Goal: Task Accomplishment & Management: Manage account settings

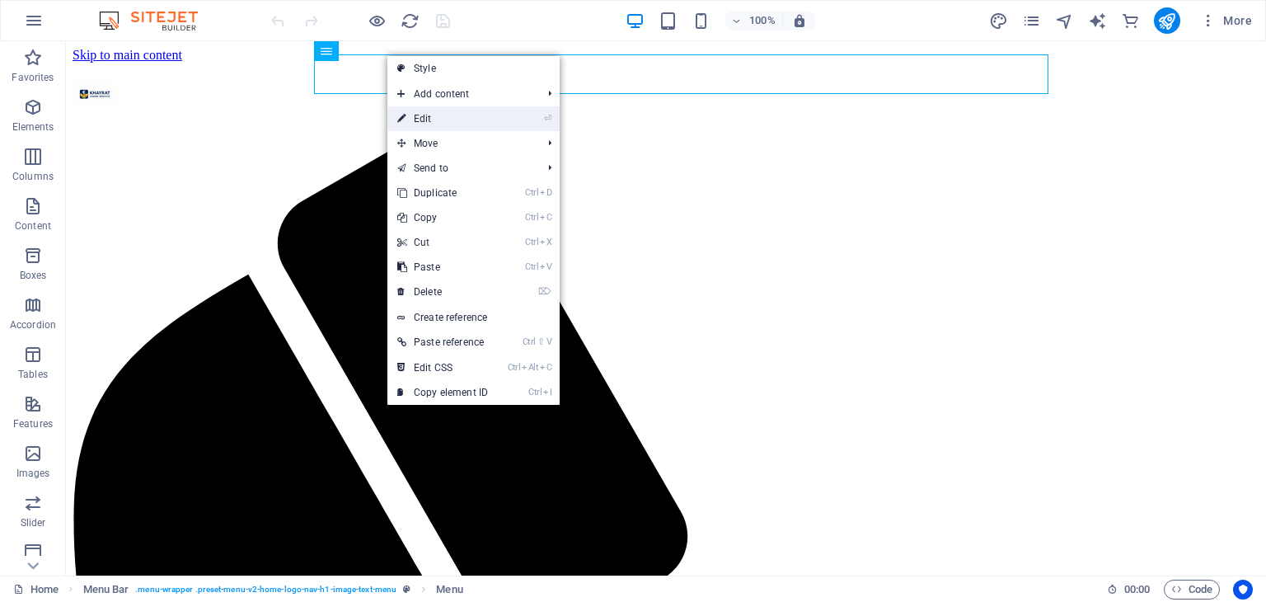
click at [426, 112] on link "⏎ Edit" at bounding box center [442, 118] width 110 height 25
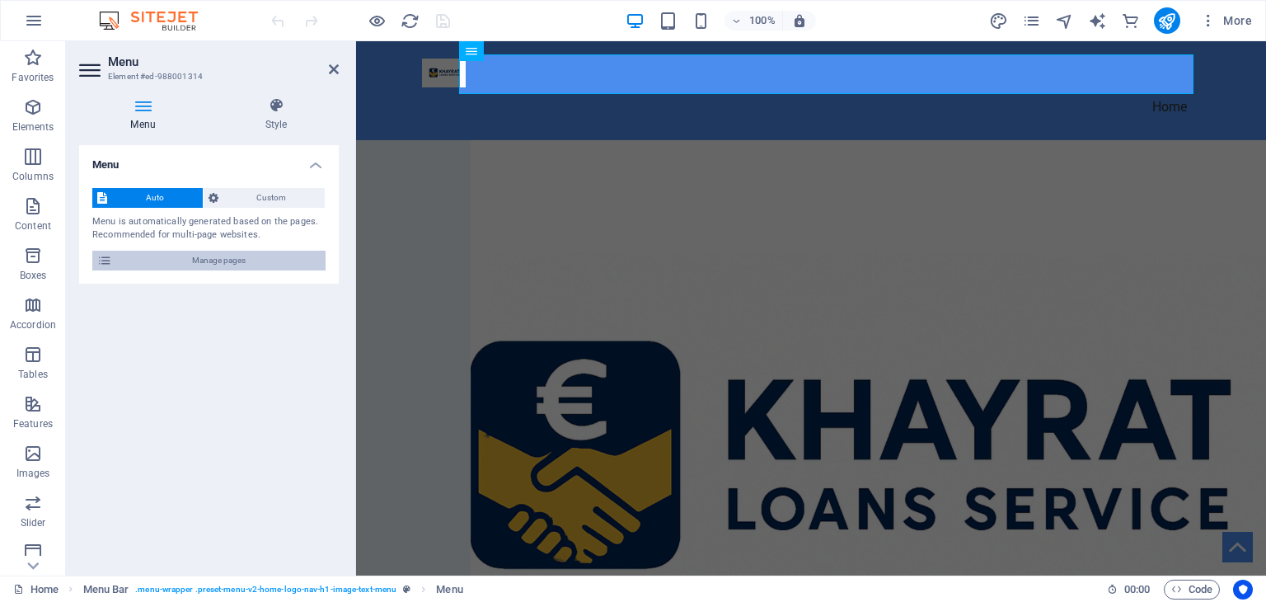
click at [227, 265] on span "Manage pages" at bounding box center [219, 261] width 204 height 20
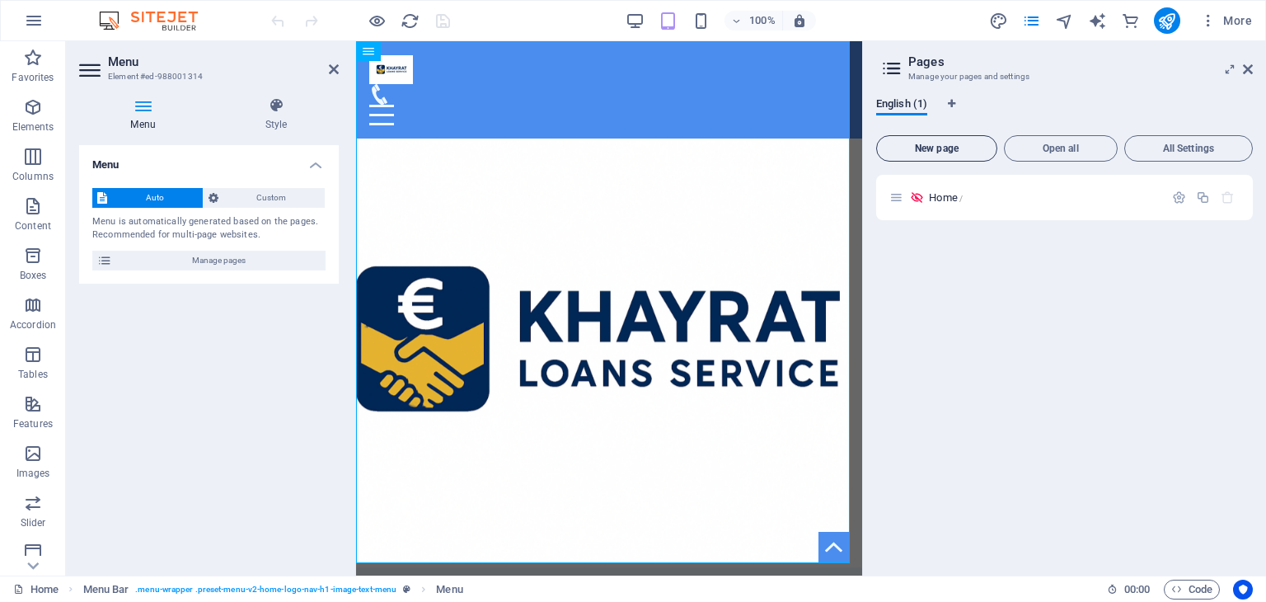
click at [959, 147] on span "New page" at bounding box center [937, 148] width 106 height 10
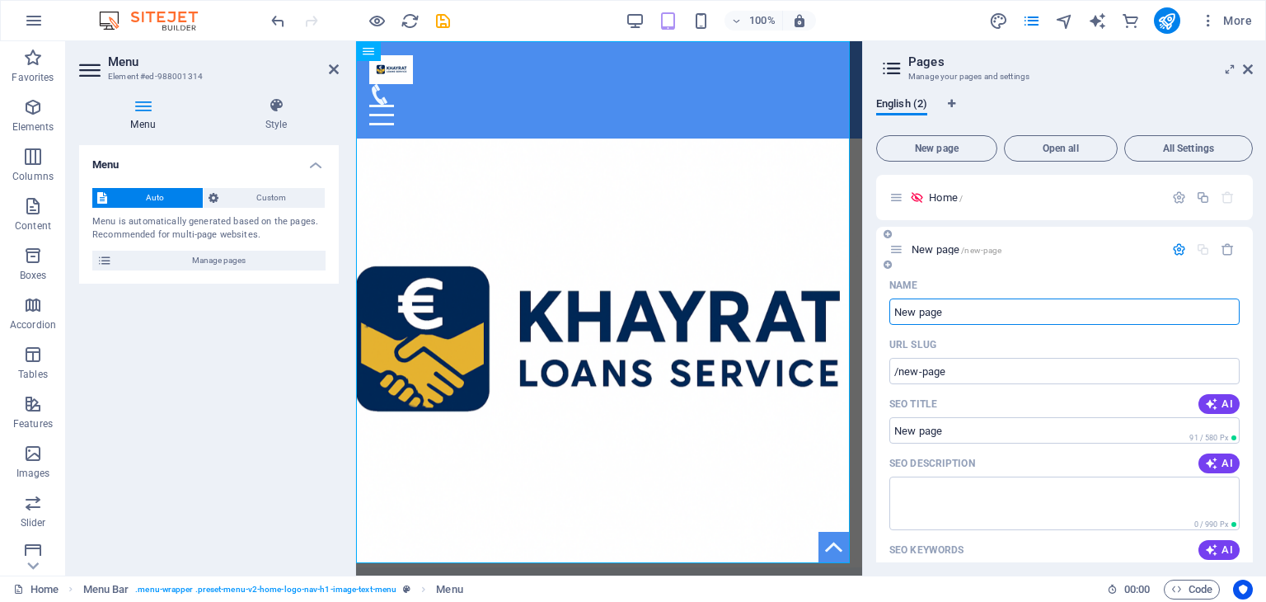
click at [955, 312] on input "New page" at bounding box center [1064, 311] width 350 height 26
type input "N"
type input "/"
click at [1250, 65] on icon at bounding box center [1248, 69] width 10 height 13
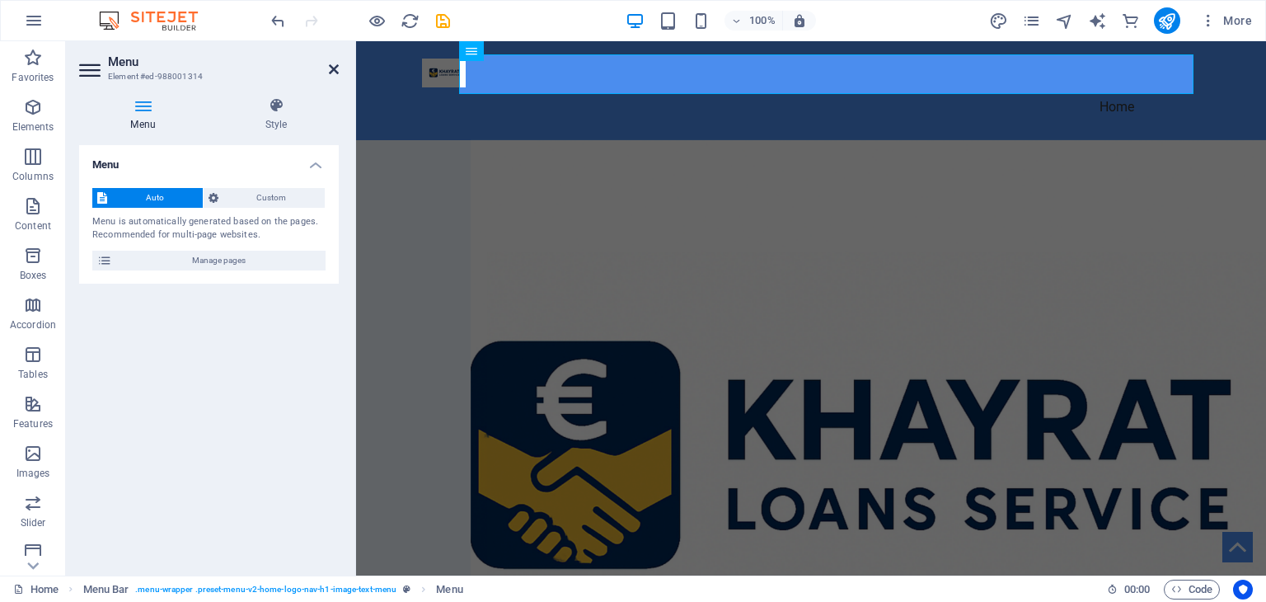
click at [332, 65] on icon at bounding box center [334, 69] width 10 height 13
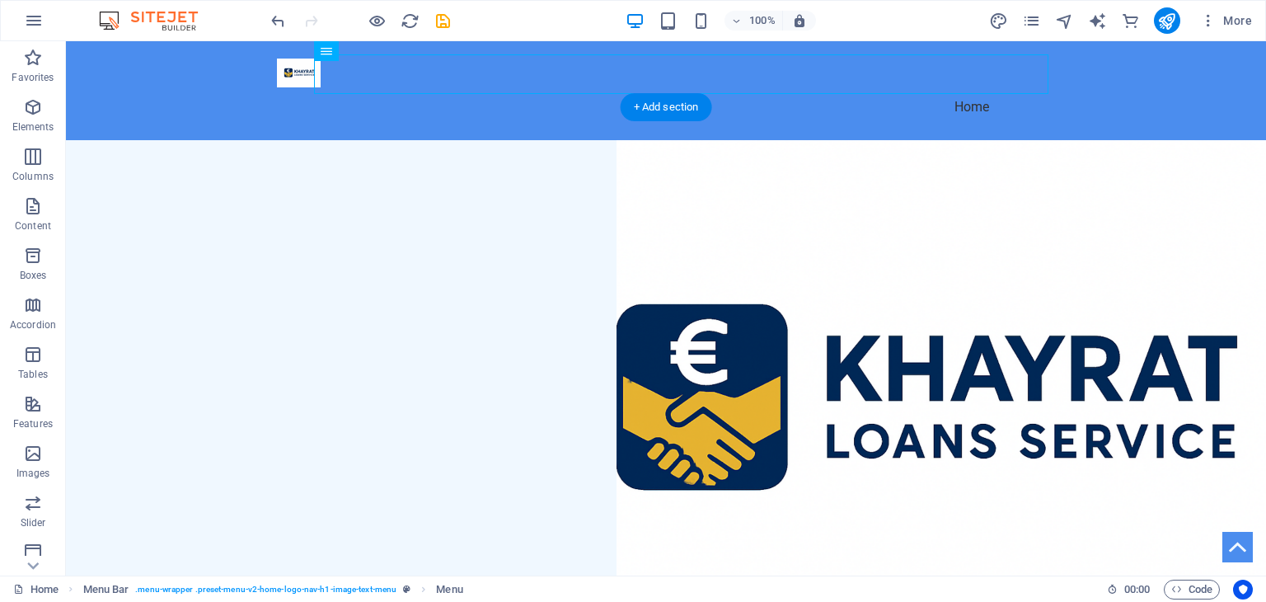
click at [779, 225] on figure at bounding box center [666, 415] width 1200 height 550
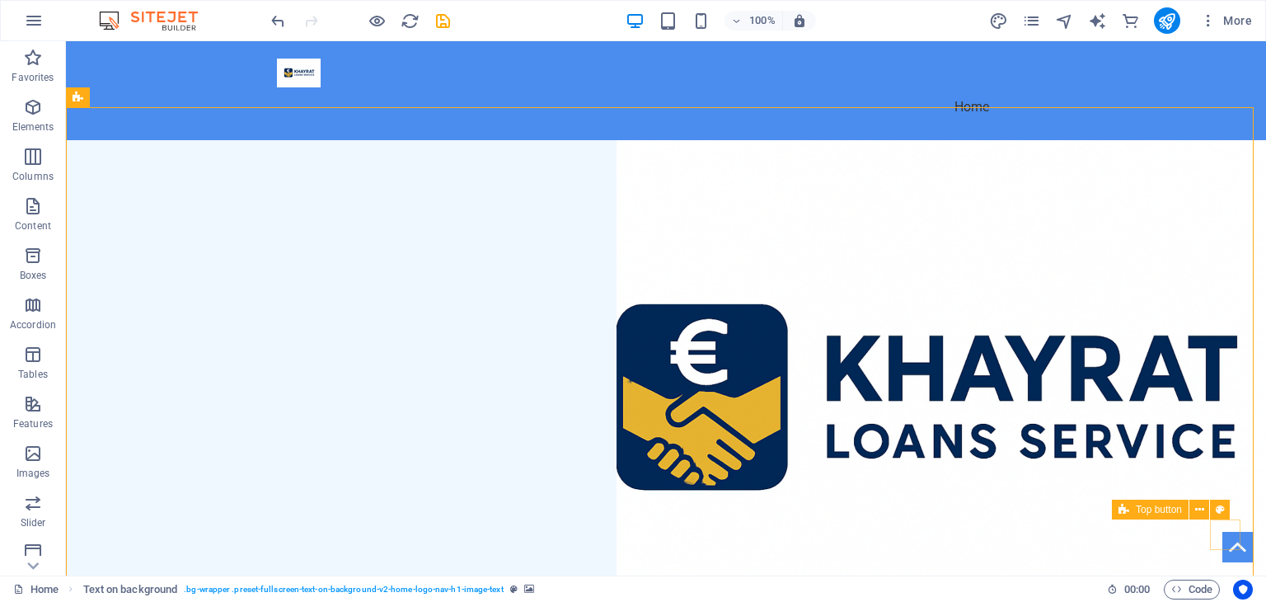
click at [1227, 533] on figure at bounding box center [1237, 547] width 30 height 30
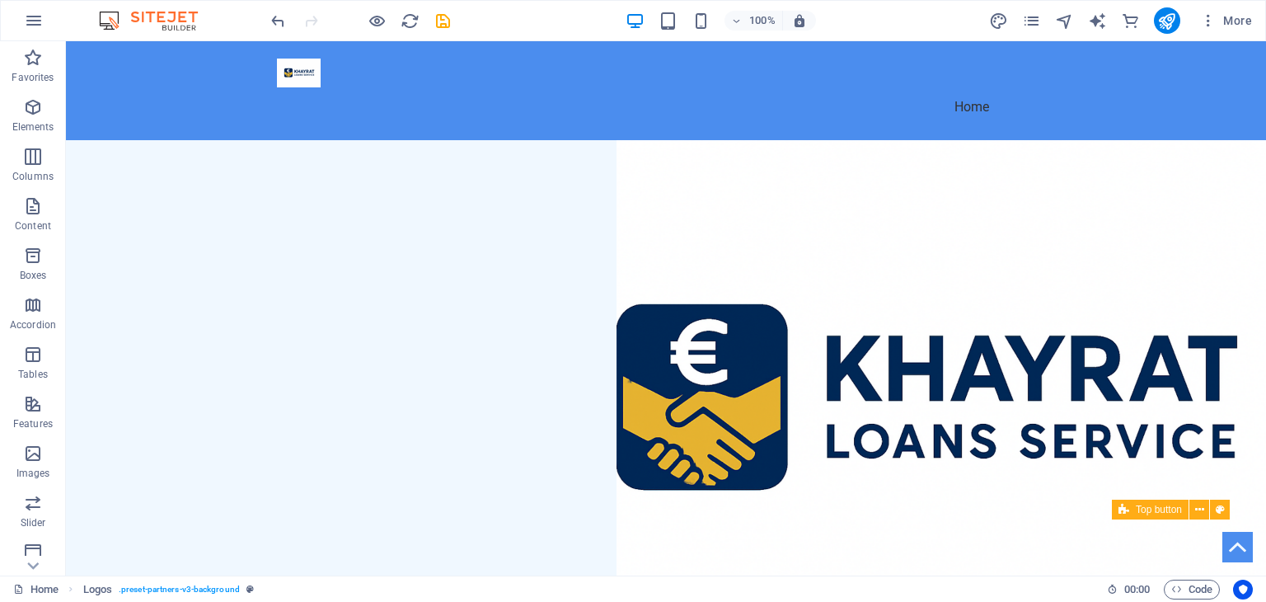
click at [1227, 533] on figure at bounding box center [1237, 547] width 30 height 30
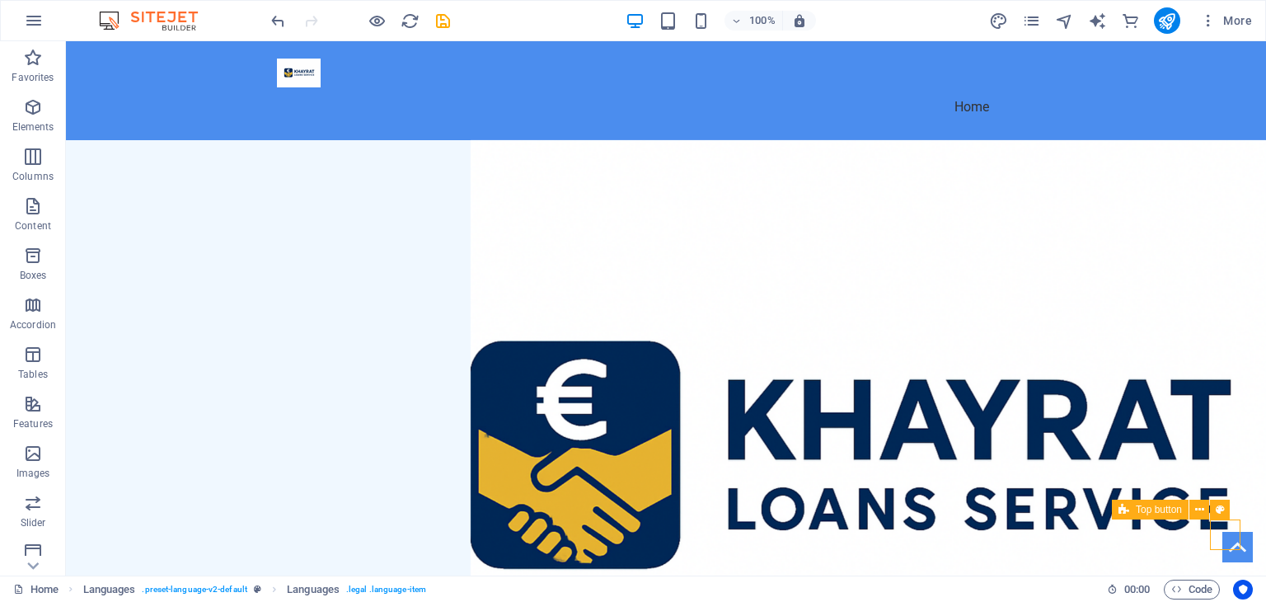
select select "xMidYMid"
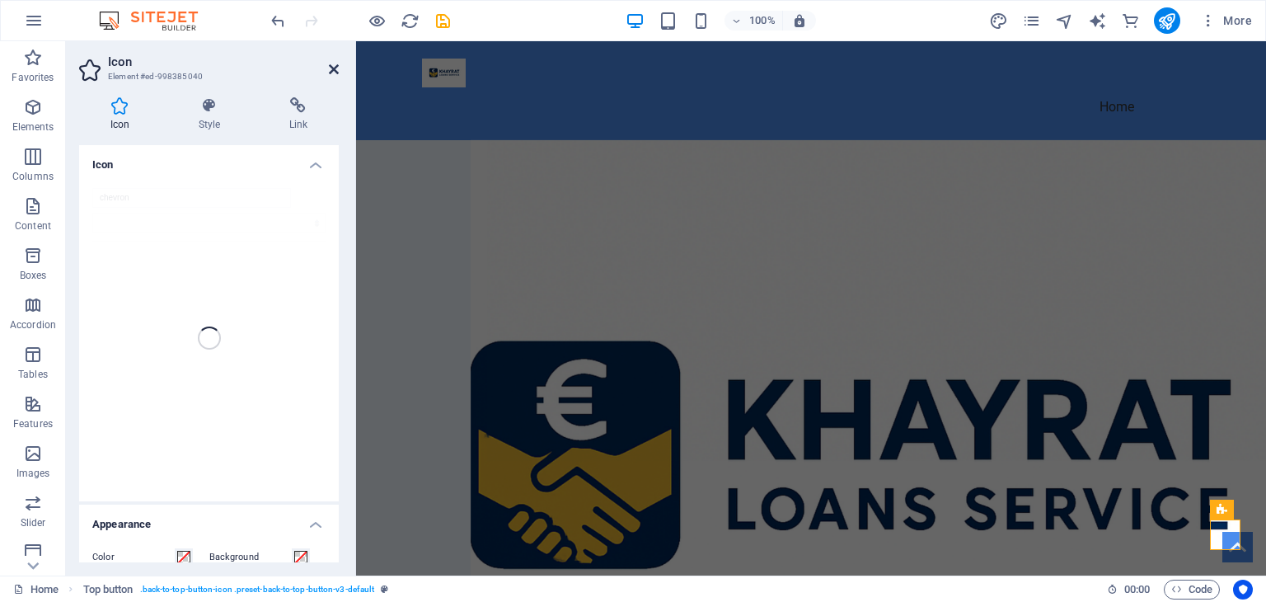
click at [337, 67] on icon at bounding box center [334, 69] width 10 height 13
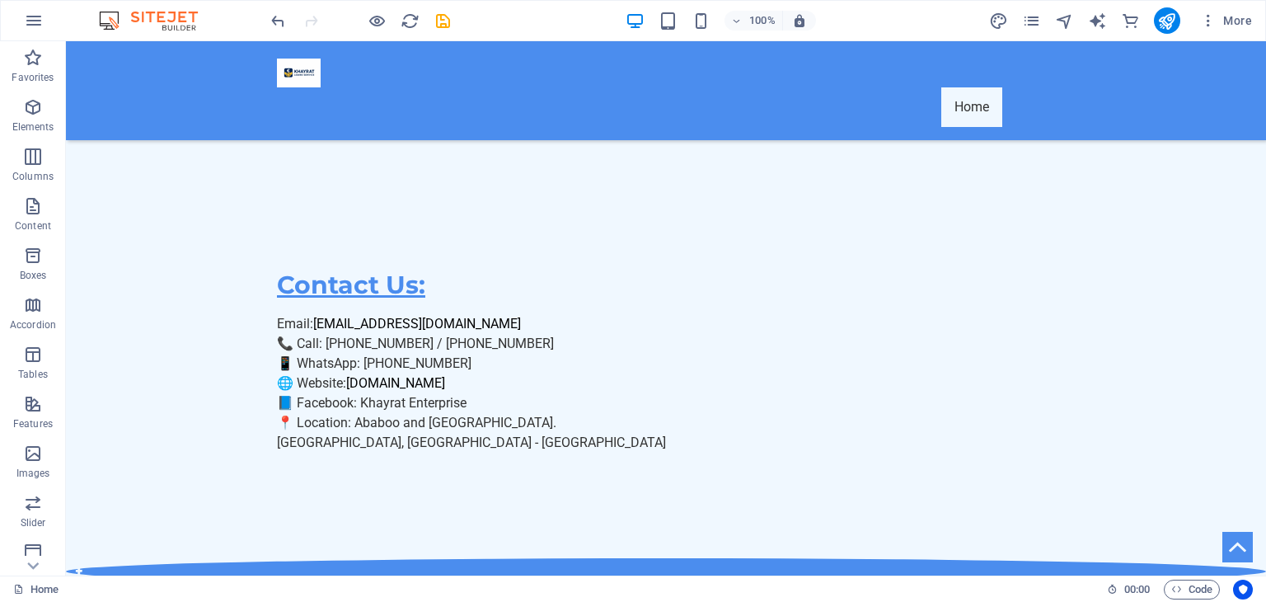
scroll to position [4039, 0]
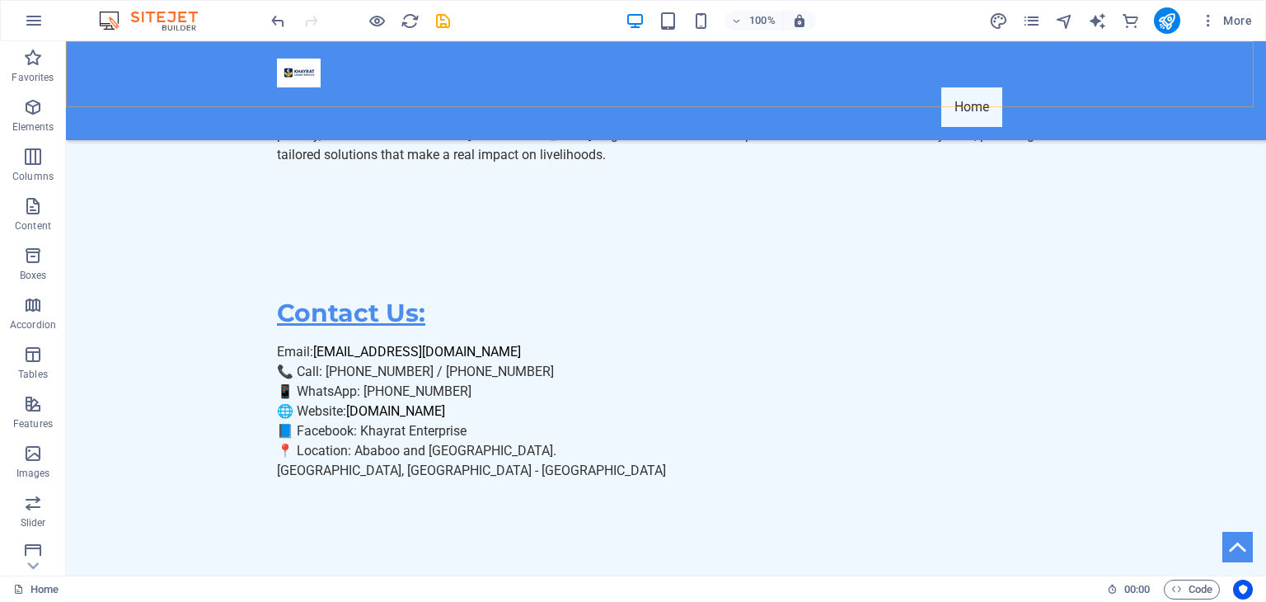
click at [893, 101] on div "Home" at bounding box center [666, 90] width 1200 height 99
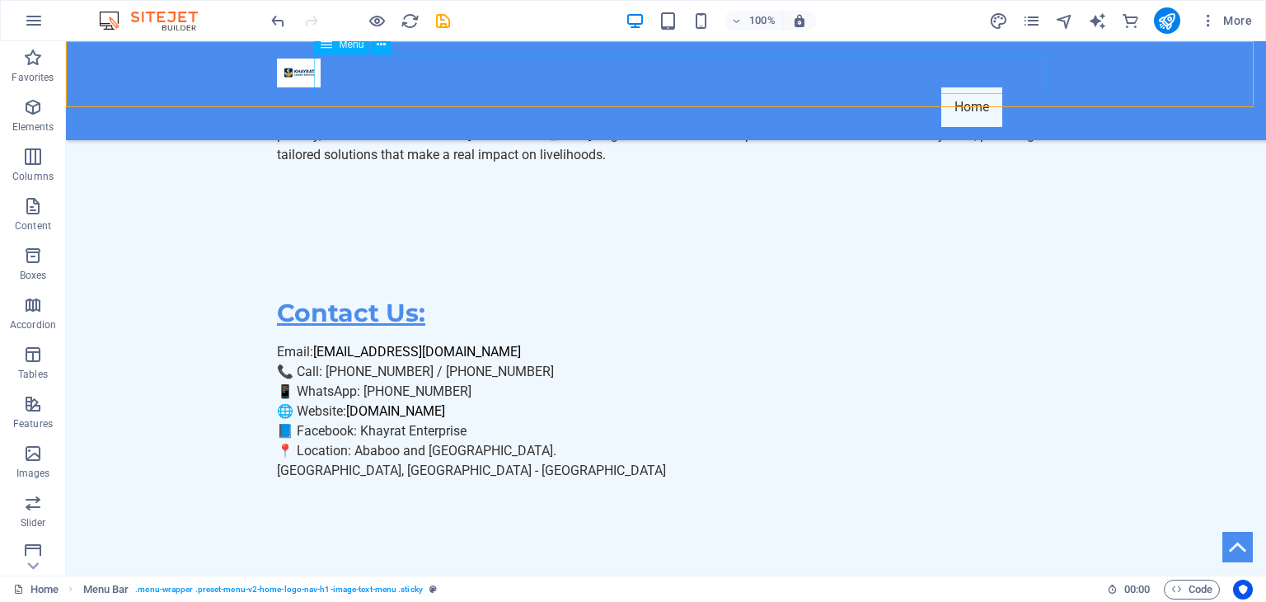
click at [884, 87] on nav "Home" at bounding box center [666, 107] width 778 height 40
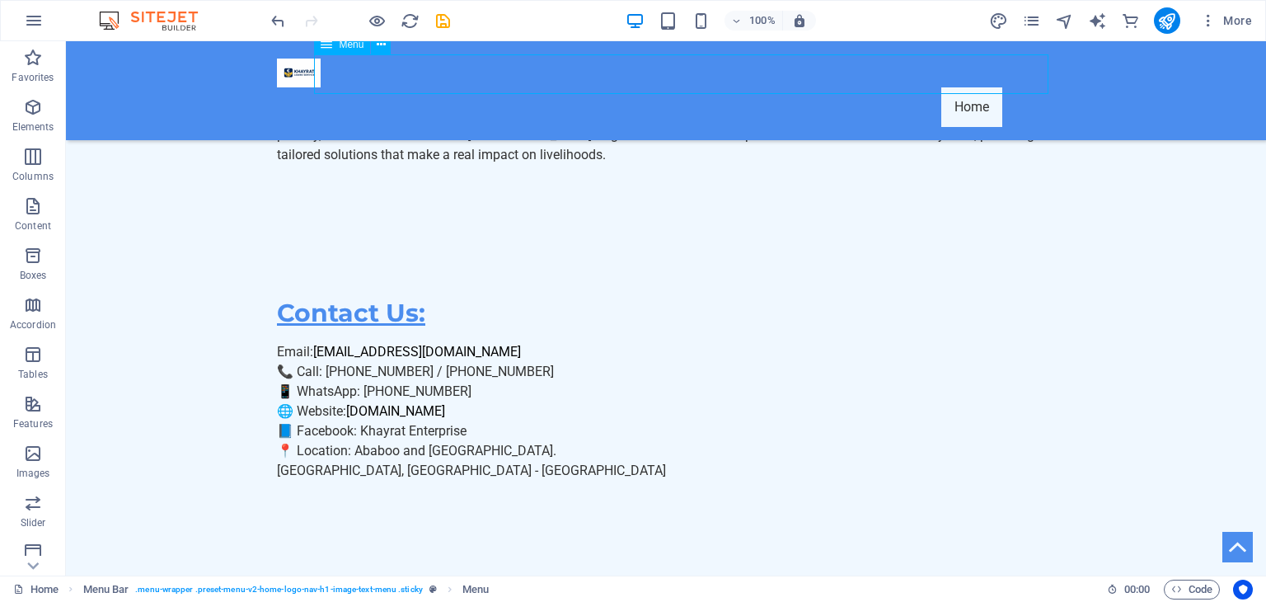
click at [1002, 87] on nav "Home" at bounding box center [666, 107] width 778 height 40
drag, startPoint x: 928, startPoint y: 121, endPoint x: 917, endPoint y: 121, distance: 11.5
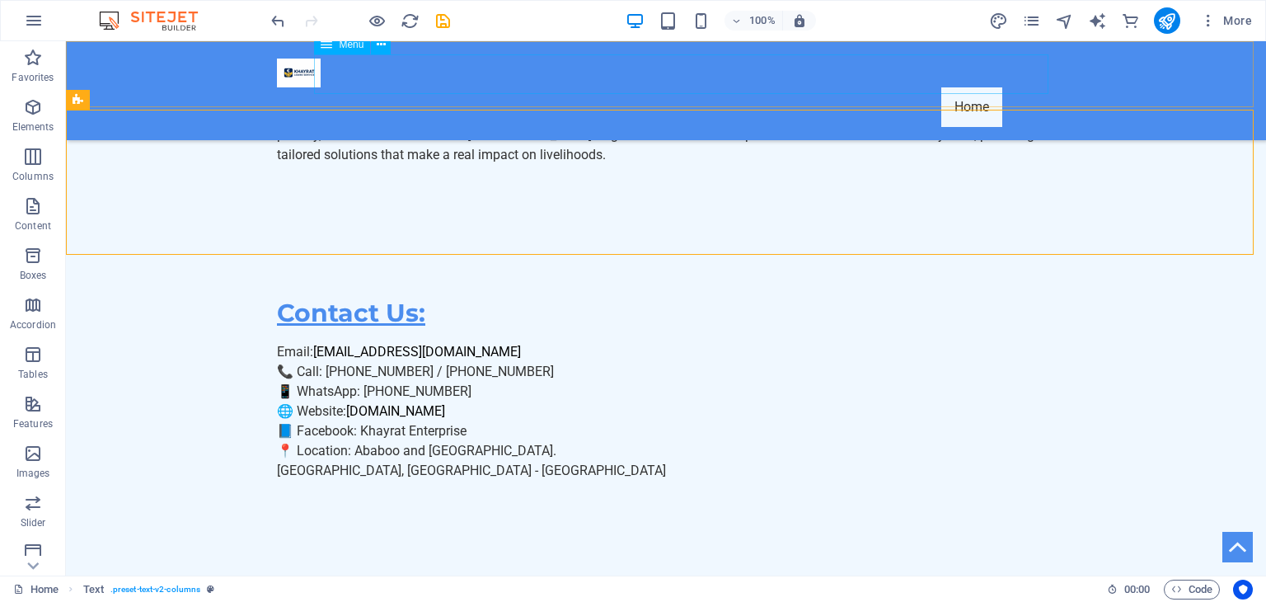
click at [870, 87] on nav "Home" at bounding box center [666, 107] width 778 height 40
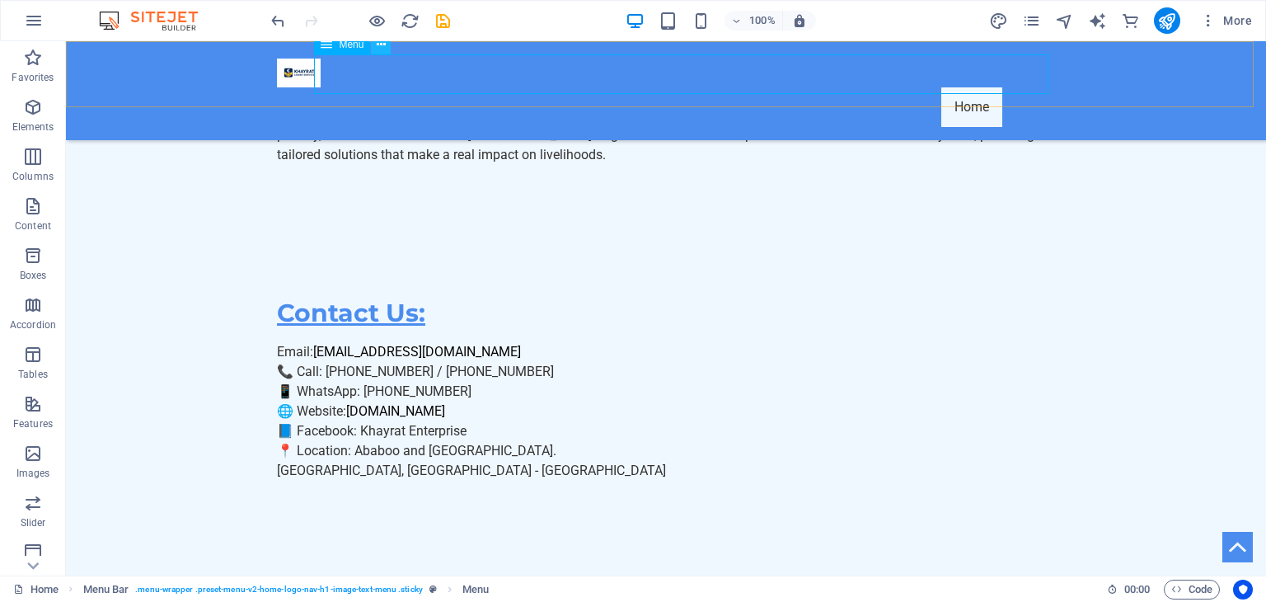
click at [382, 45] on icon at bounding box center [381, 44] width 9 height 17
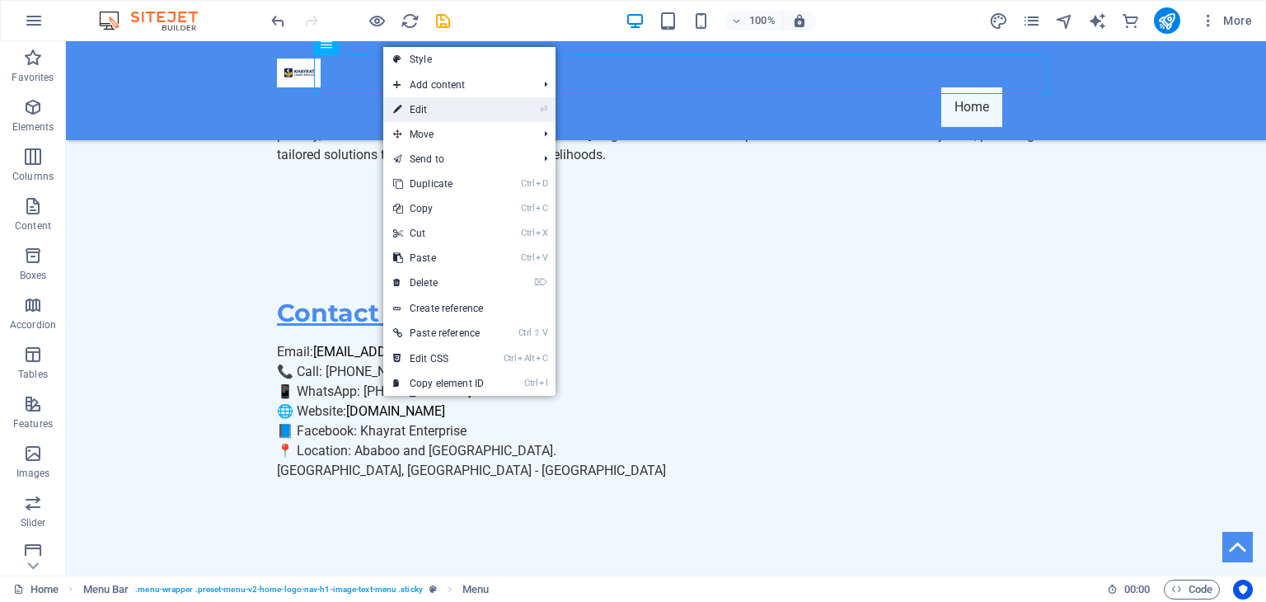
click at [427, 104] on link "⏎ Edit" at bounding box center [438, 109] width 110 height 25
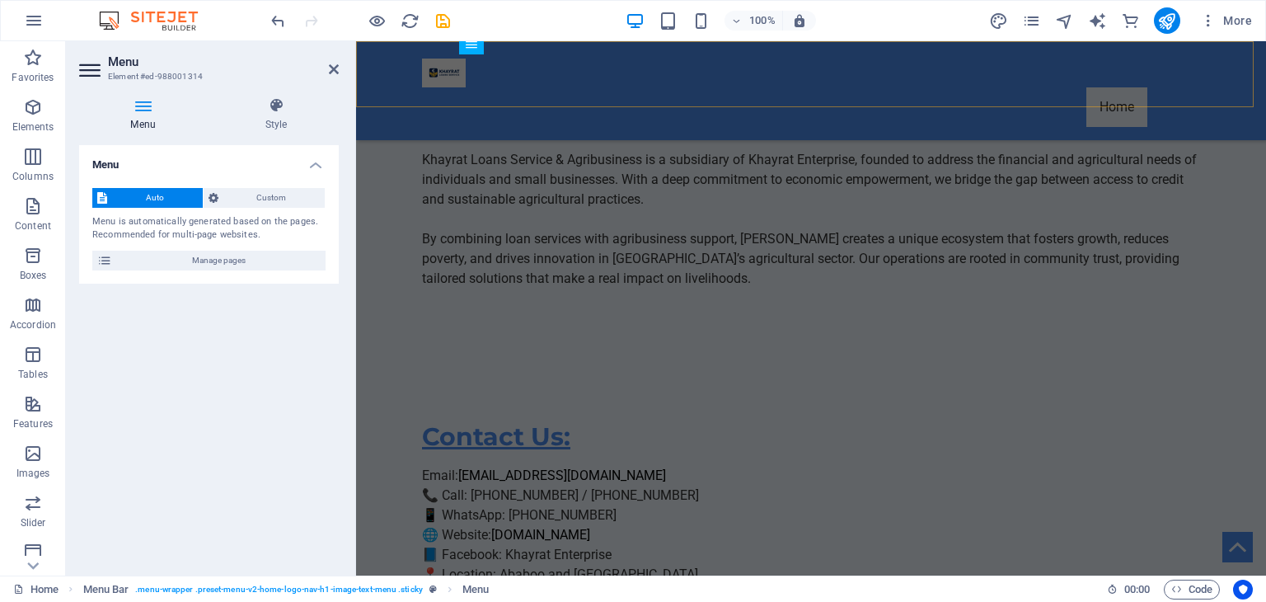
scroll to position [4163, 0]
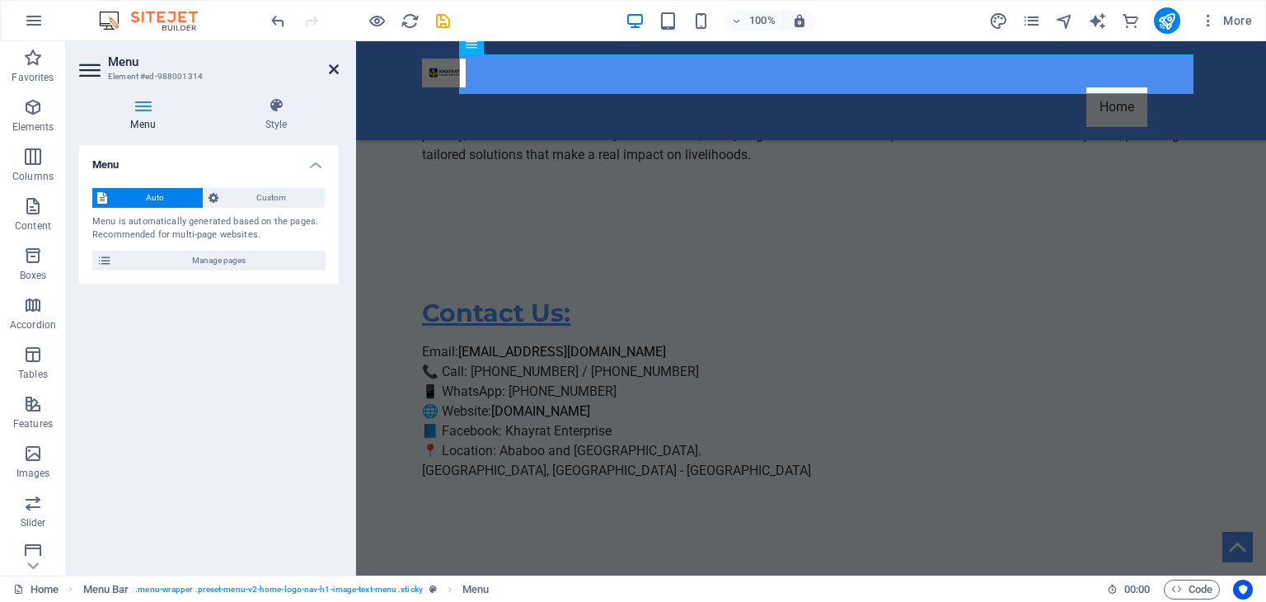
click at [330, 68] on icon at bounding box center [334, 69] width 10 height 13
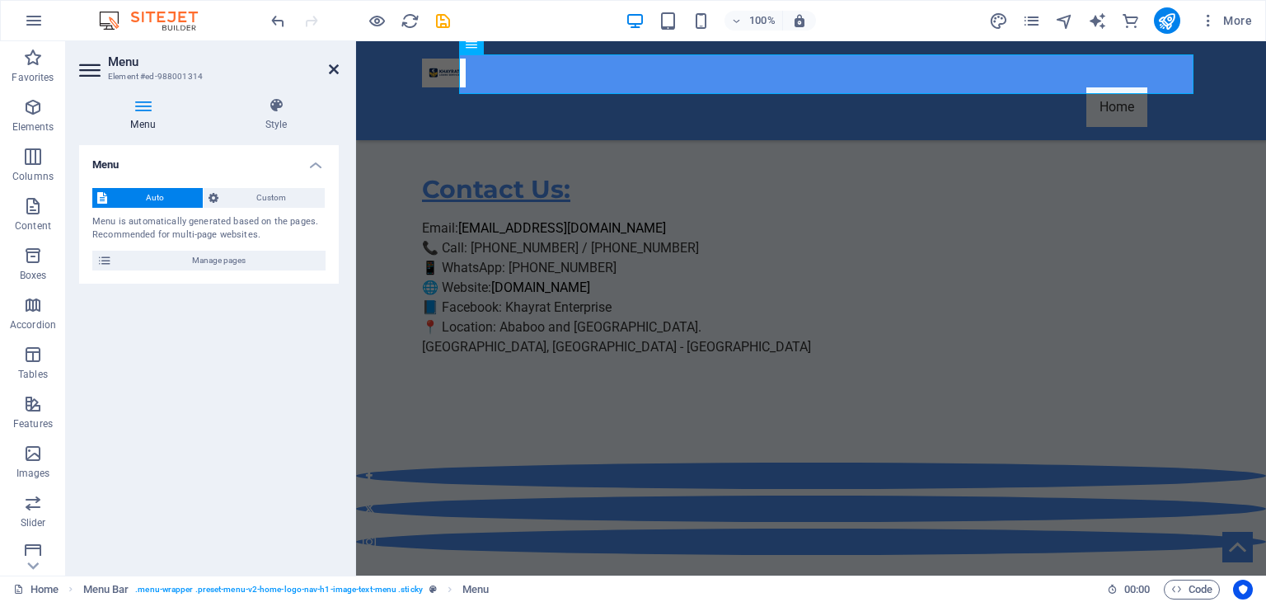
scroll to position [4039, 0]
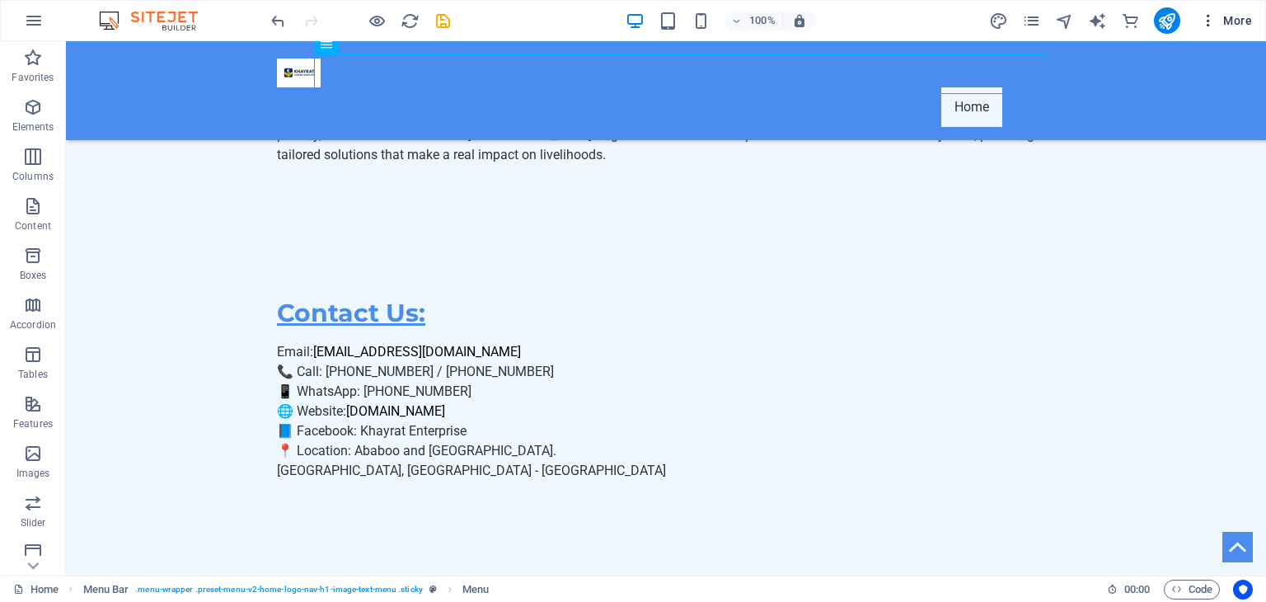
click at [1211, 15] on icon "button" at bounding box center [1208, 20] width 16 height 16
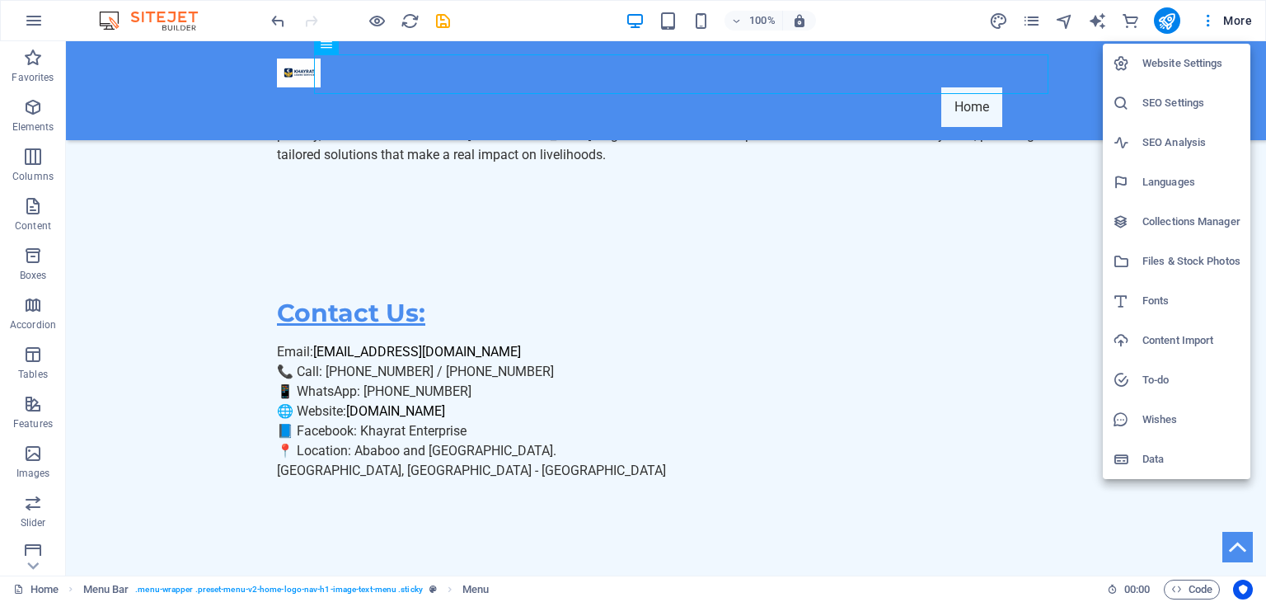
click at [1179, 64] on h6 "Website Settings" at bounding box center [1191, 64] width 98 height 20
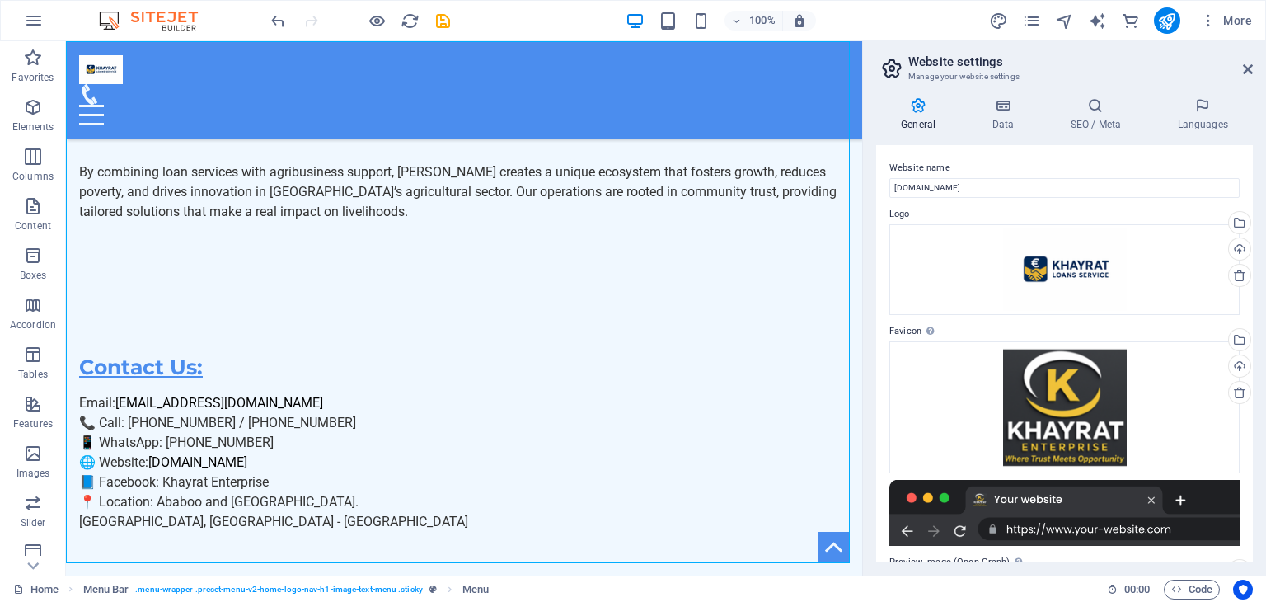
scroll to position [4087, 0]
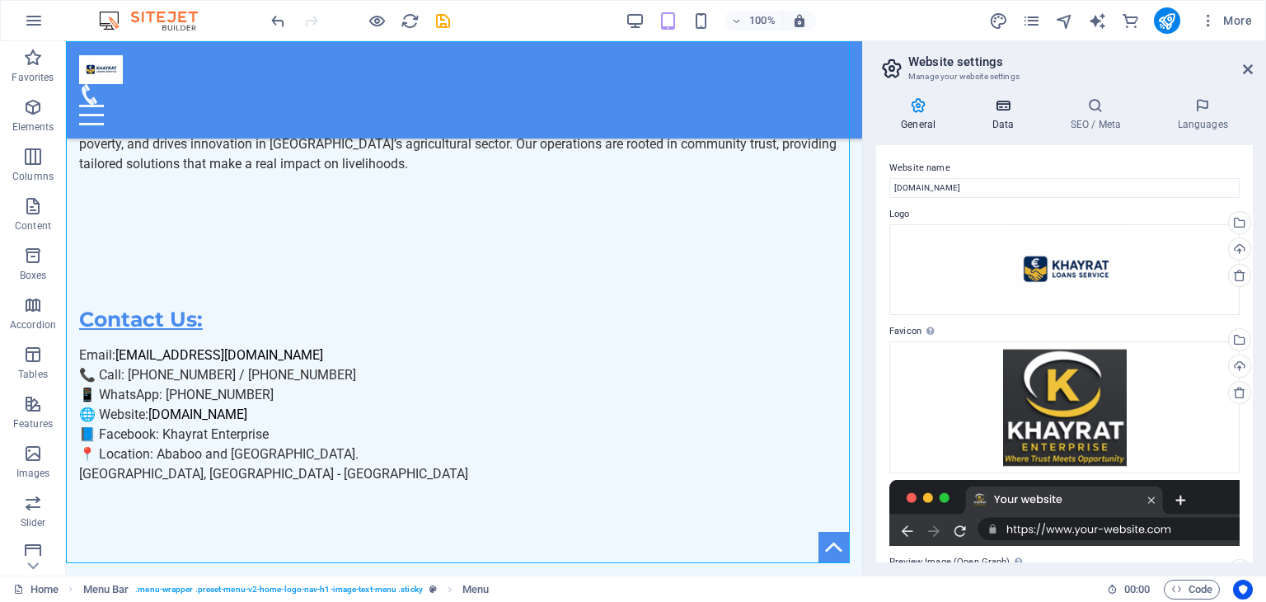
click at [1000, 120] on h4 "Data" at bounding box center [1006, 114] width 78 height 35
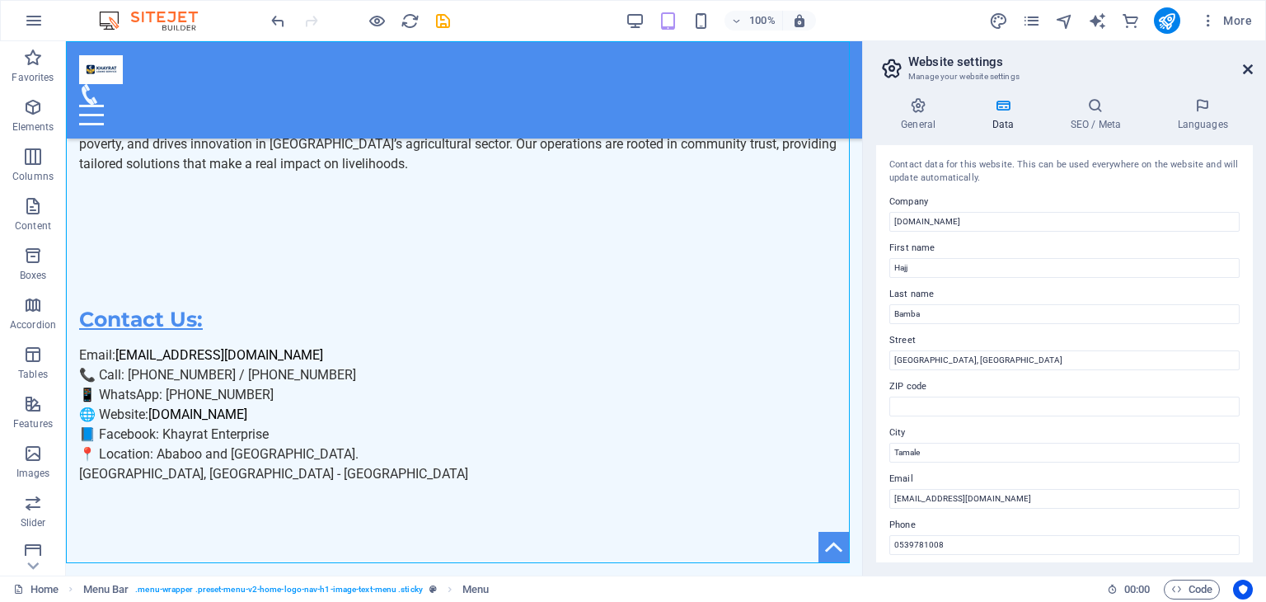
click at [1249, 64] on icon at bounding box center [1248, 69] width 10 height 13
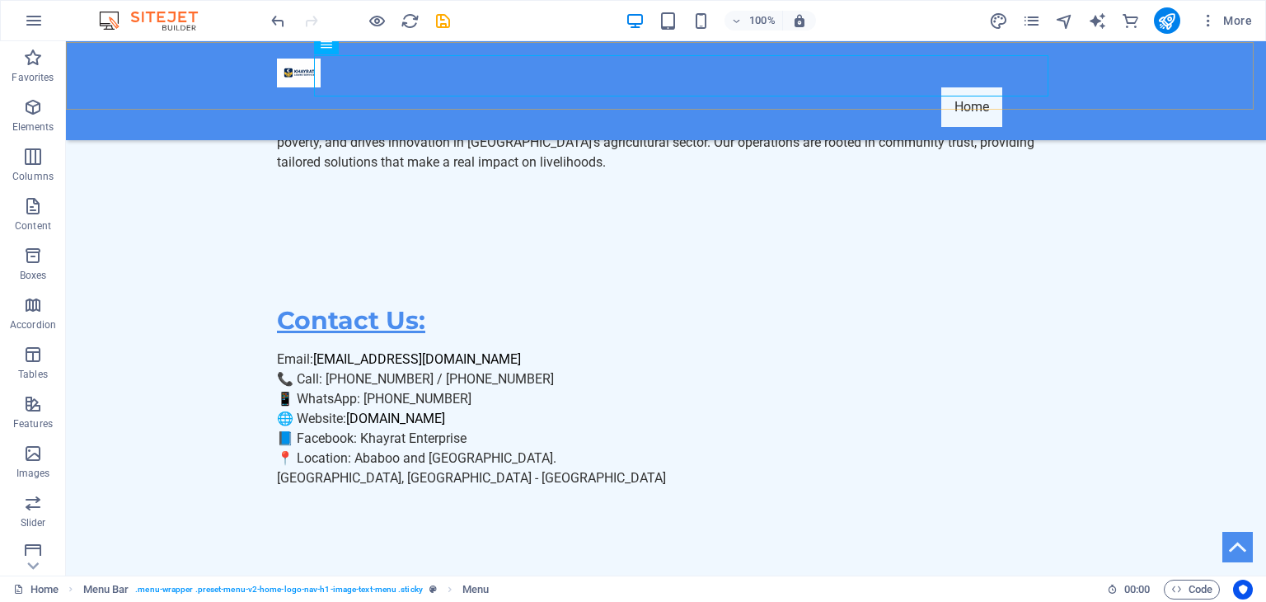
scroll to position [4039, 0]
click at [1210, 27] on icon "button" at bounding box center [1208, 20] width 16 height 16
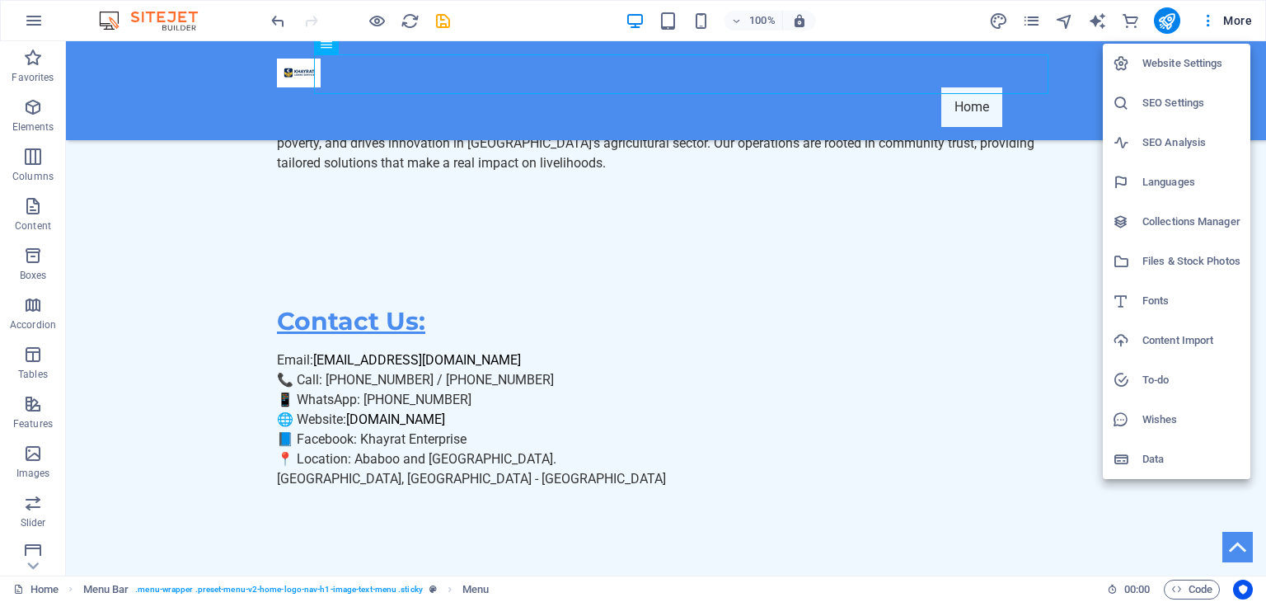
click at [1173, 99] on h6 "SEO Settings" at bounding box center [1191, 103] width 98 height 20
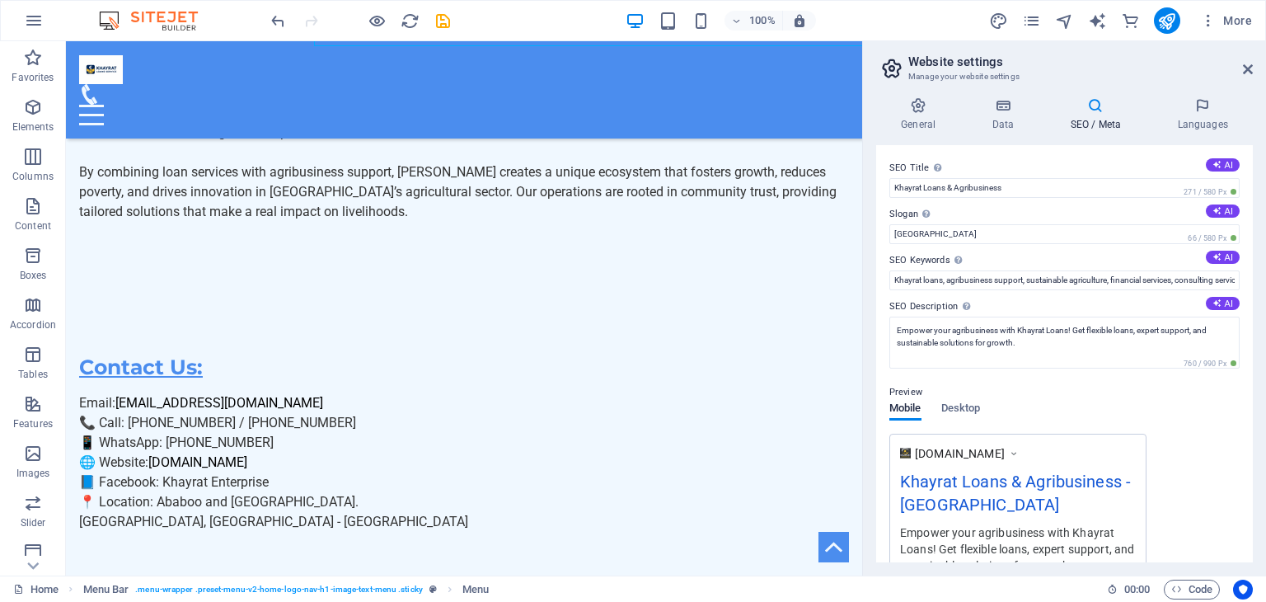
scroll to position [4087, 0]
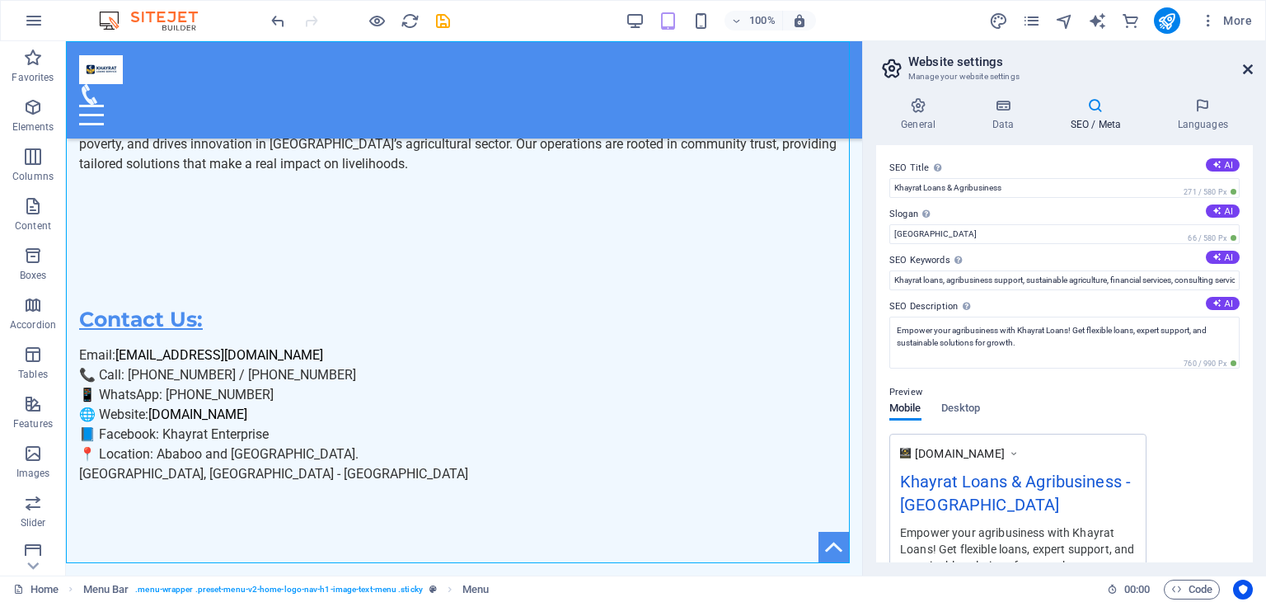
click at [1250, 65] on icon at bounding box center [1248, 69] width 10 height 13
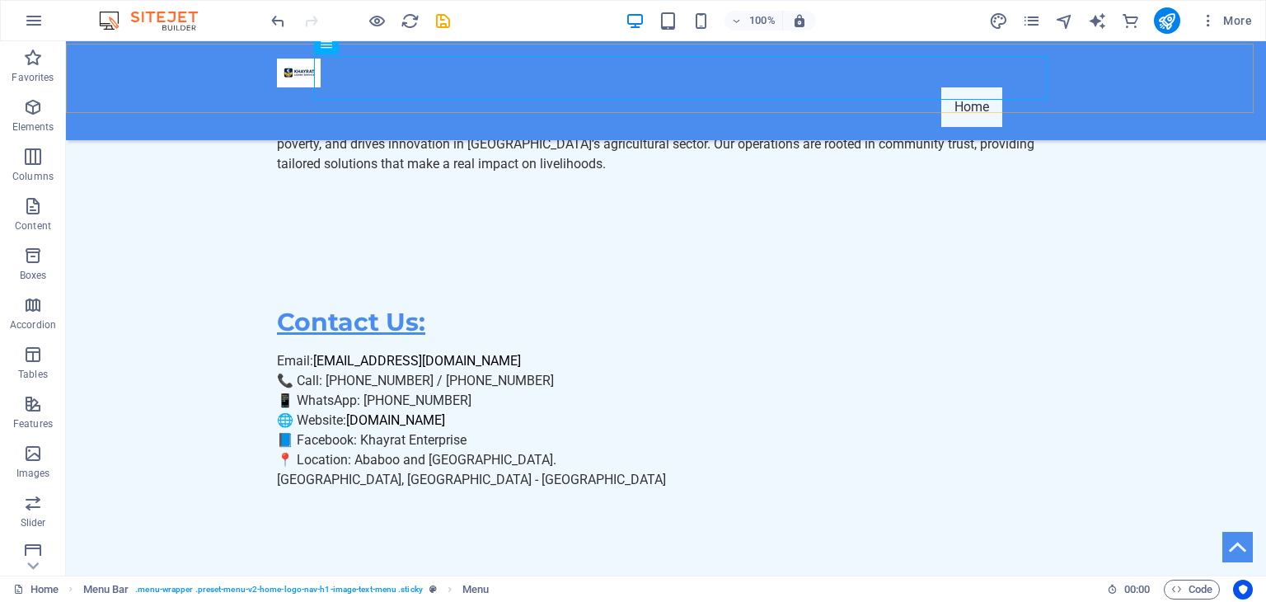
scroll to position [4039, 0]
click at [379, 51] on div "Home" at bounding box center [666, 90] width 1200 height 99
click at [389, 87] on nav "Home" at bounding box center [666, 107] width 778 height 40
click at [382, 46] on icon at bounding box center [381, 44] width 9 height 17
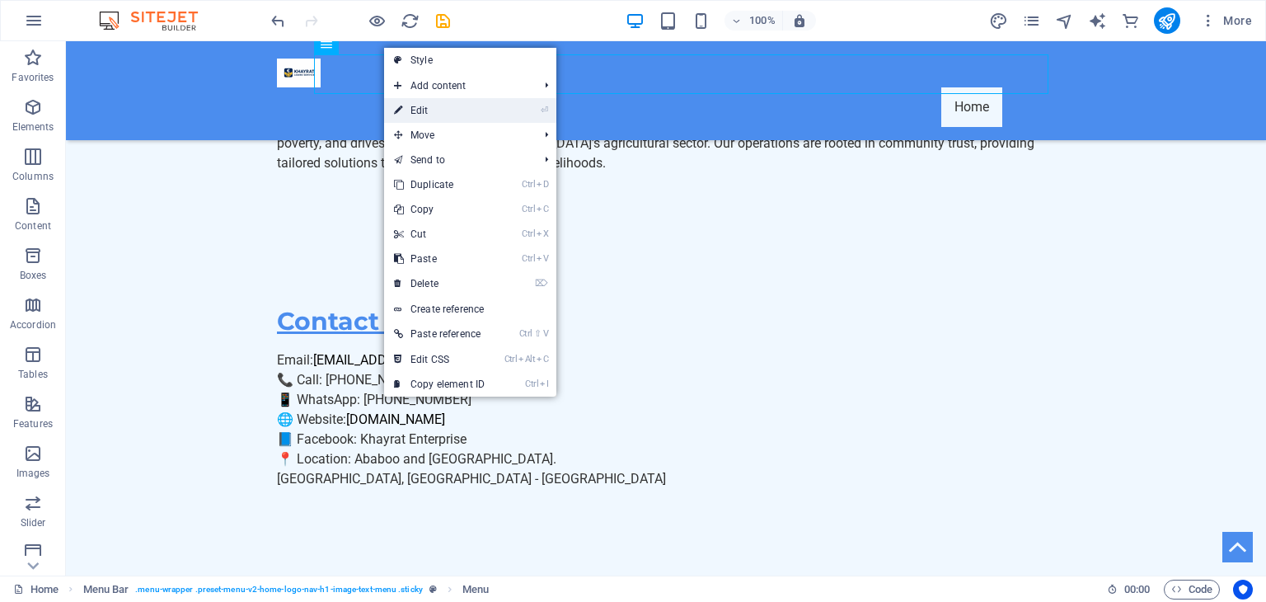
click at [417, 110] on link "⏎ Edit" at bounding box center [439, 110] width 110 height 25
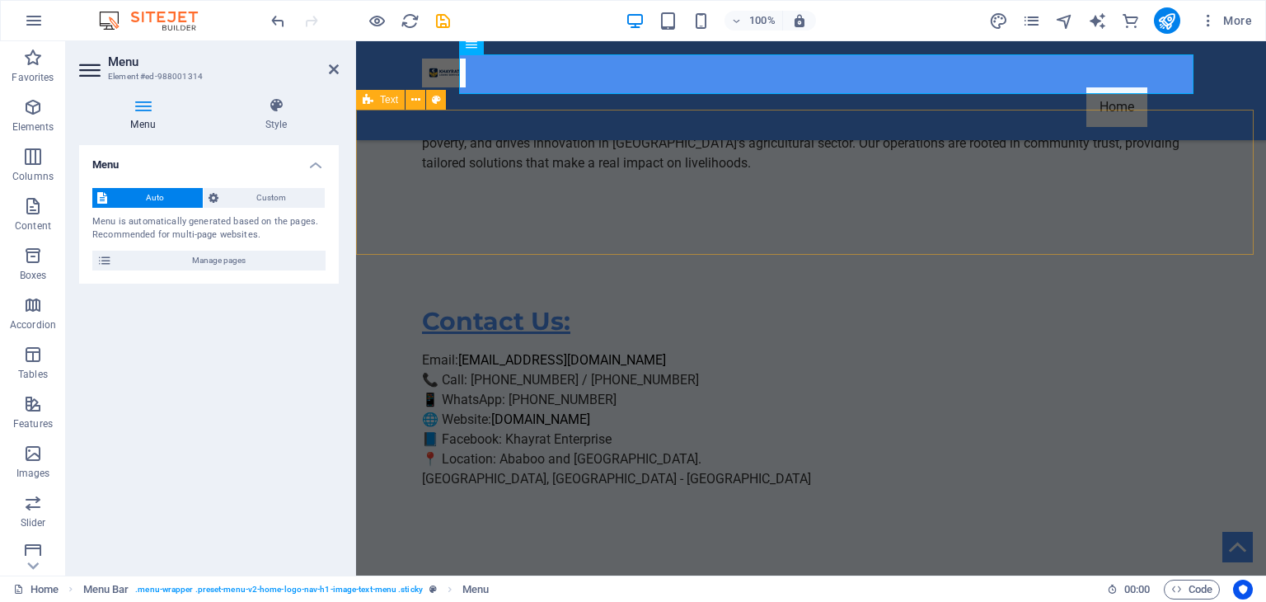
scroll to position [4163, 0]
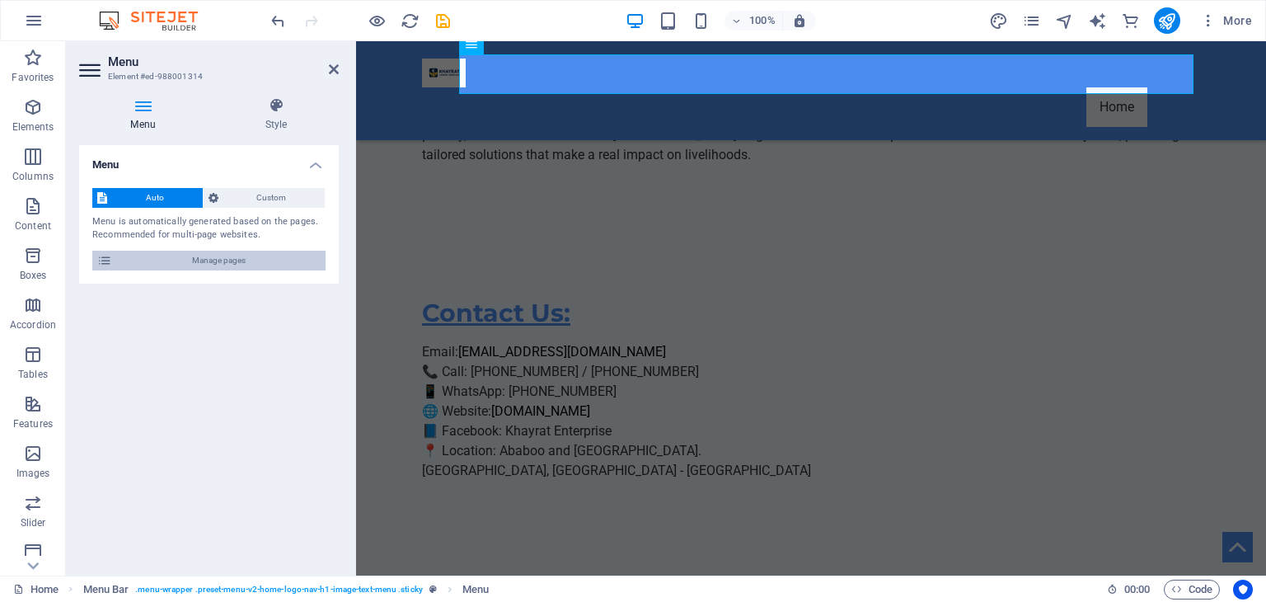
click at [145, 258] on span "Manage pages" at bounding box center [219, 261] width 204 height 20
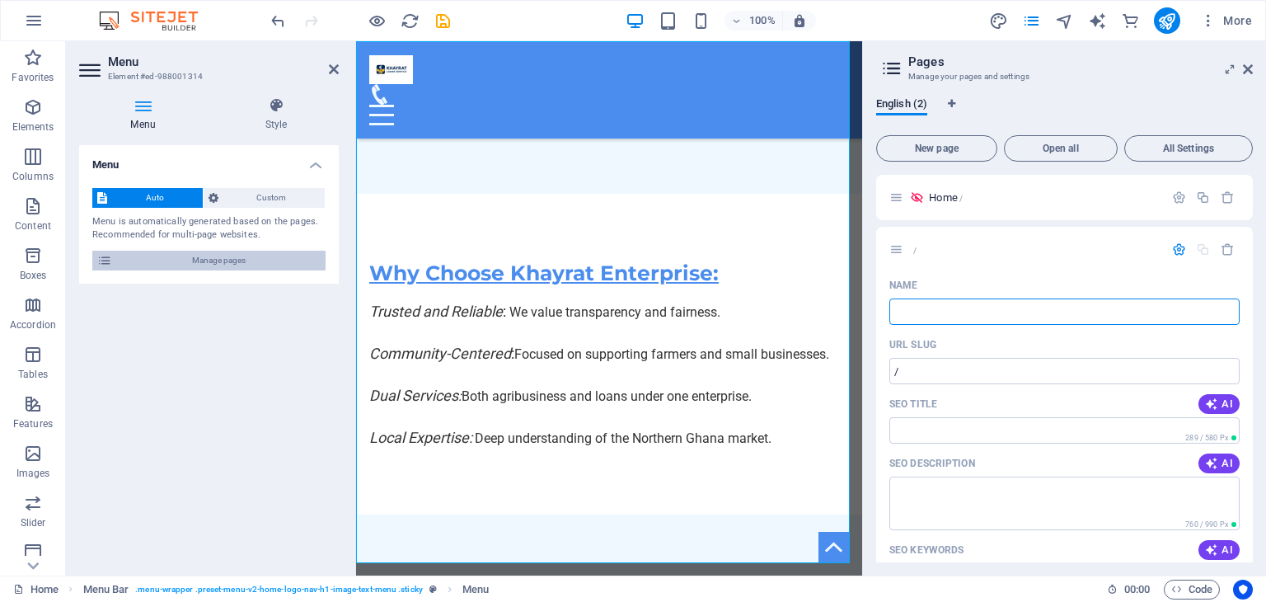
scroll to position [4699, 0]
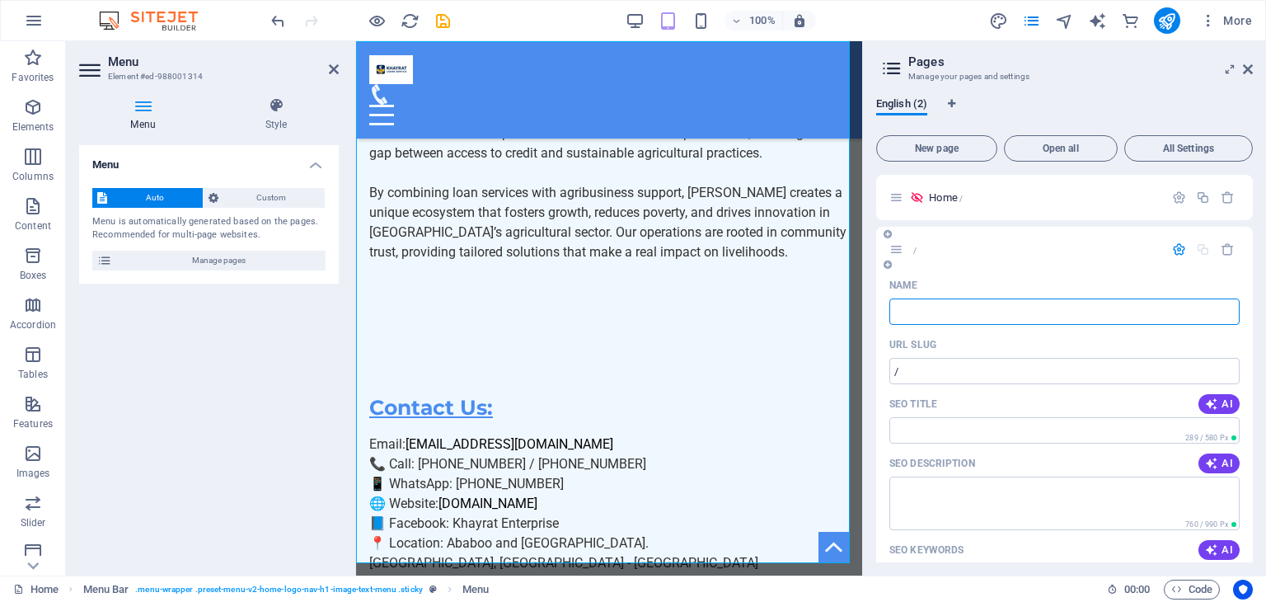
click at [953, 303] on input "Name" at bounding box center [1064, 311] width 350 height 26
type input "C"
type input "/c"
type input "C"
type input "CA"
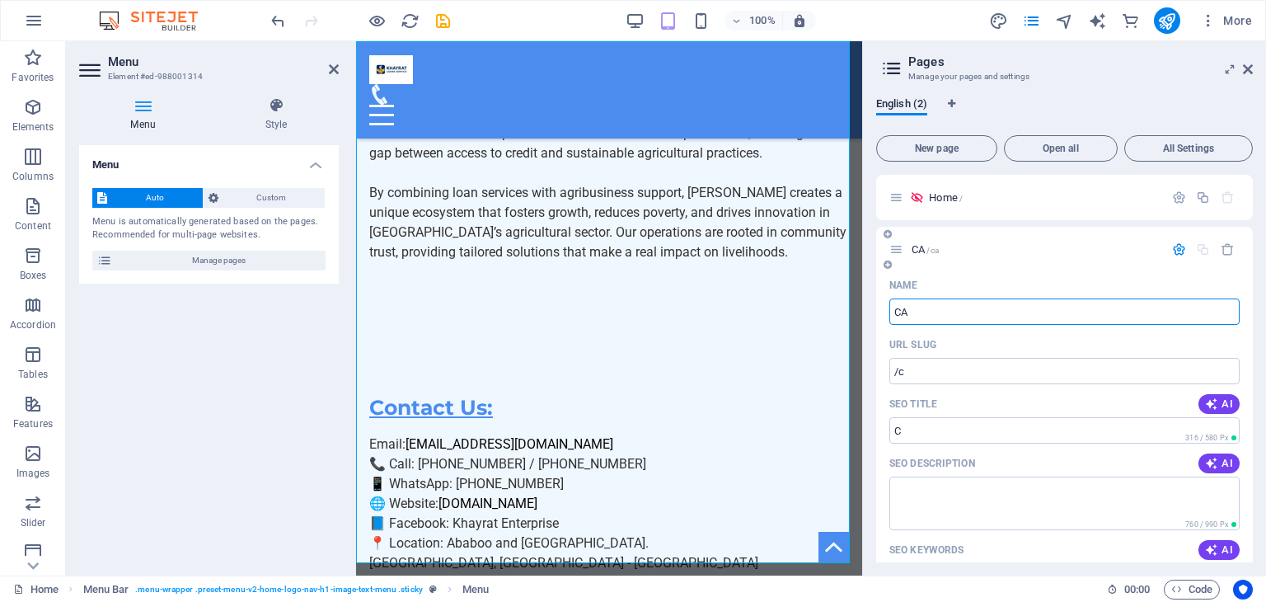
type input "/ca"
type input "CA"
type input "CALL"
type input "/call"
type input "CALL"
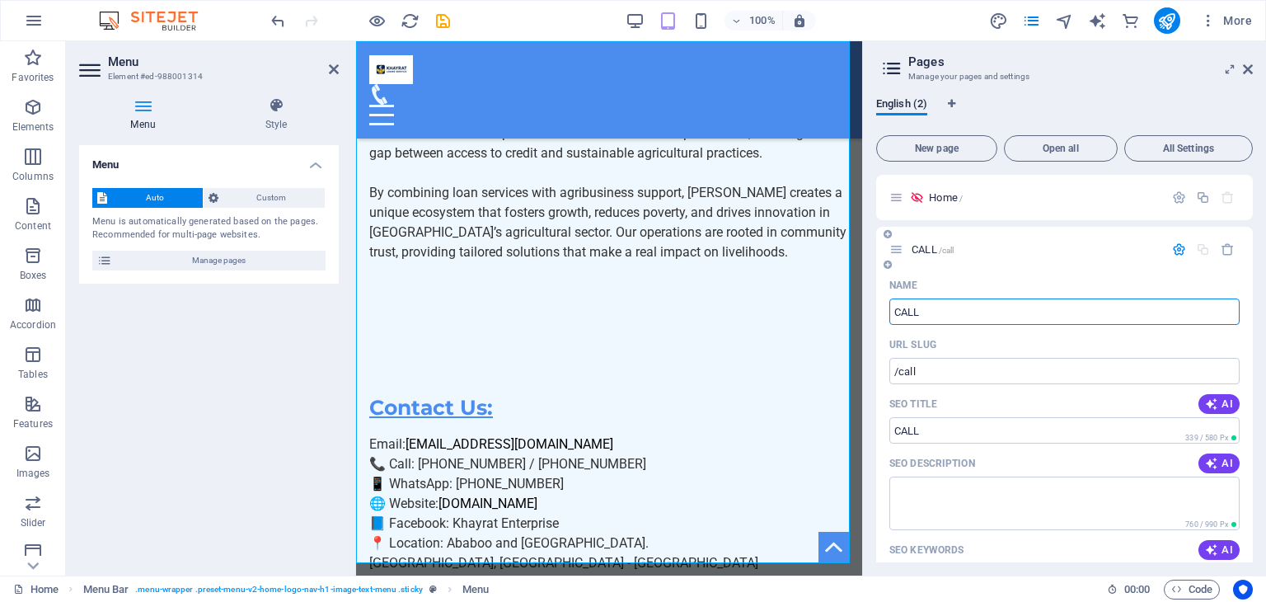
type input "CALL"
click at [1054, 272] on div "Name" at bounding box center [1064, 285] width 350 height 26
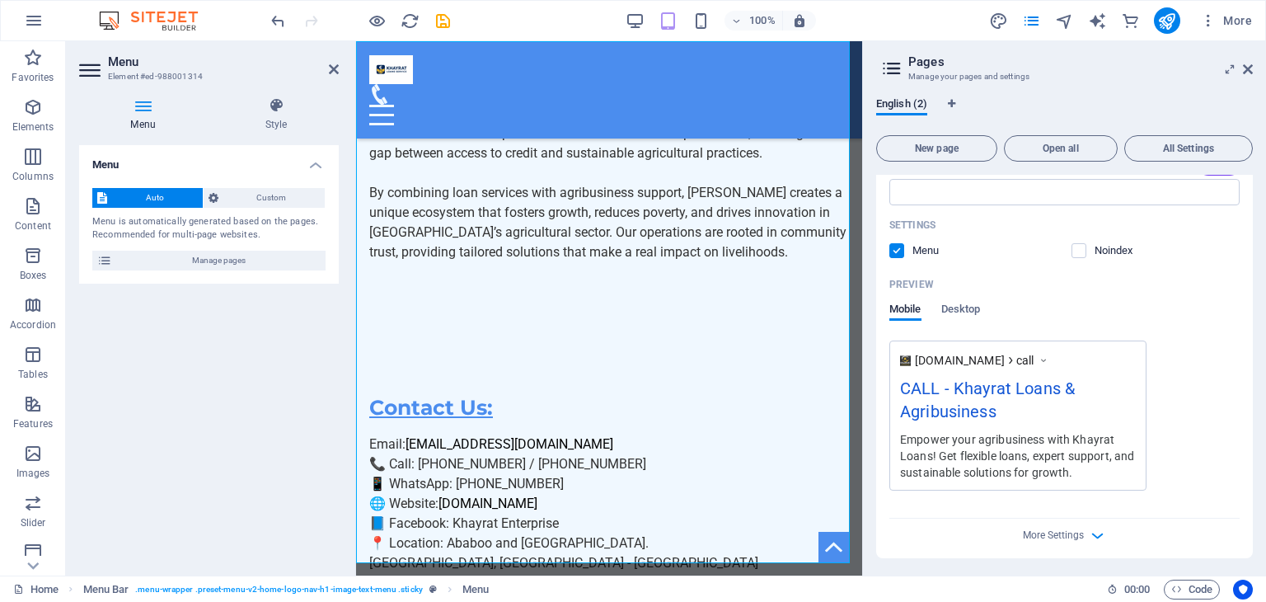
scroll to position [387, 0]
click at [1094, 538] on icon "button" at bounding box center [1097, 532] width 19 height 19
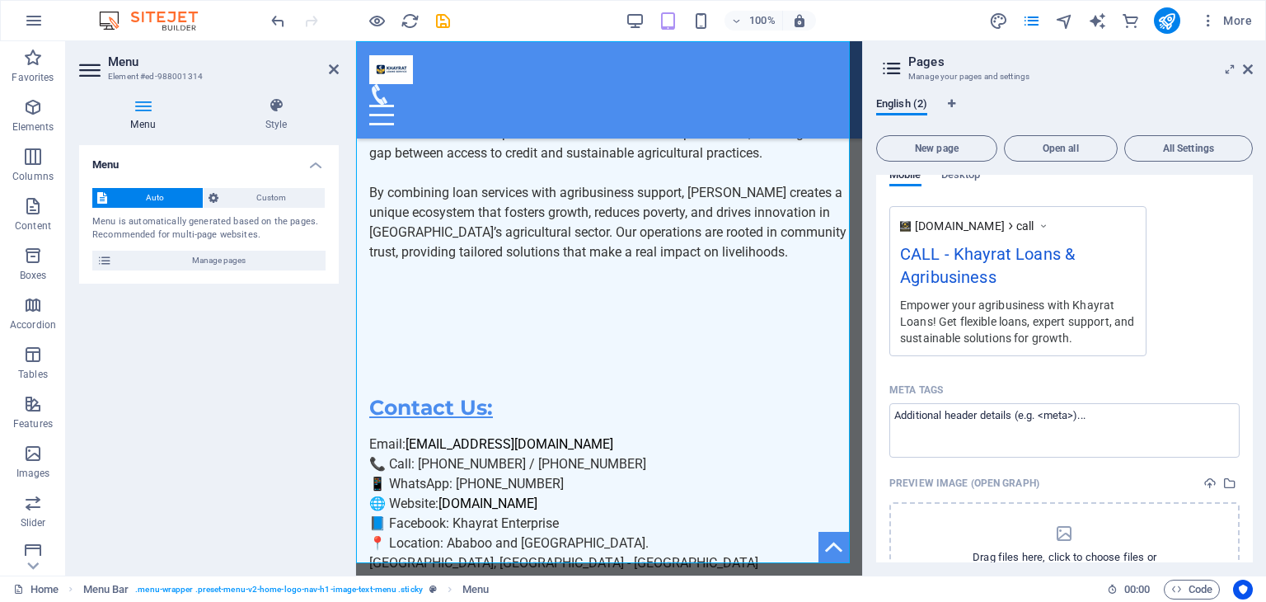
scroll to position [623, 0]
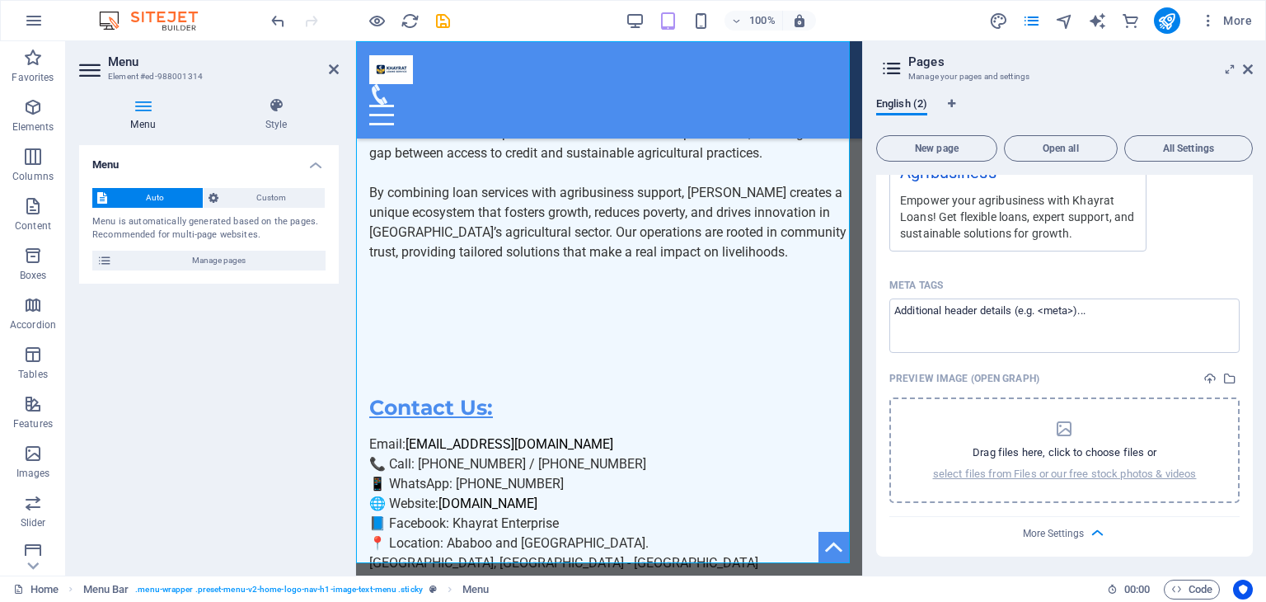
click at [1062, 456] on p "Drag files here, click to choose files or" at bounding box center [1065, 452] width 184 height 15
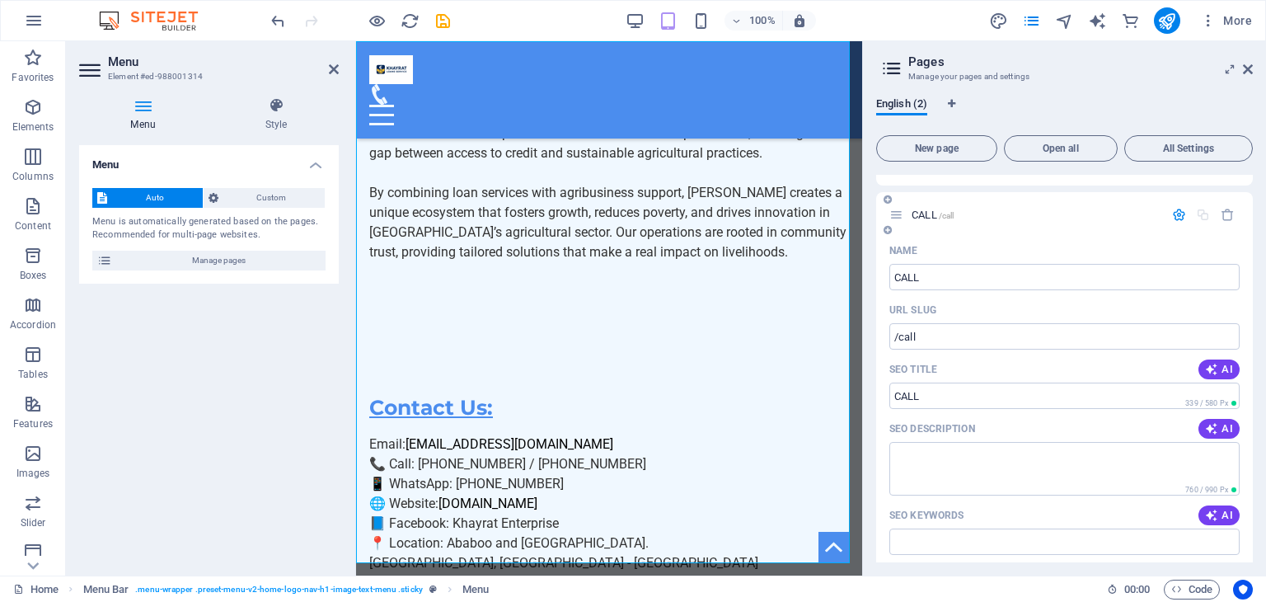
scroll to position [30, 0]
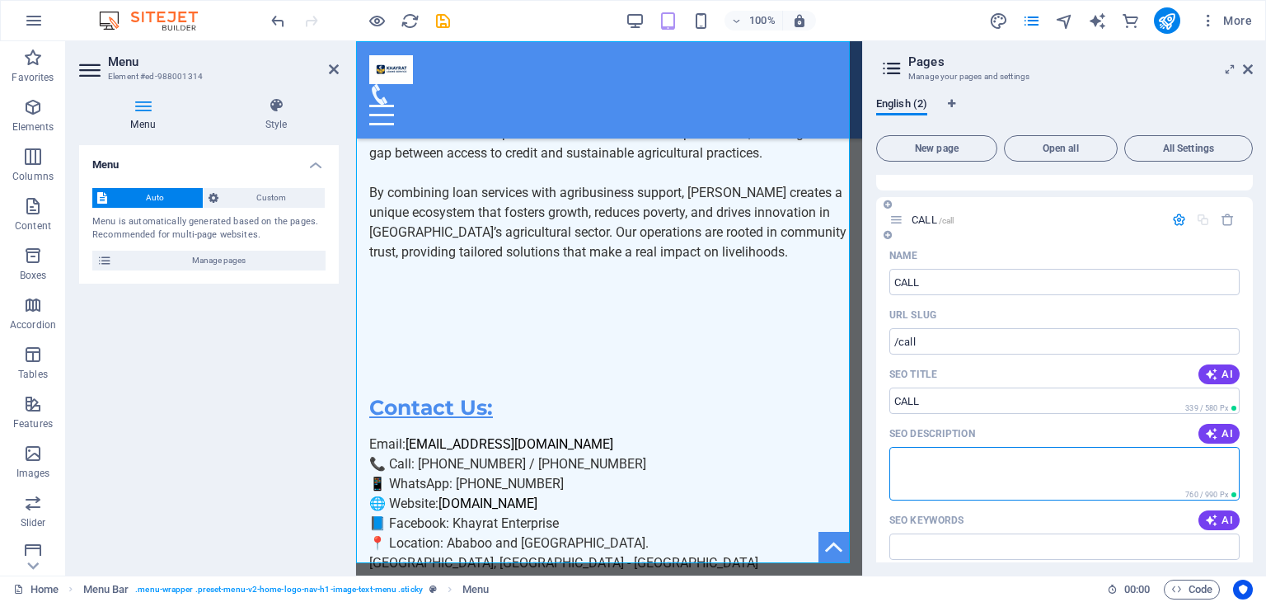
click at [969, 469] on textarea "SEO Description" at bounding box center [1064, 474] width 350 height 54
click at [976, 472] on textarea "SEO Description" at bounding box center [1064, 474] width 350 height 54
type textarea "0539781008"
click at [1228, 518] on span "AI" at bounding box center [1219, 520] width 28 height 13
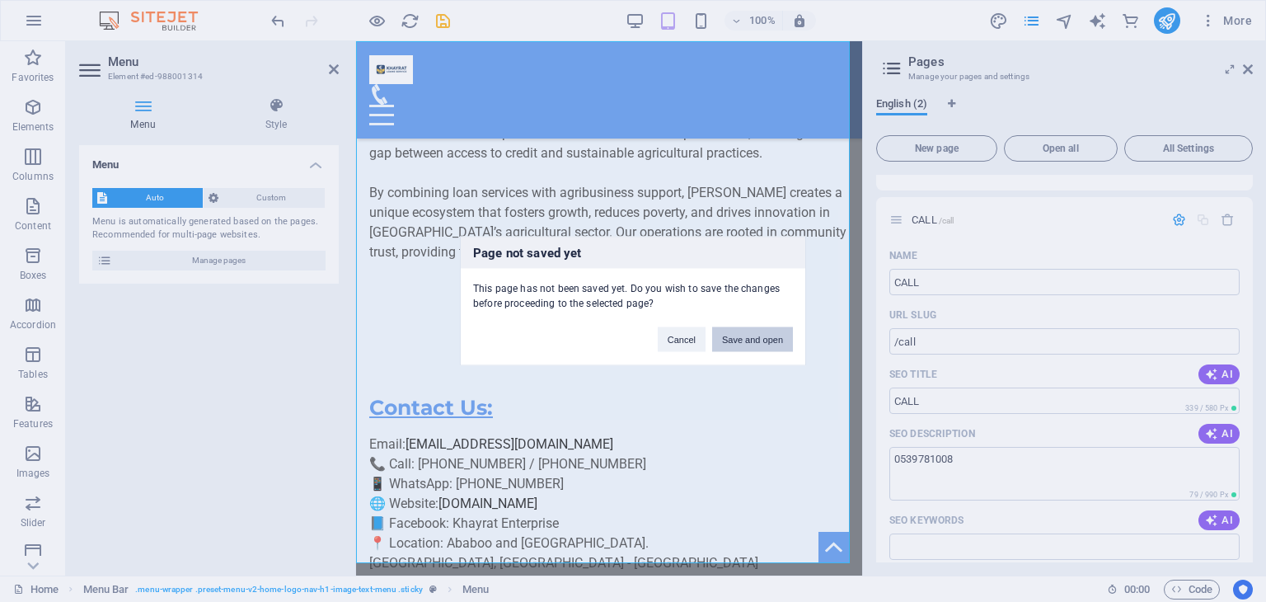
click at [744, 336] on button "Save and open" at bounding box center [752, 339] width 81 height 25
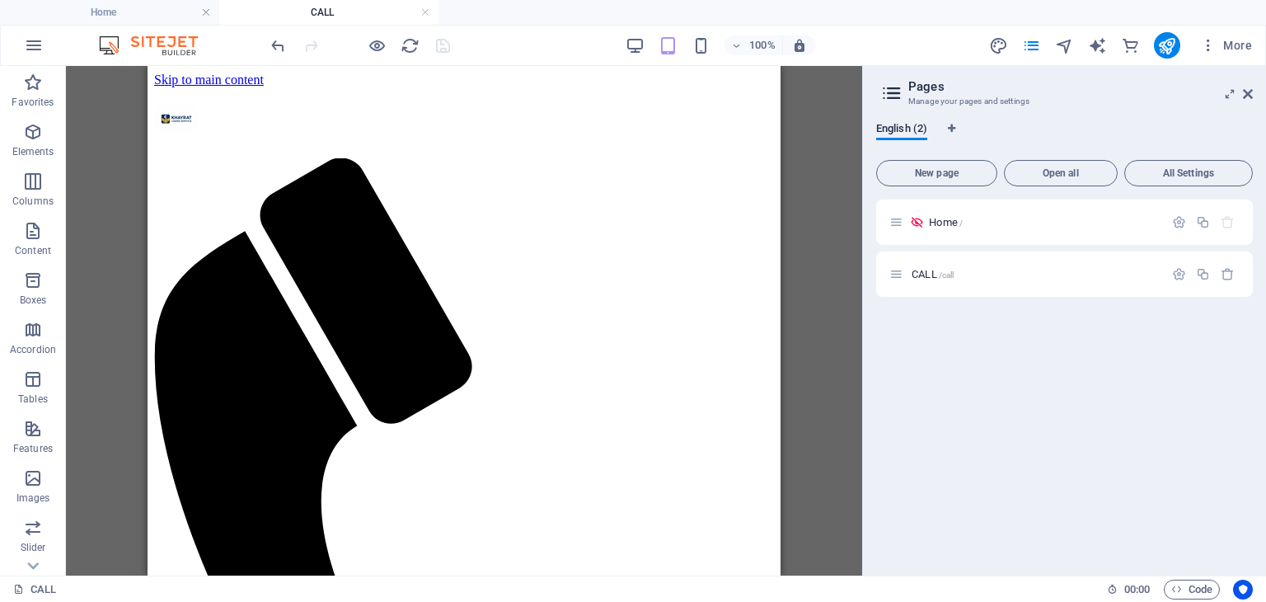
scroll to position [0, 0]
click at [763, 511] on html "Skip to main content Home CALL Drop content here or Add elements Paste clipboard" at bounding box center [464, 606] width 633 height 1081
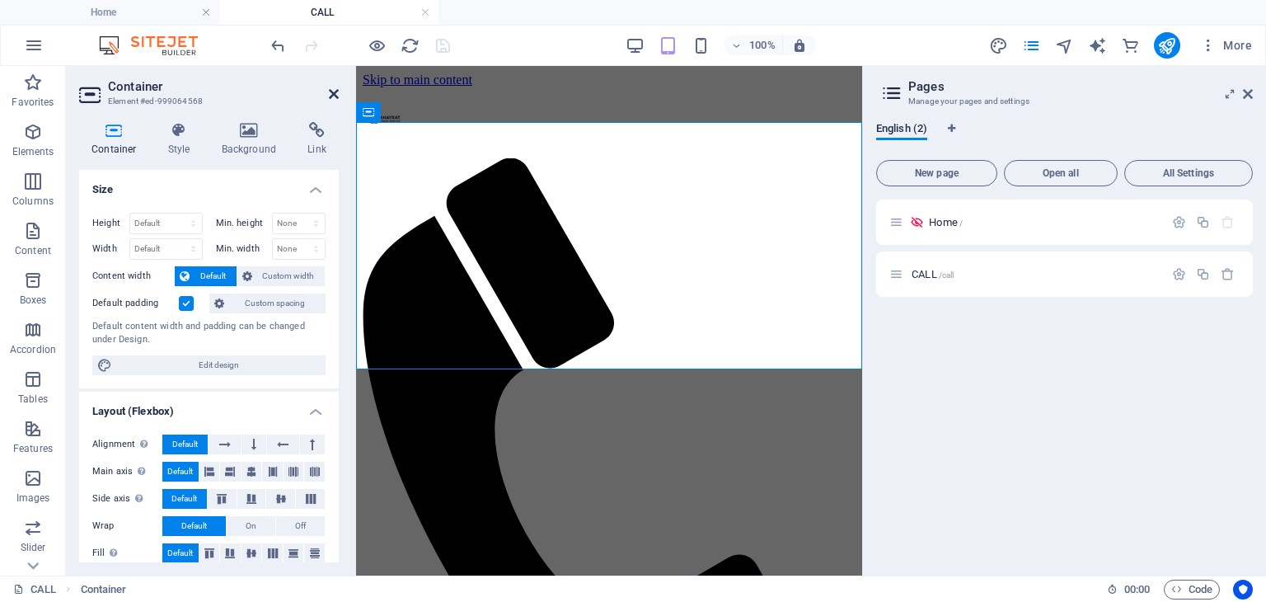
click at [333, 92] on icon at bounding box center [334, 93] width 10 height 13
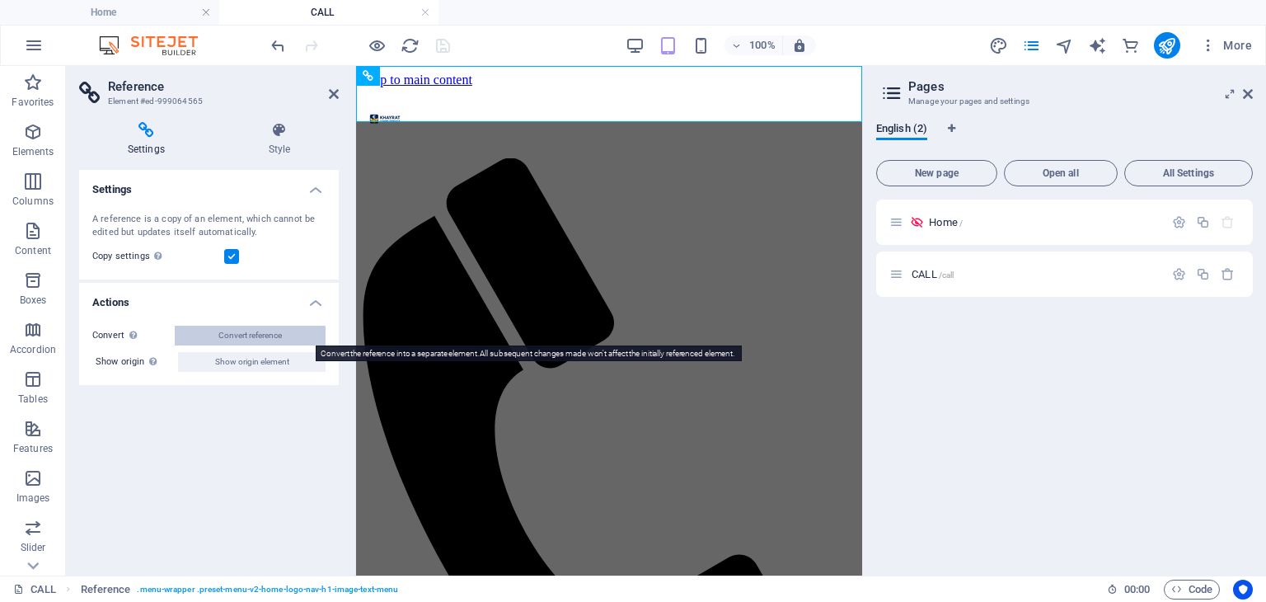
click at [274, 329] on span "Convert reference" at bounding box center [249, 336] width 63 height 20
select select "header"
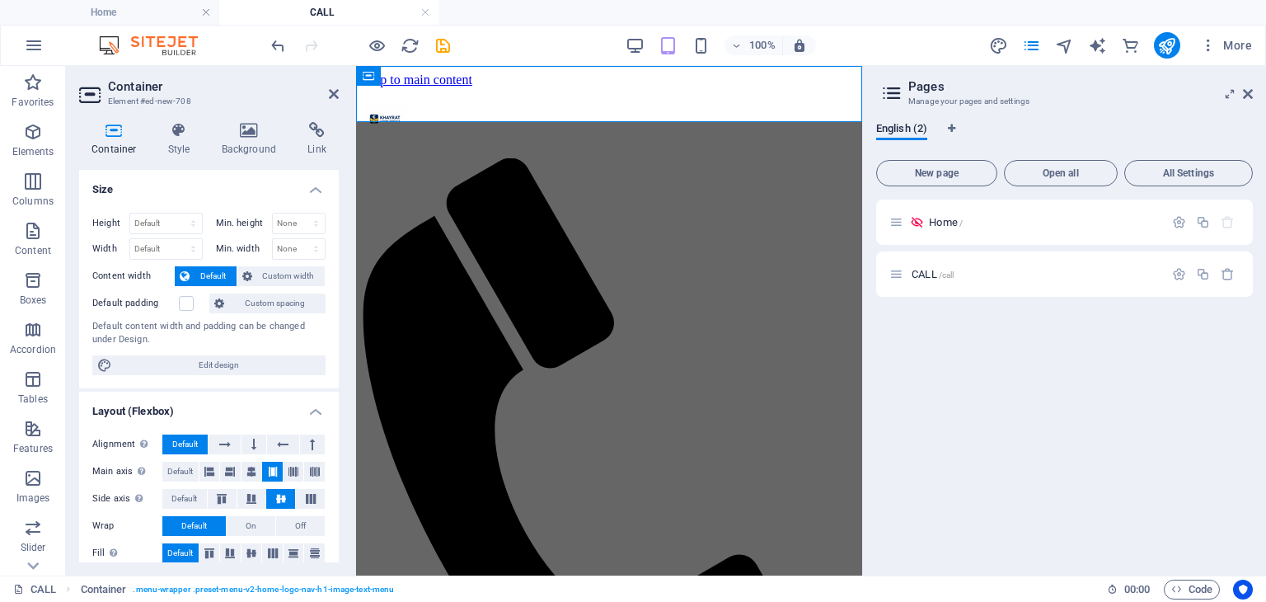
click at [125, 138] on h4 "Container" at bounding box center [117, 139] width 77 height 35
click at [124, 138] on icon at bounding box center [114, 130] width 70 height 16
click at [331, 514] on div "Alignment Determines the flex direction. Default Main axis Determine how elemen…" at bounding box center [209, 499] width 260 height 156
drag, startPoint x: 331, startPoint y: 514, endPoint x: 330, endPoint y: 559, distance: 44.5
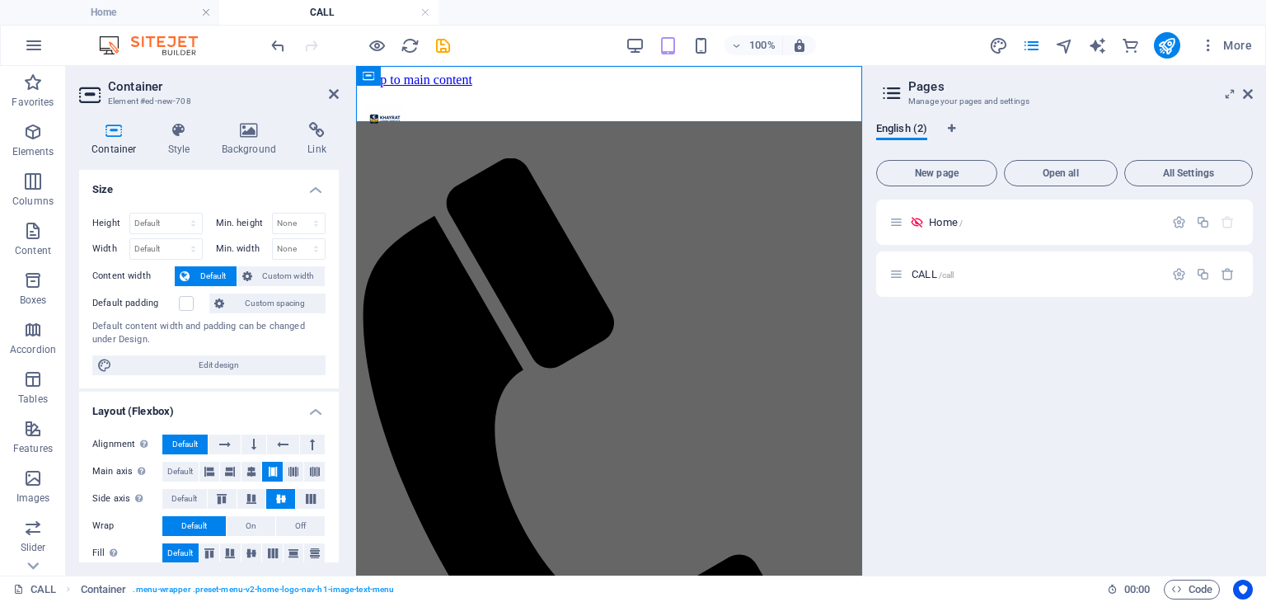
click at [330, 559] on div "Alignment Determines the flex direction. Default Main axis Determine how elemen…" at bounding box center [209, 499] width 260 height 156
click at [304, 217] on select "None px rem % vh vw" at bounding box center [299, 223] width 53 height 20
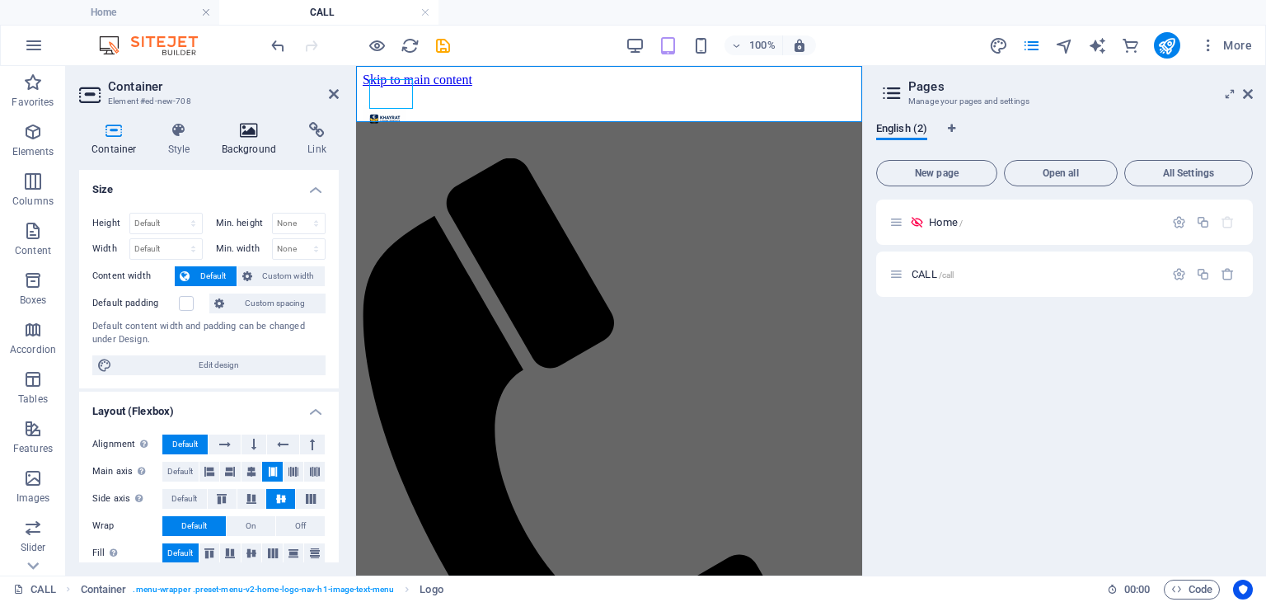
click at [254, 147] on h4 "Background" at bounding box center [252, 139] width 87 height 35
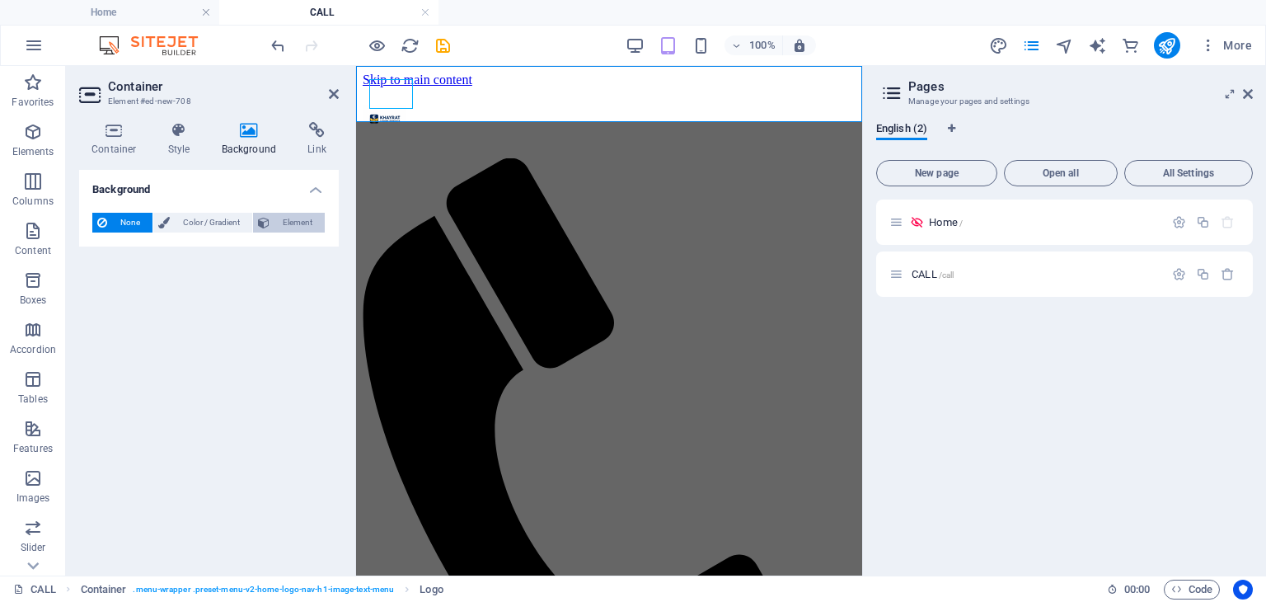
click at [291, 218] on span "Element" at bounding box center [296, 223] width 45 height 20
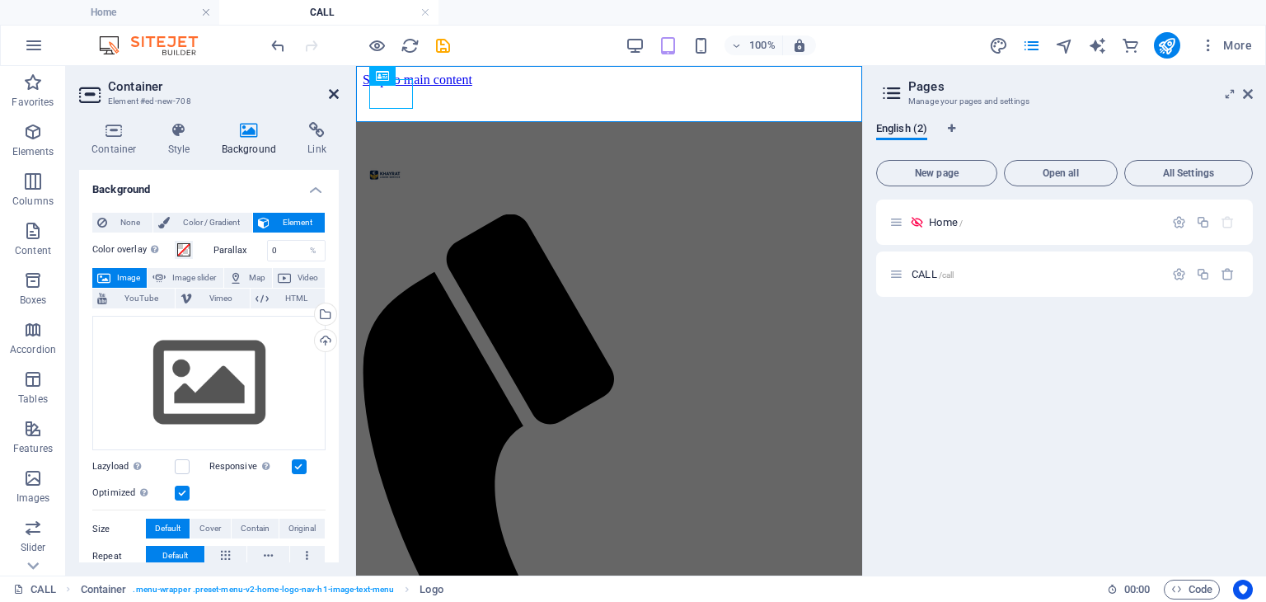
click at [331, 96] on icon at bounding box center [334, 93] width 10 height 13
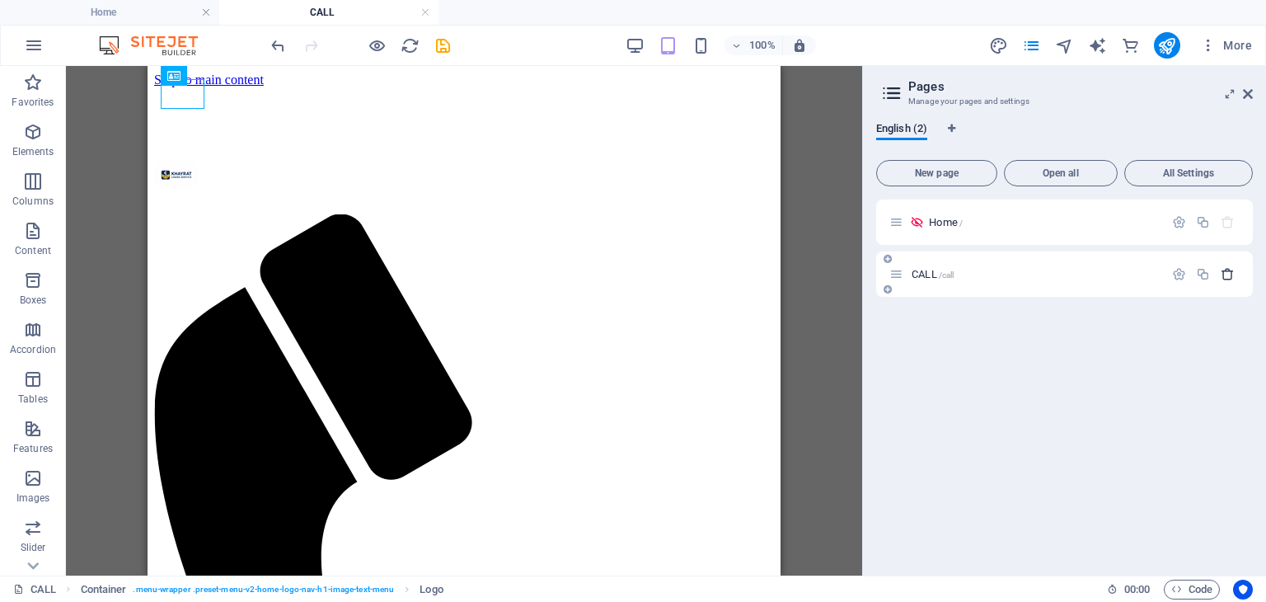
click at [1228, 271] on icon "button" at bounding box center [1228, 274] width 14 height 14
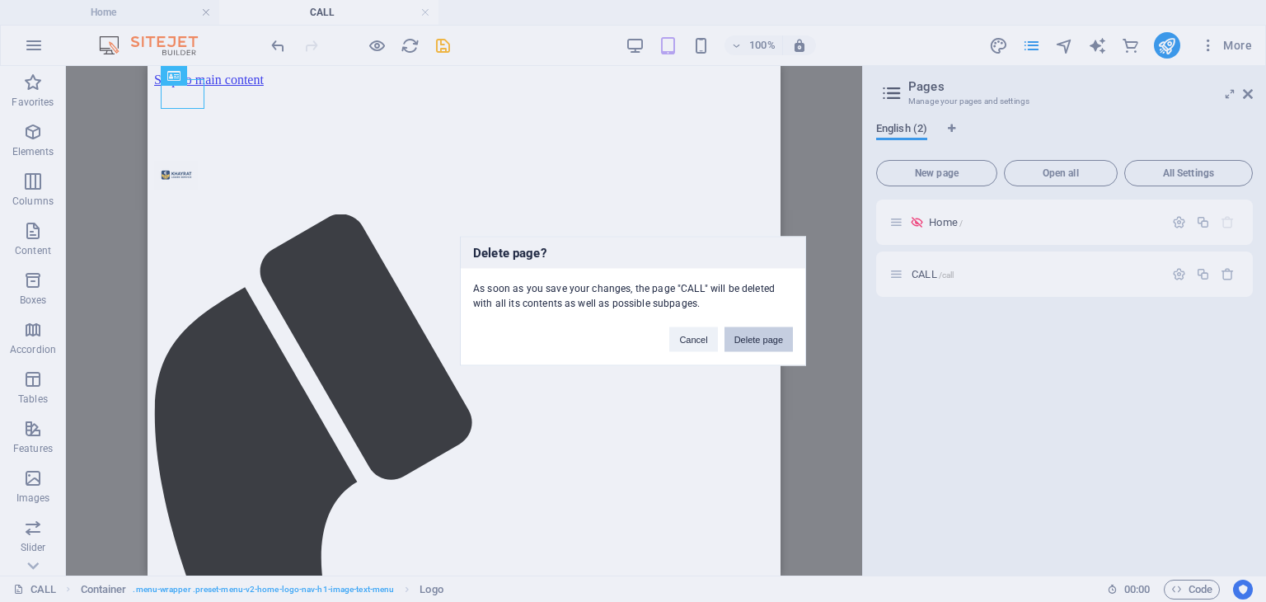
click at [748, 336] on button "Delete page" at bounding box center [759, 339] width 68 height 25
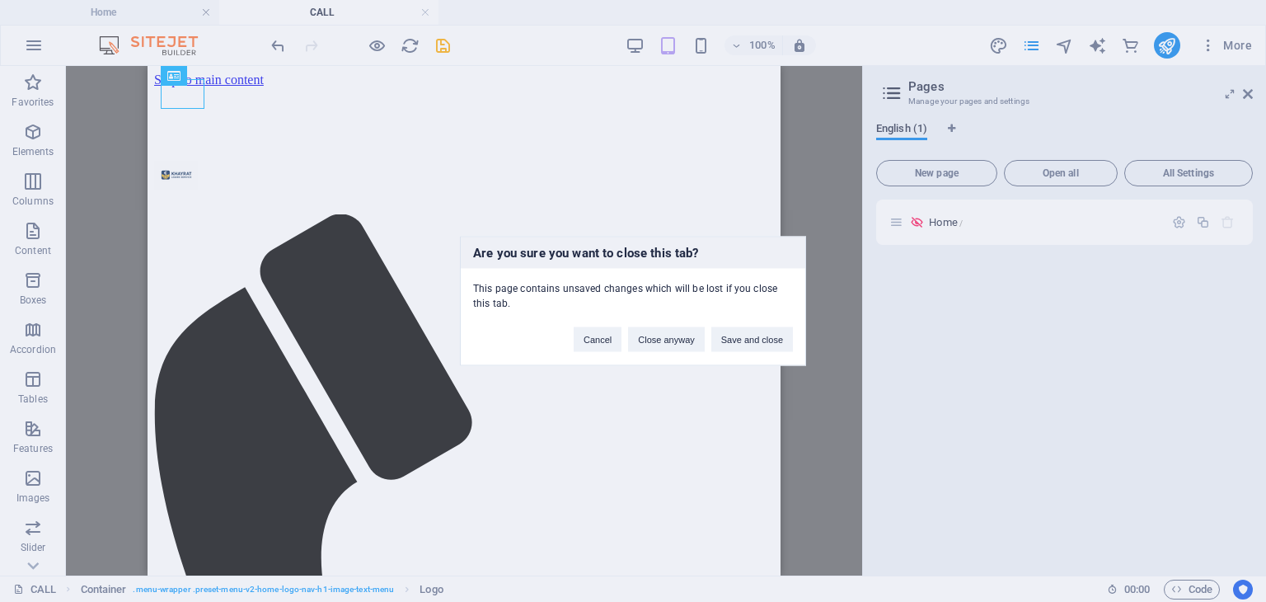
click at [748, 336] on button "Save and close" at bounding box center [752, 339] width 82 height 25
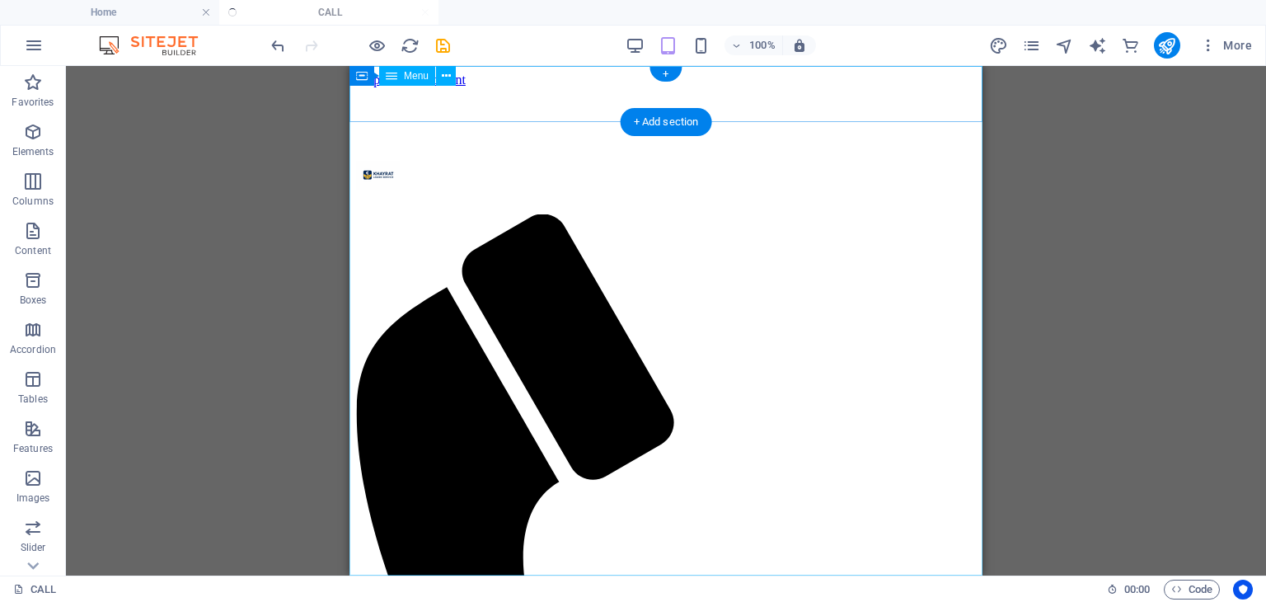
scroll to position [4395, 0]
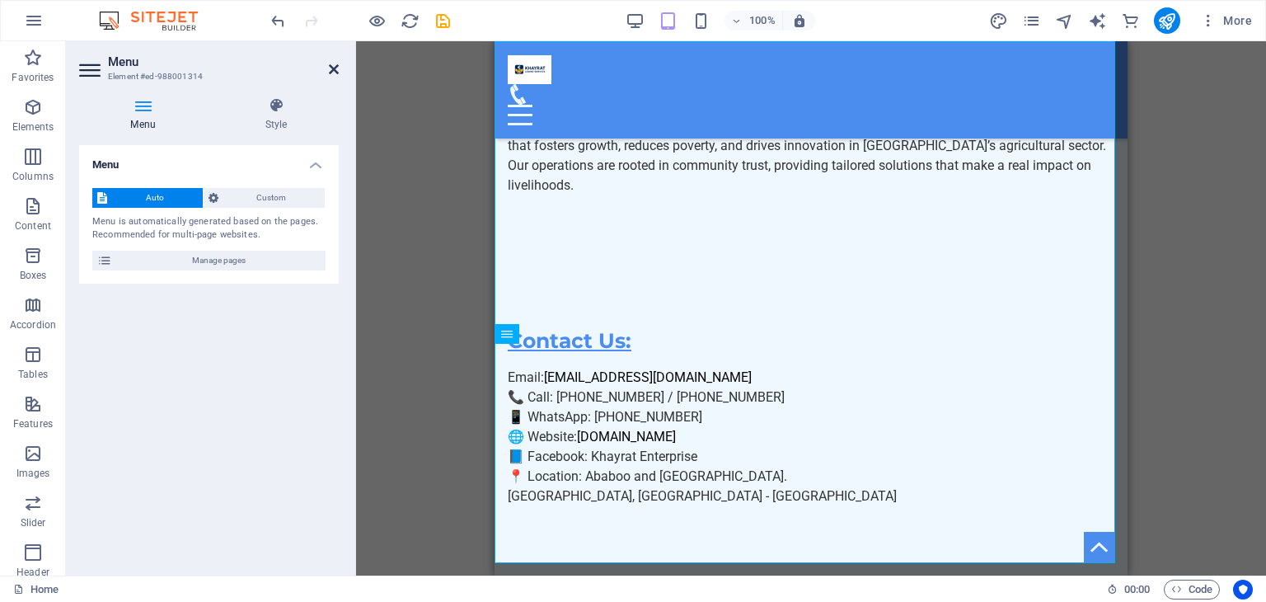
click at [332, 65] on icon at bounding box center [334, 69] width 10 height 13
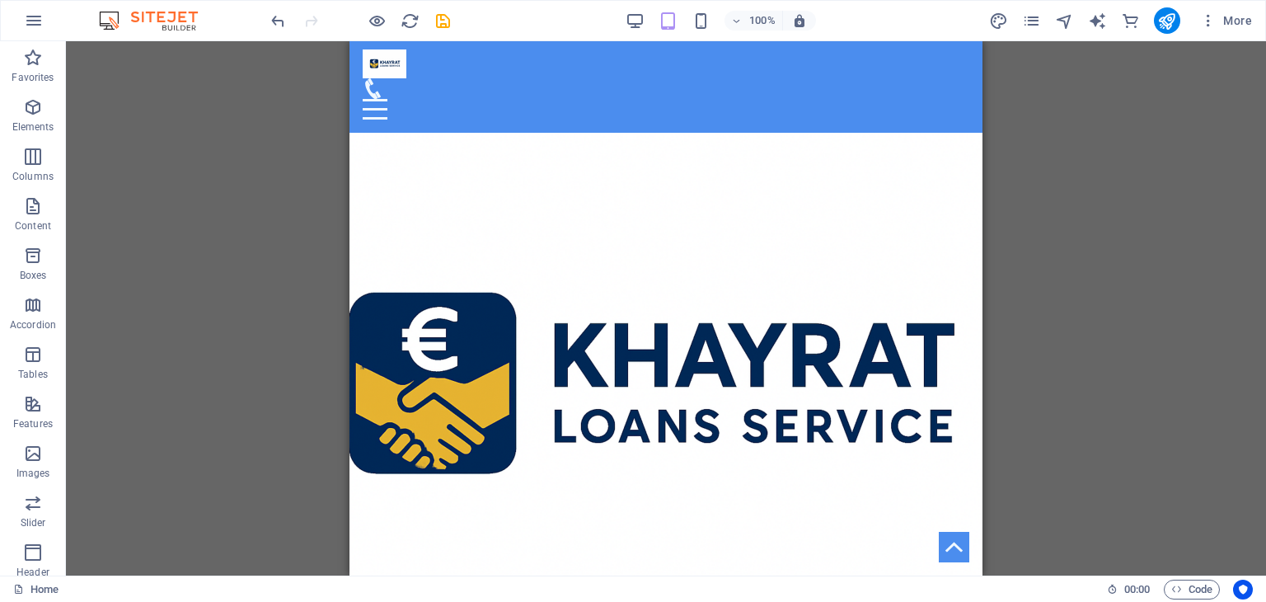
scroll to position [0, 0]
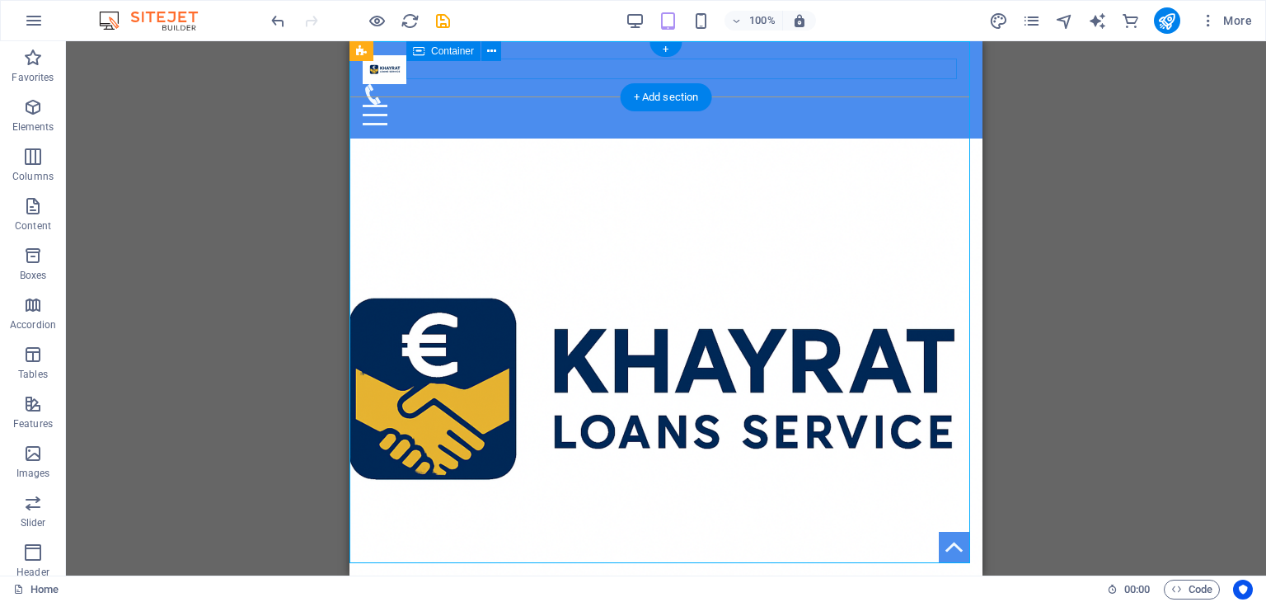
click at [650, 84] on div at bounding box center [666, 104] width 607 height 41
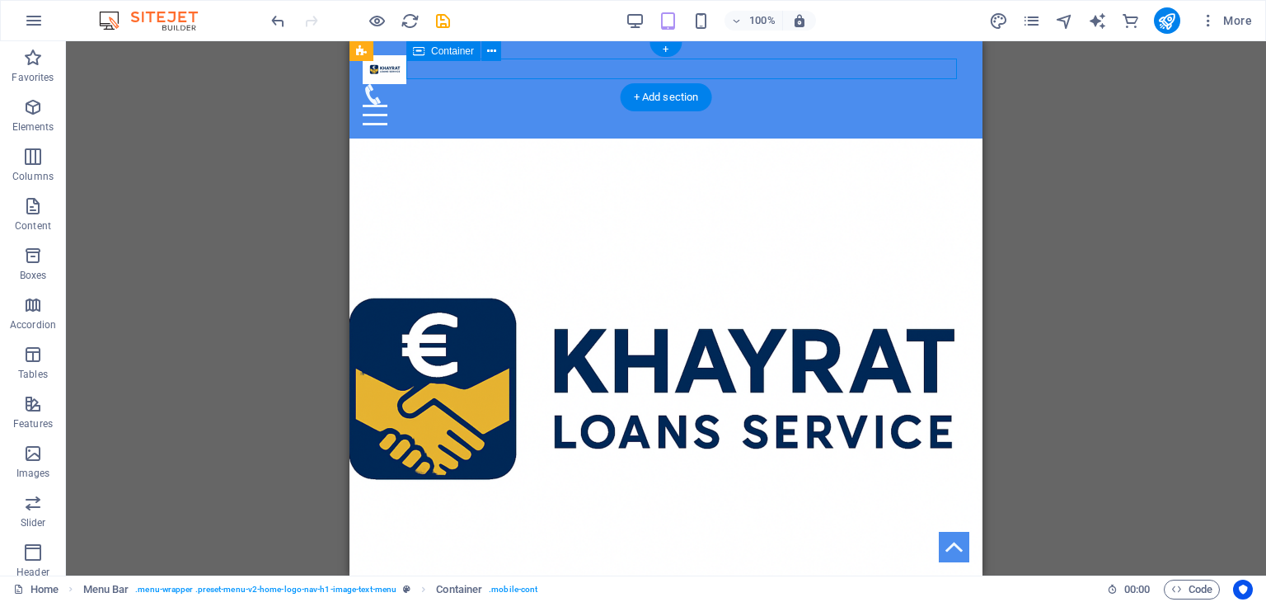
click at [633, 84] on div at bounding box center [666, 104] width 607 height 41
click at [509, 85] on div "Home" at bounding box center [666, 89] width 633 height 97
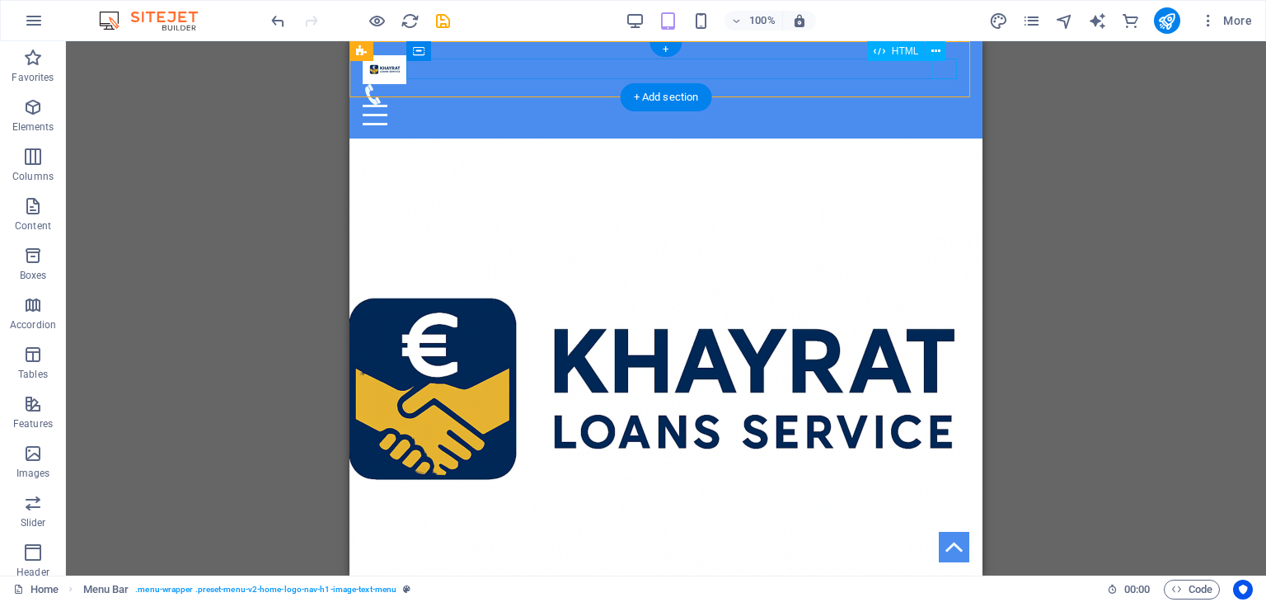
click at [939, 105] on div at bounding box center [666, 115] width 607 height 21
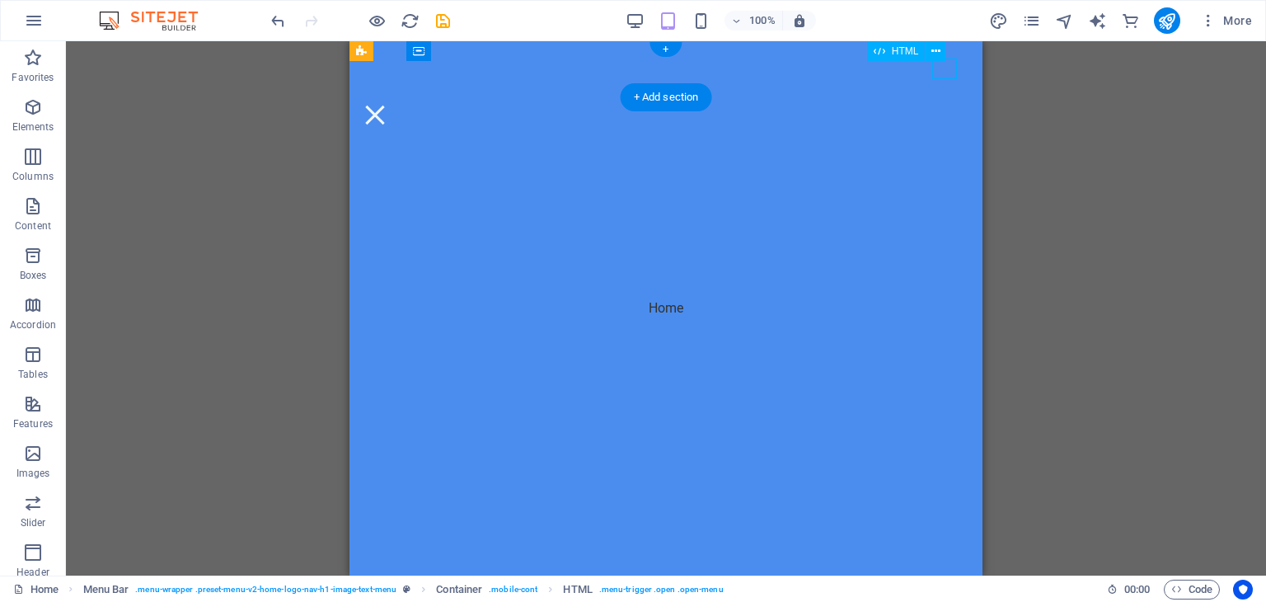
click at [387, 105] on div at bounding box center [375, 115] width 25 height 21
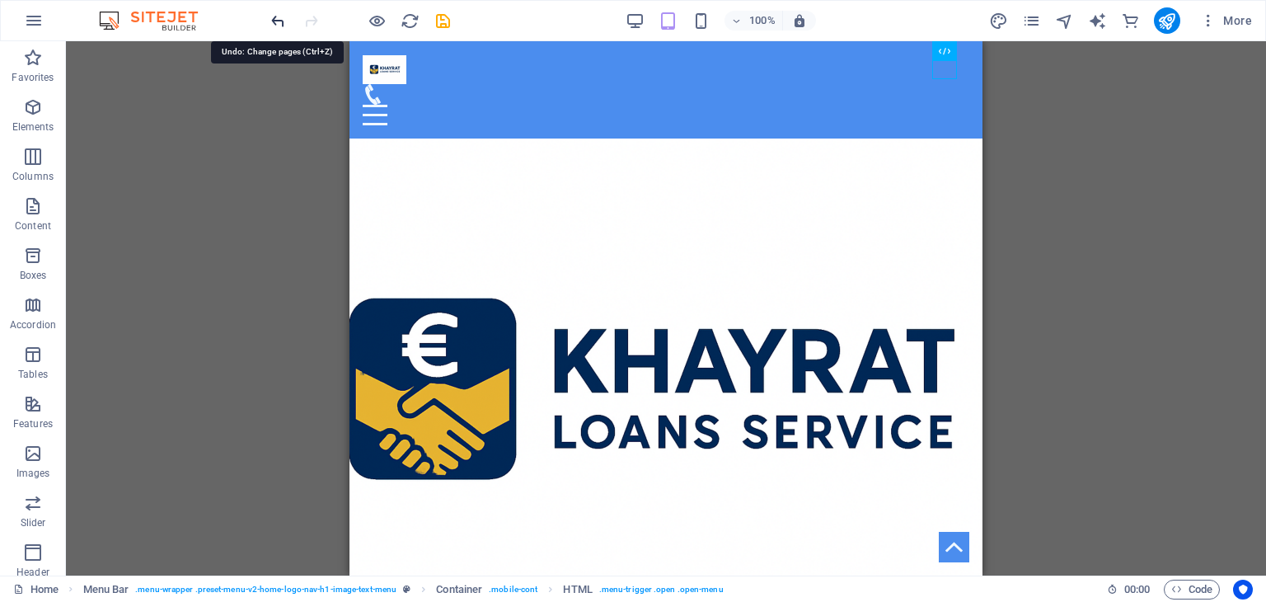
click at [277, 19] on icon "undo" at bounding box center [278, 21] width 19 height 19
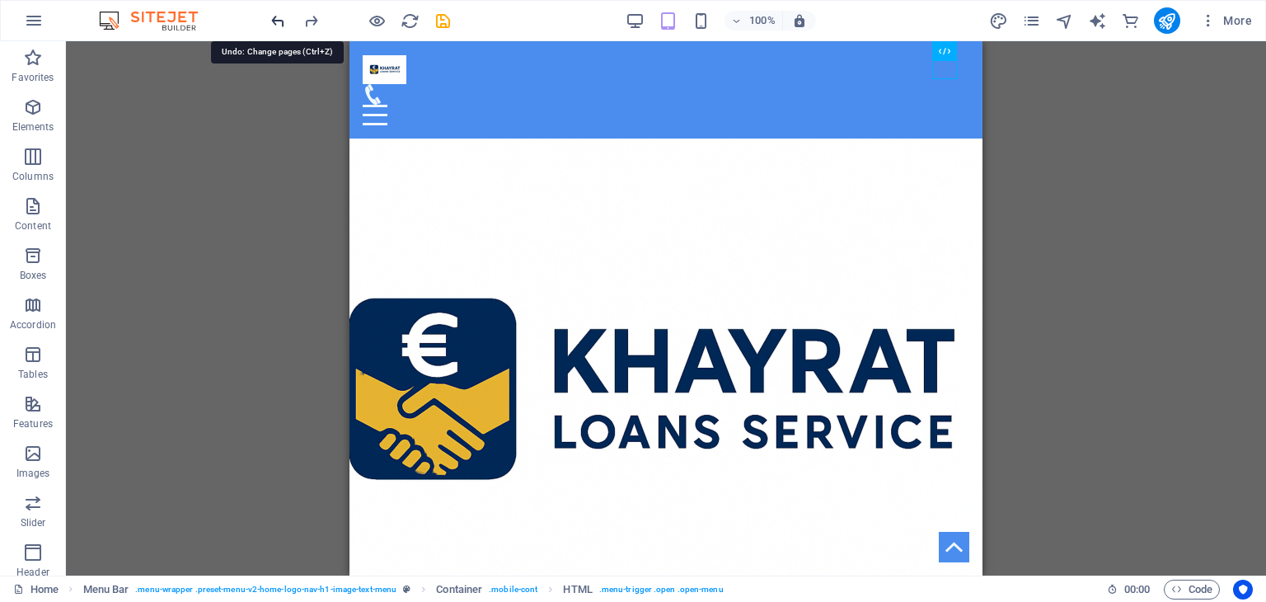
click at [277, 19] on icon "undo" at bounding box center [278, 21] width 19 height 19
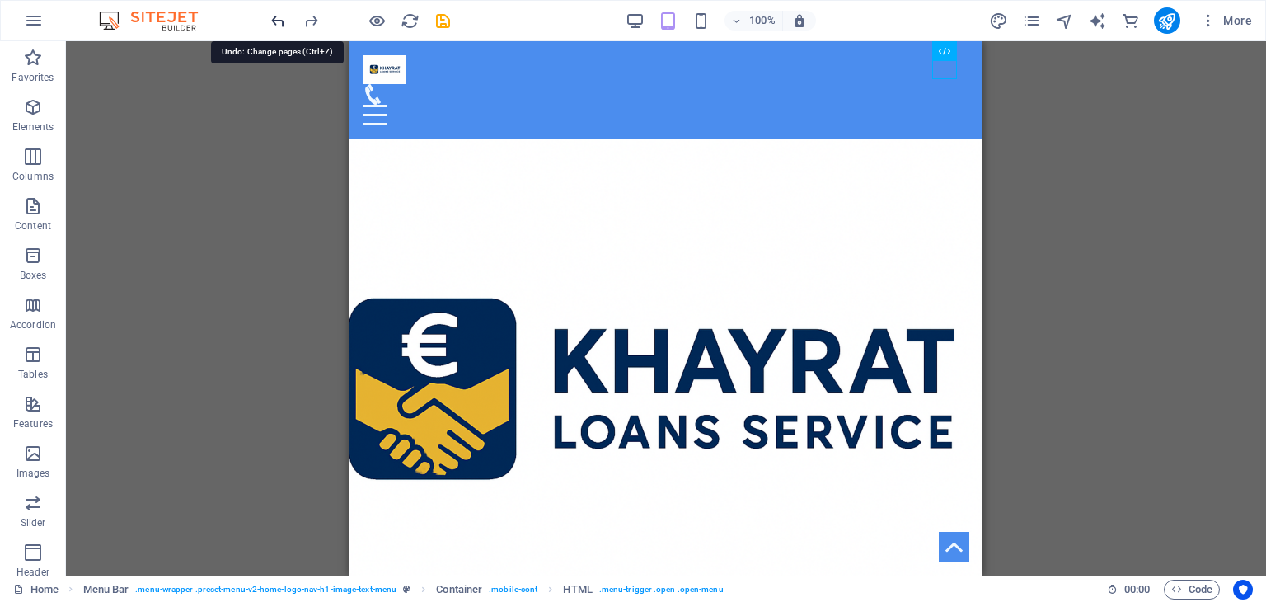
click at [277, 19] on icon "undo" at bounding box center [278, 21] width 19 height 19
click at [295, 139] on div "H2 Text on background Container Menu Bar Menu Spacer Text Top button Languages …" at bounding box center [666, 308] width 1200 height 534
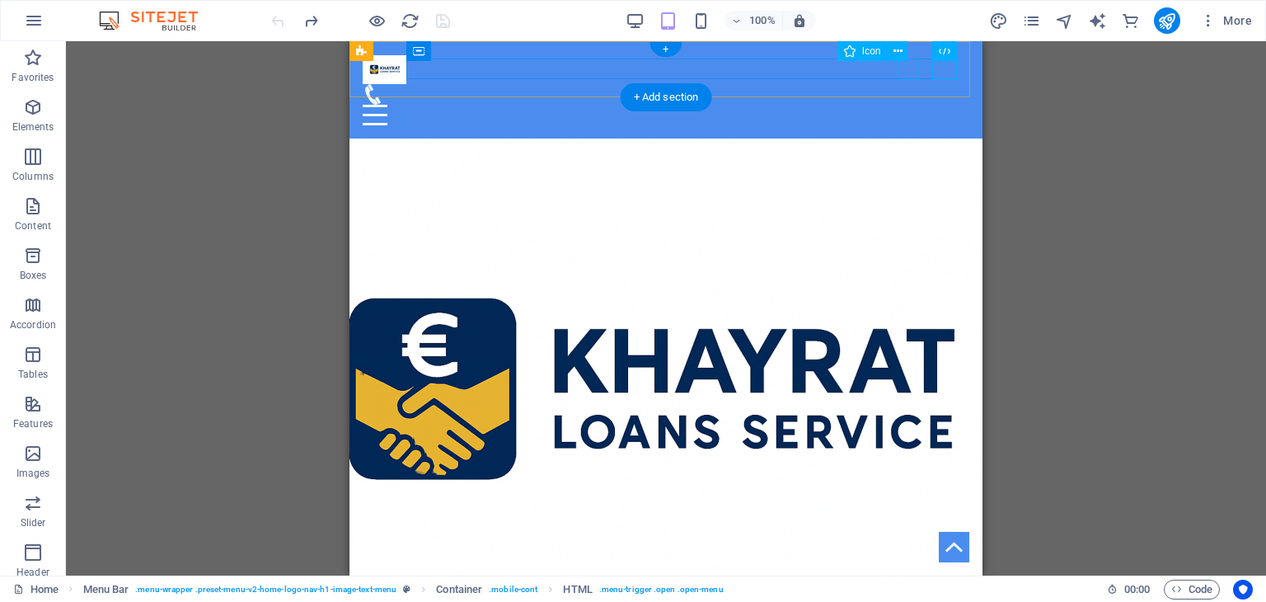
click at [908, 84] on figure at bounding box center [660, 94] width 594 height 21
click at [899, 53] on icon at bounding box center [898, 51] width 9 height 17
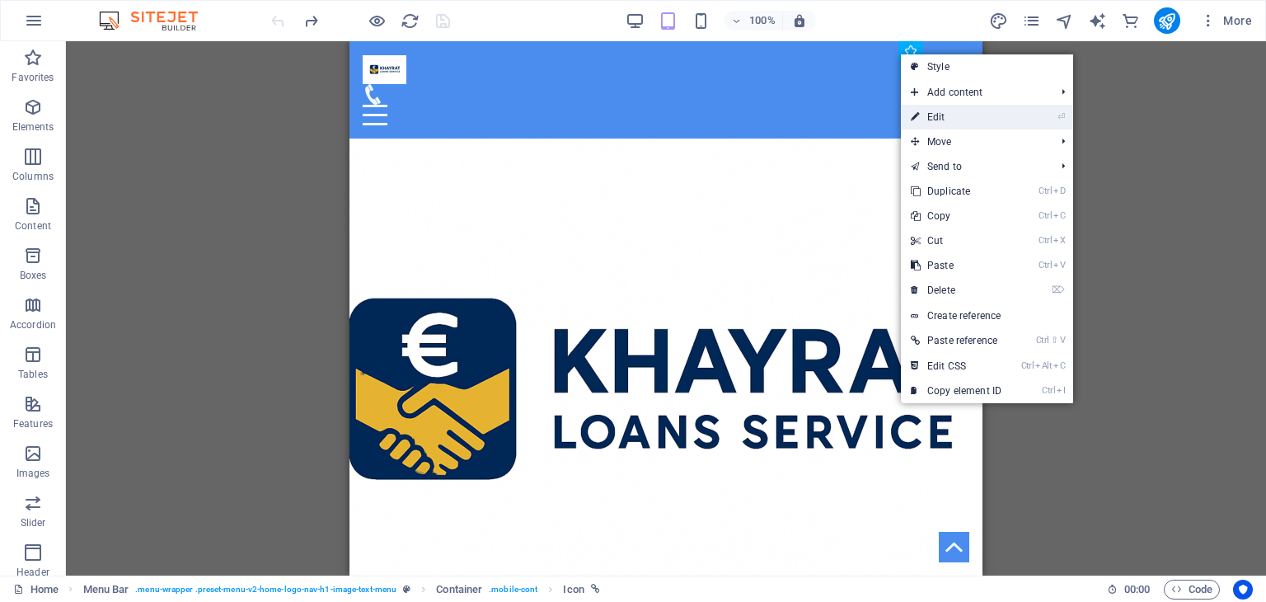
click at [940, 113] on link "⏎ Edit" at bounding box center [956, 117] width 110 height 25
select select "xMidYMid"
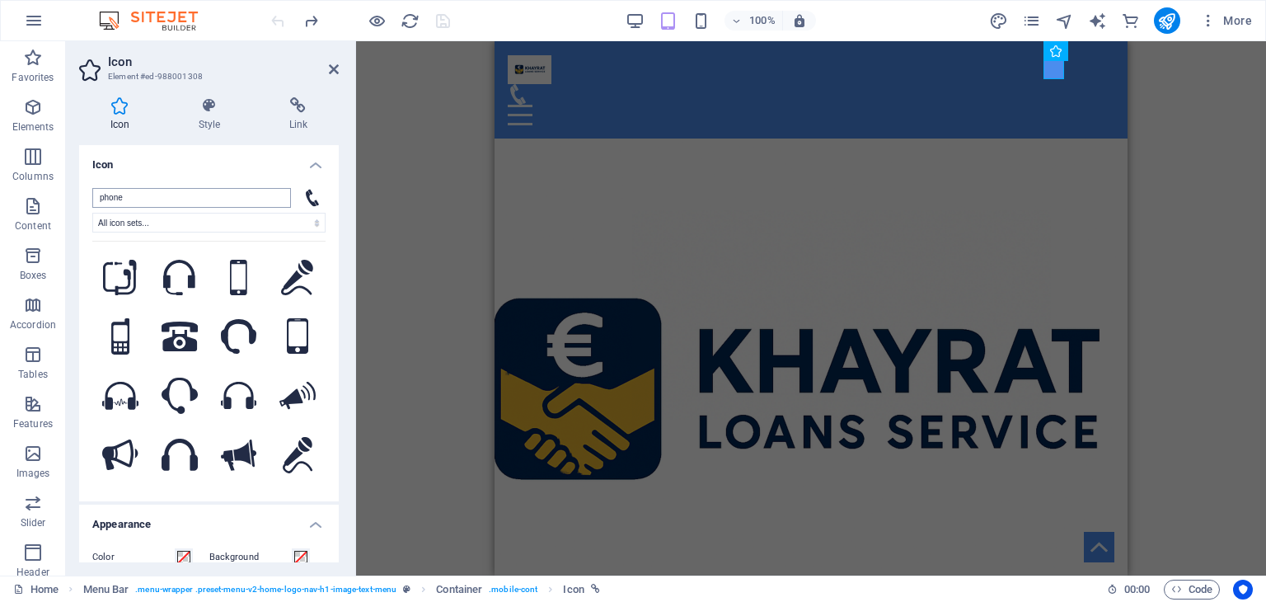
click at [169, 199] on input "phone" at bounding box center [191, 198] width 199 height 20
type input "p"
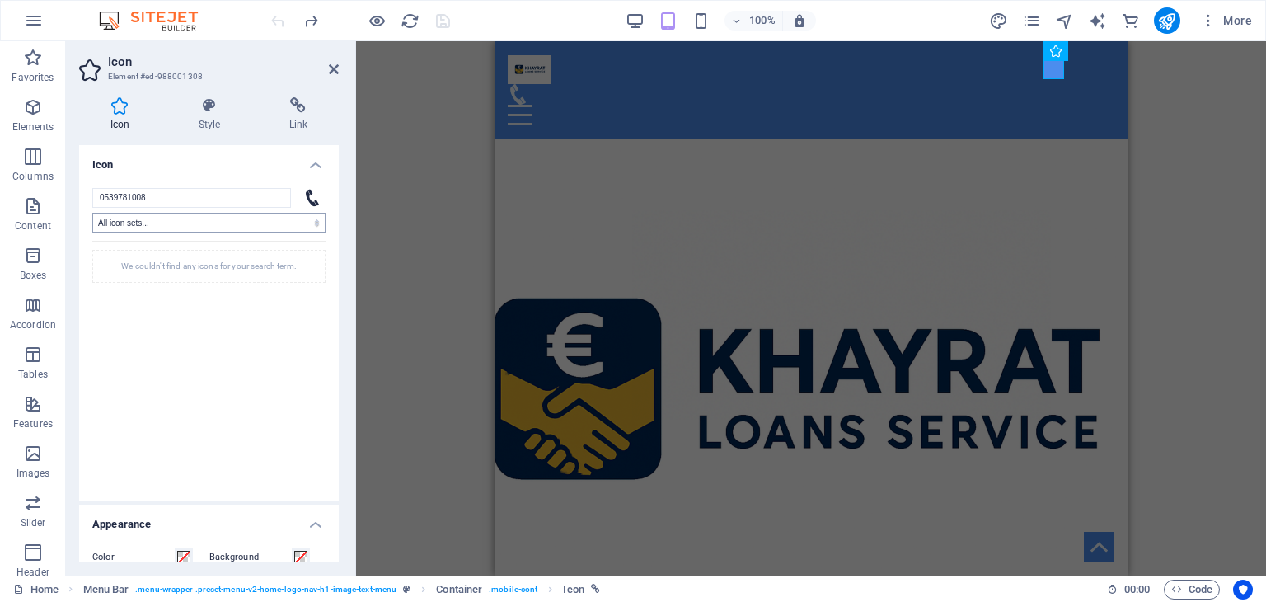
type input "0539781008"
click at [310, 222] on select "All icon sets... IcoFont Ionicons FontAwesome Brands FontAwesome Duotone FontAw…" at bounding box center [208, 223] width 233 height 20
click at [337, 63] on icon at bounding box center [334, 69] width 10 height 13
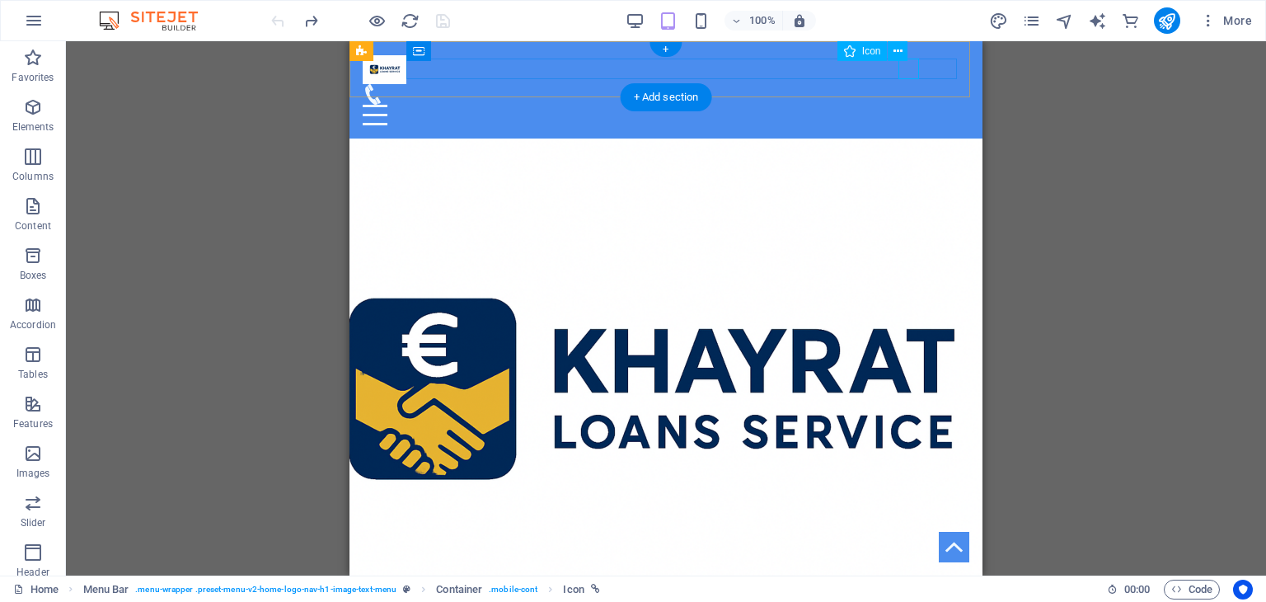
click at [903, 84] on figure at bounding box center [660, 94] width 594 height 21
click at [442, 14] on div at bounding box center [360, 20] width 185 height 26
click at [903, 84] on figure at bounding box center [660, 94] width 594 height 21
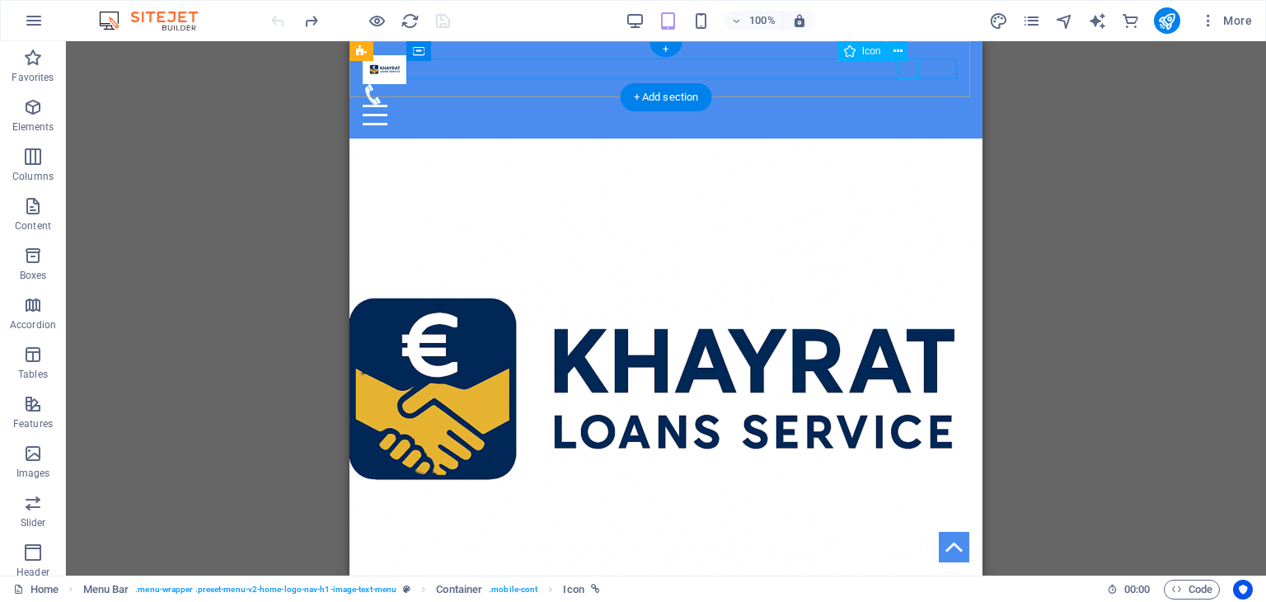
select select "xMidYMid"
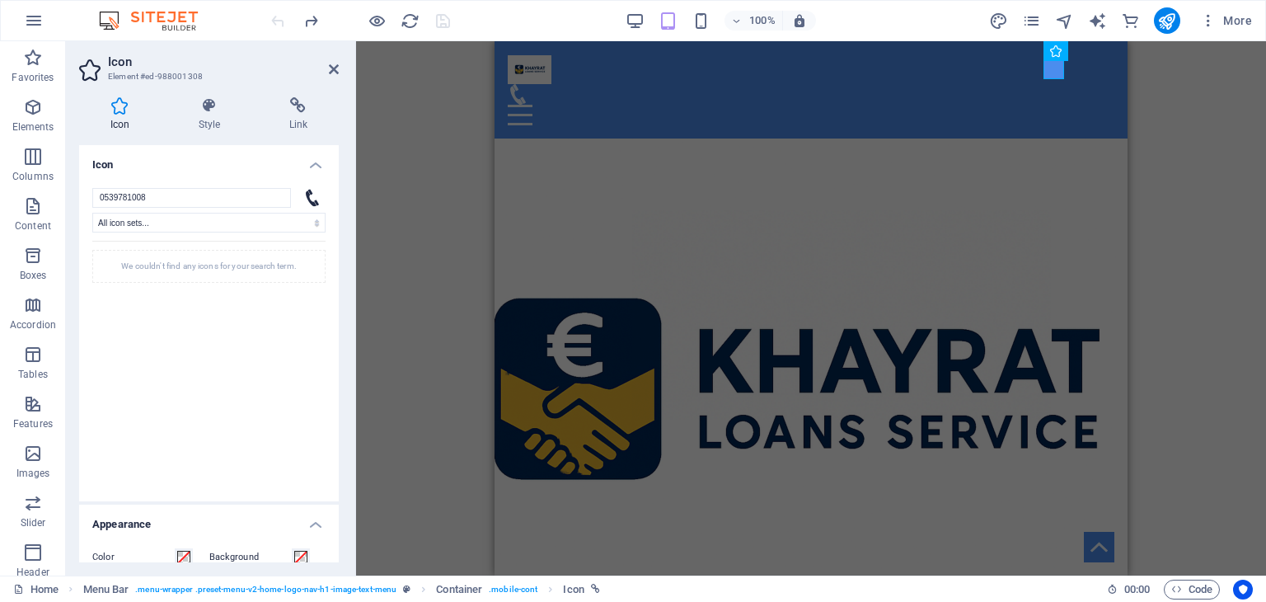
click at [430, 216] on div "H2 Text on background Container Menu Bar Menu Spacer Text Top button Languages …" at bounding box center [811, 308] width 910 height 534
click at [935, 138] on figure at bounding box center [811, 528] width 633 height 781
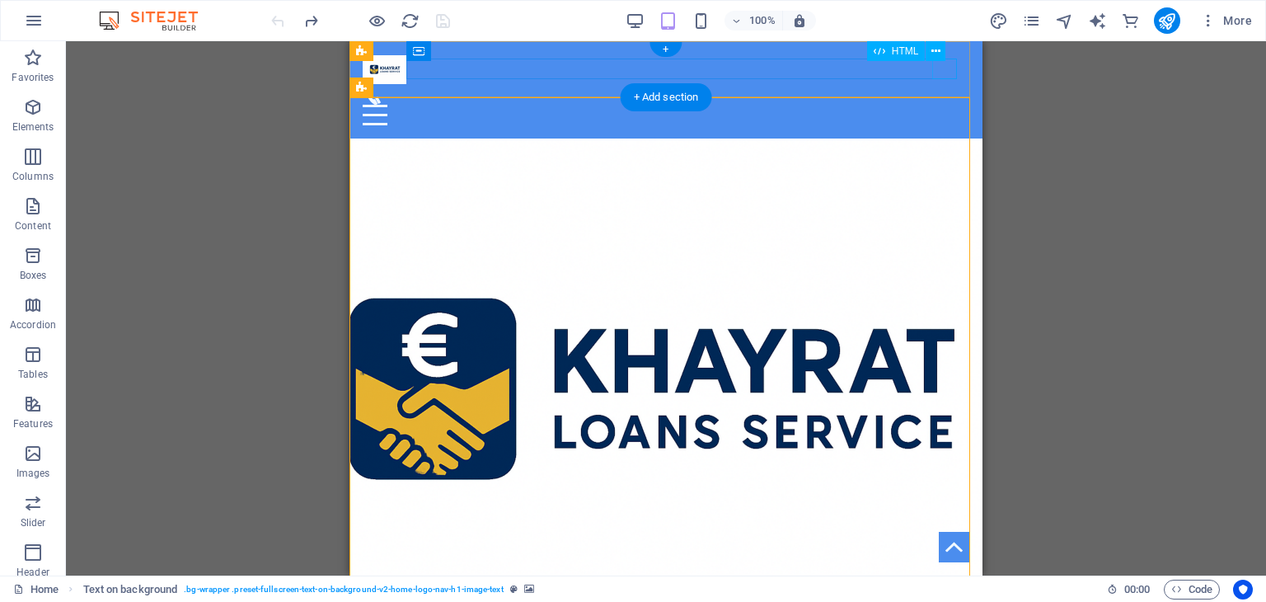
click at [943, 105] on div at bounding box center [666, 115] width 607 height 21
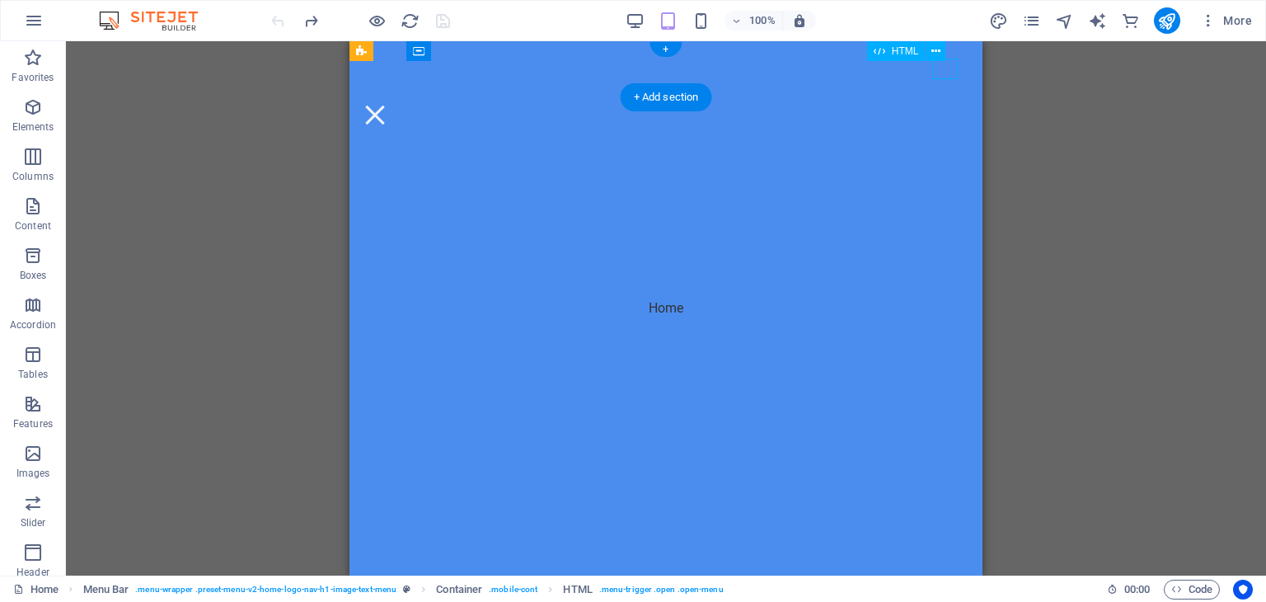
click at [387, 105] on div at bounding box center [375, 115] width 25 height 21
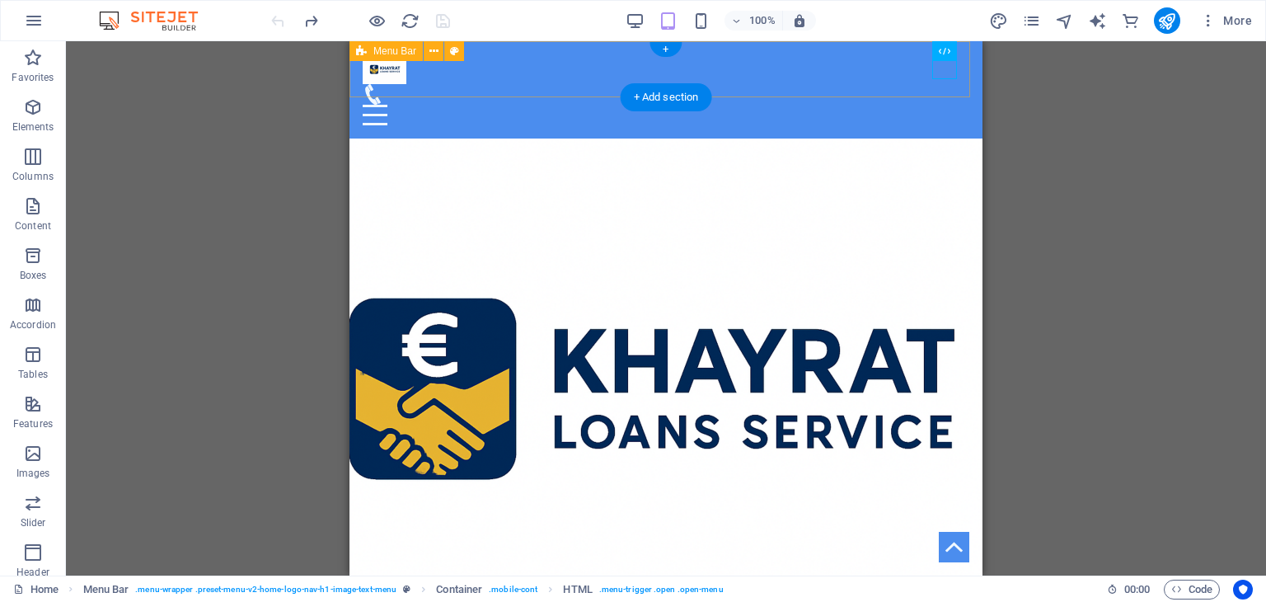
click at [758, 80] on div "Home" at bounding box center [666, 89] width 633 height 97
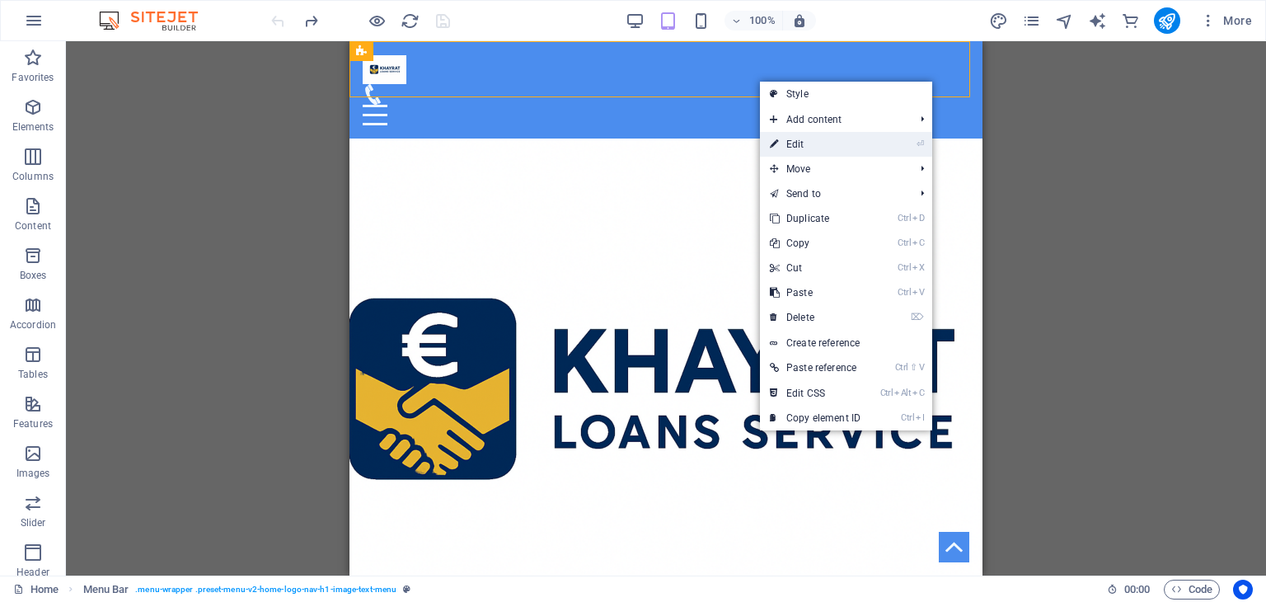
click at [812, 143] on link "⏎ Edit" at bounding box center [815, 144] width 110 height 25
select select "header"
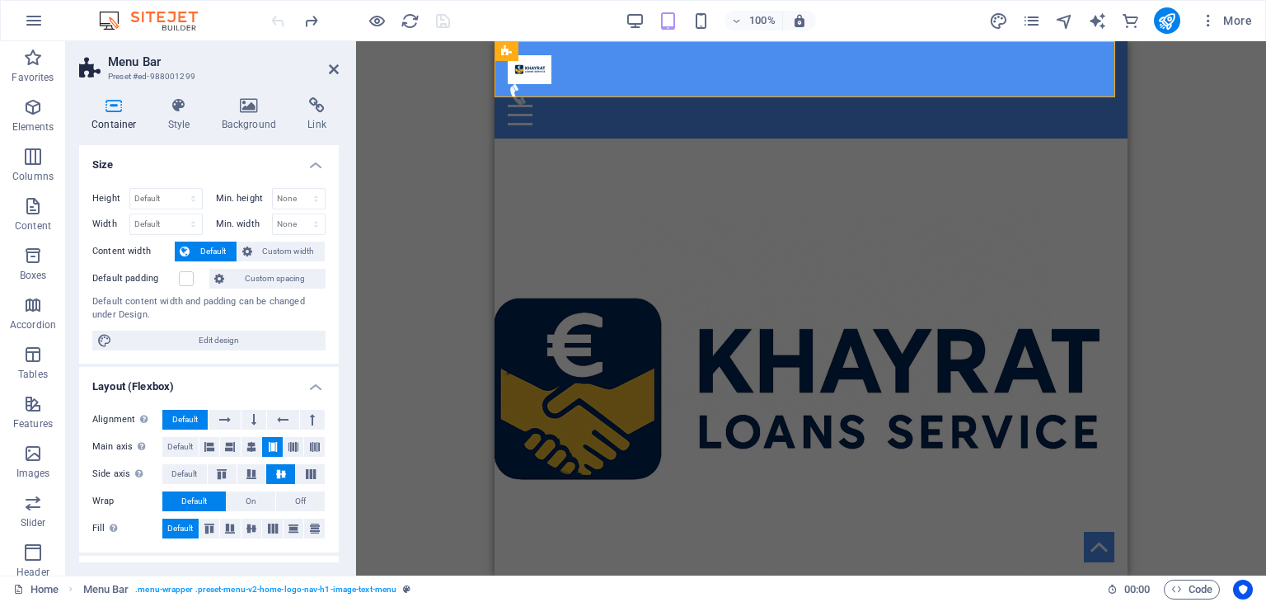
click at [343, 67] on aside "Menu Bar Preset #ed-988001299 Container Style Background Link Size Height Defau…" at bounding box center [211, 308] width 290 height 534
click at [330, 67] on icon at bounding box center [334, 69] width 10 height 13
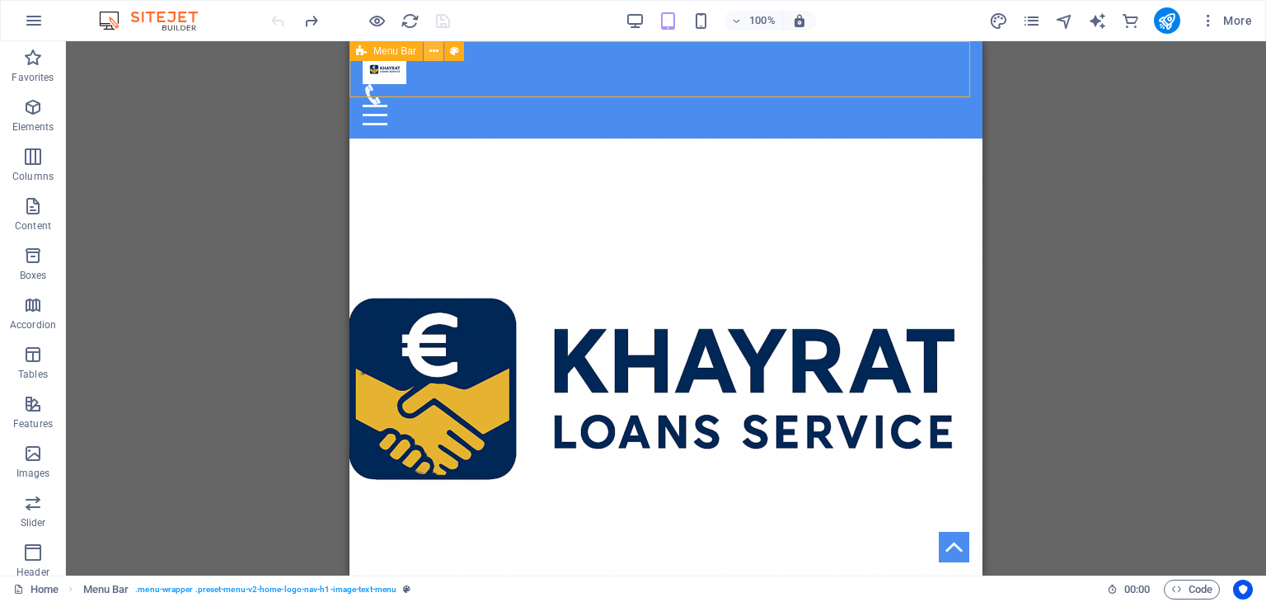
click at [437, 49] on icon at bounding box center [433, 51] width 9 height 17
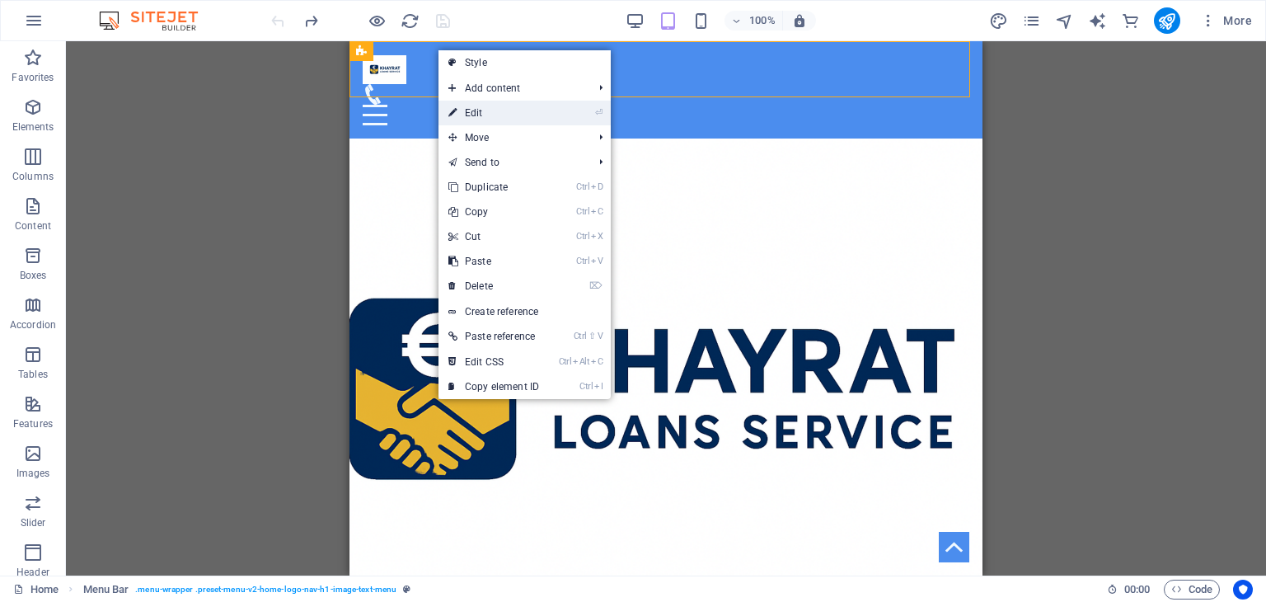
click at [482, 113] on link "⏎ Edit" at bounding box center [494, 113] width 110 height 25
select select "header"
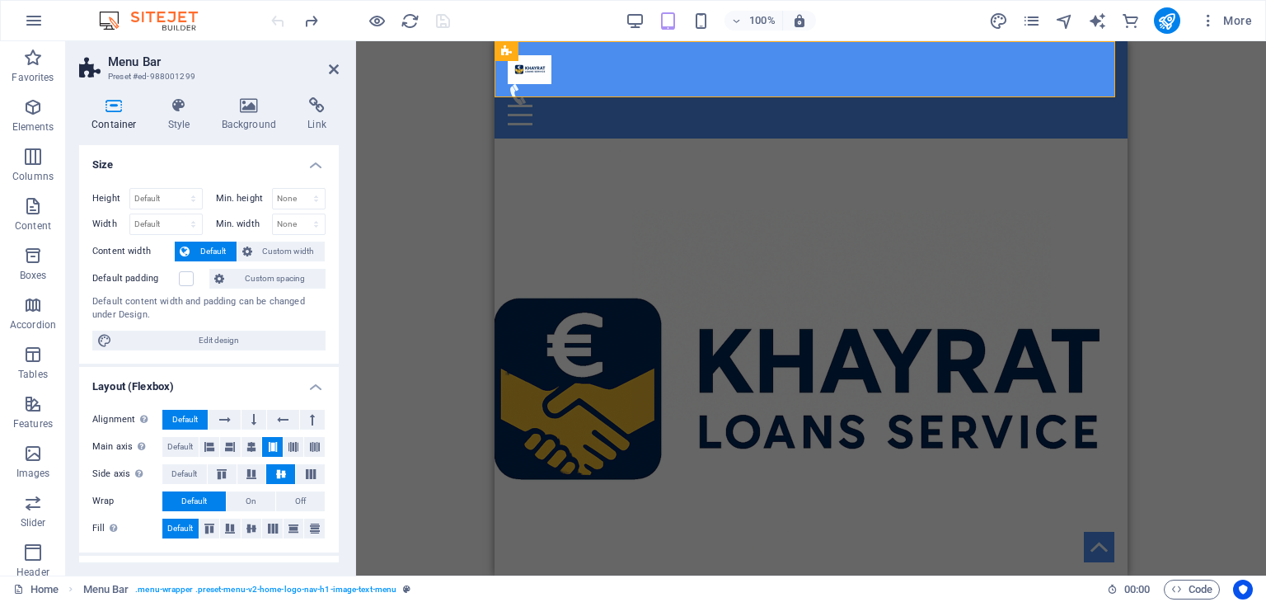
click at [147, 119] on h4 "Container" at bounding box center [117, 114] width 77 height 35
click at [172, 195] on select "Default px rem % vh vw" at bounding box center [166, 199] width 72 height 20
click at [130, 189] on select "Default px rem % vh vw" at bounding box center [166, 199] width 72 height 20
select select "DISABLED_OPTION_VALUE"
click at [158, 223] on select "Default px rem % em vh vw" at bounding box center [166, 224] width 72 height 20
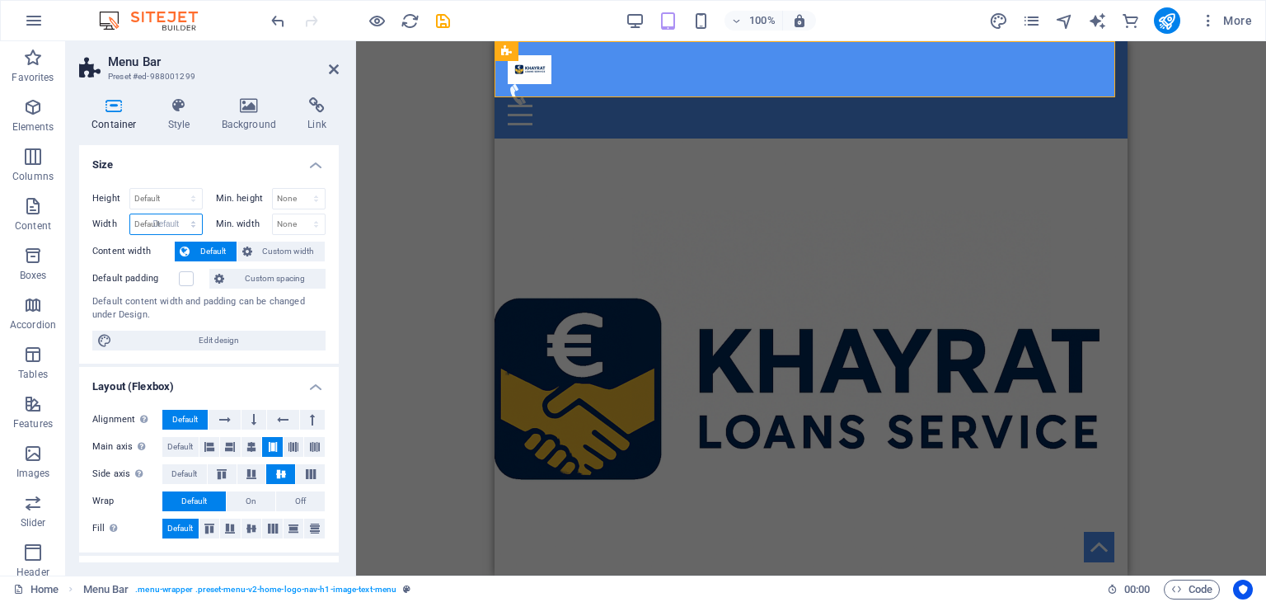
click at [130, 214] on select "Default px rem % em vh vw" at bounding box center [166, 224] width 72 height 20
select select "DISABLED_OPTION_VALUE"
click at [340, 70] on aside "Menu Bar Preset #ed-988001299 Container Style Background Link Size Height Defau…" at bounding box center [211, 308] width 290 height 534
click at [333, 68] on icon at bounding box center [334, 69] width 10 height 13
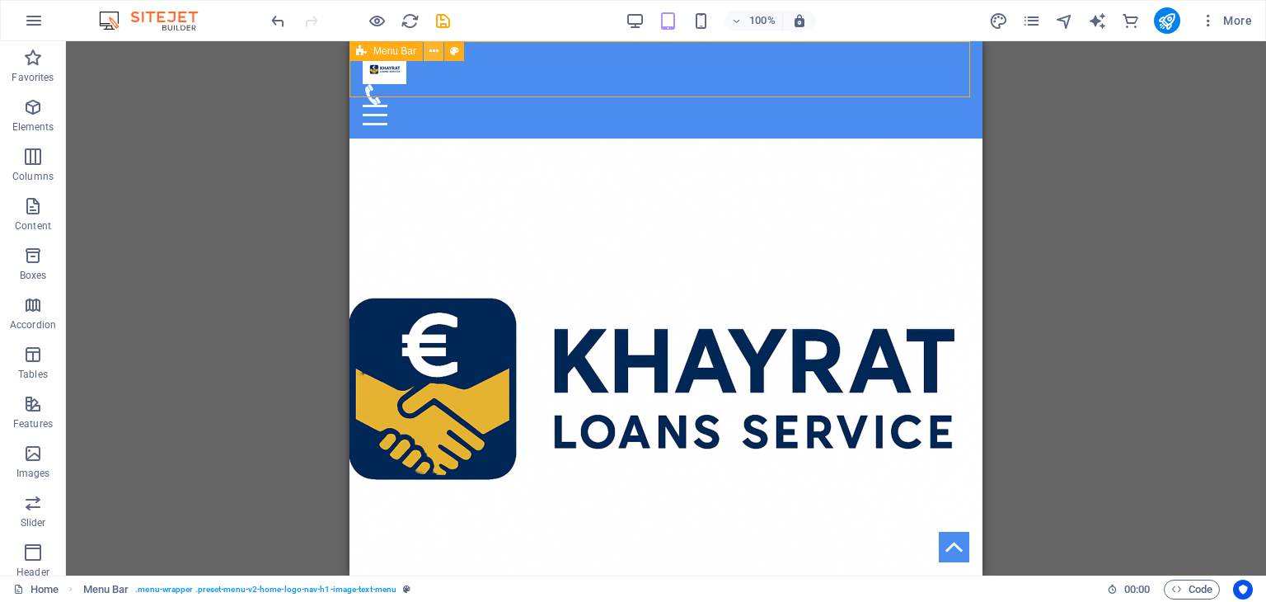
click at [439, 52] on button at bounding box center [434, 51] width 20 height 20
click at [781, 84] on div at bounding box center [666, 104] width 607 height 41
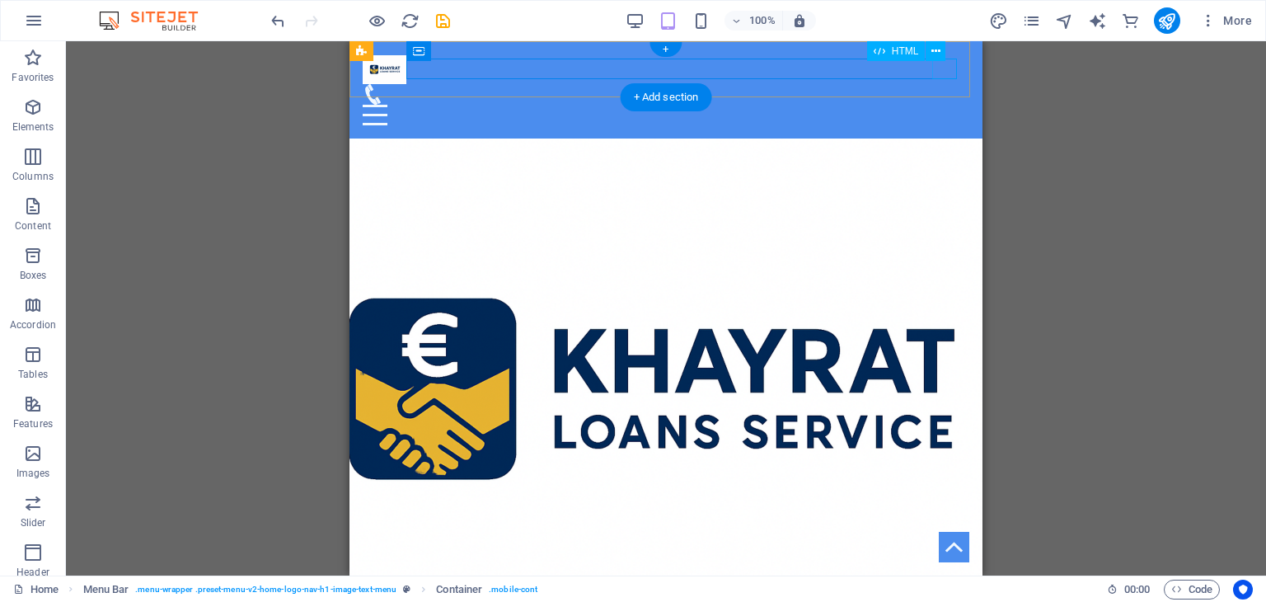
click at [950, 105] on div at bounding box center [666, 115] width 607 height 21
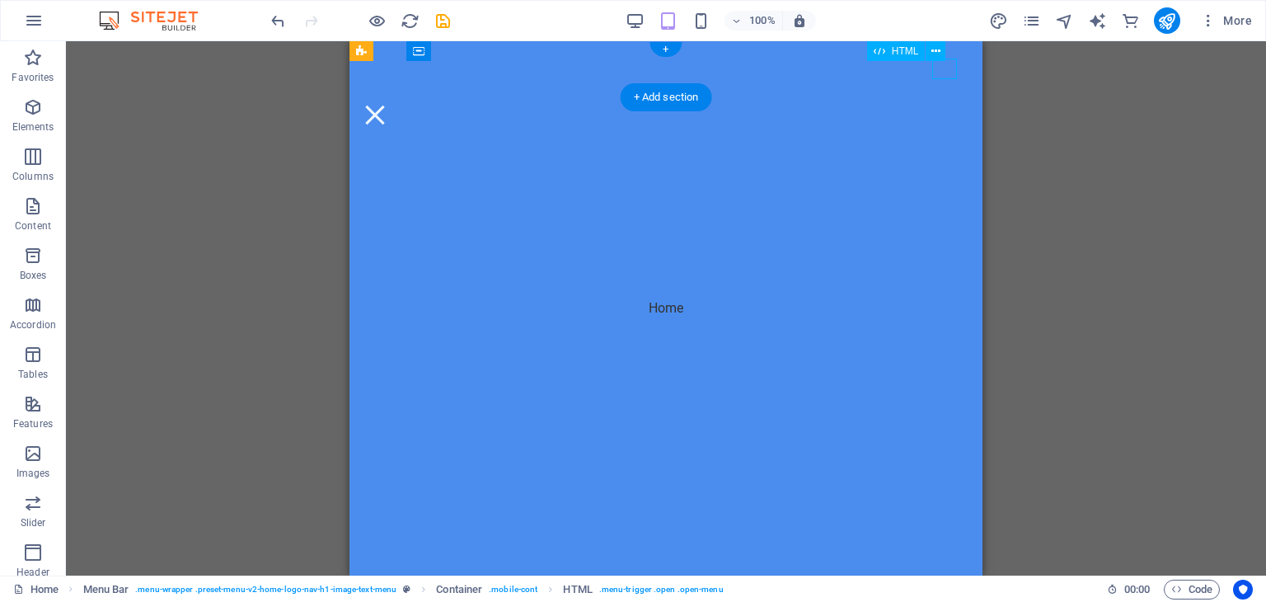
click at [387, 105] on div at bounding box center [375, 115] width 25 height 21
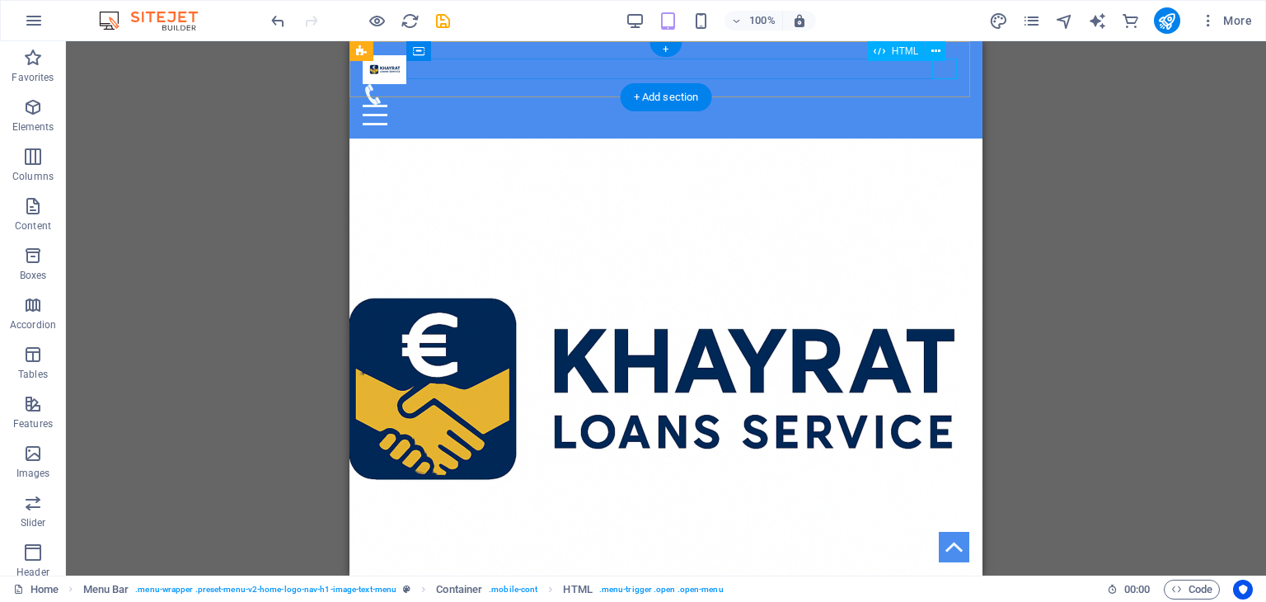
click at [936, 105] on div at bounding box center [666, 115] width 607 height 21
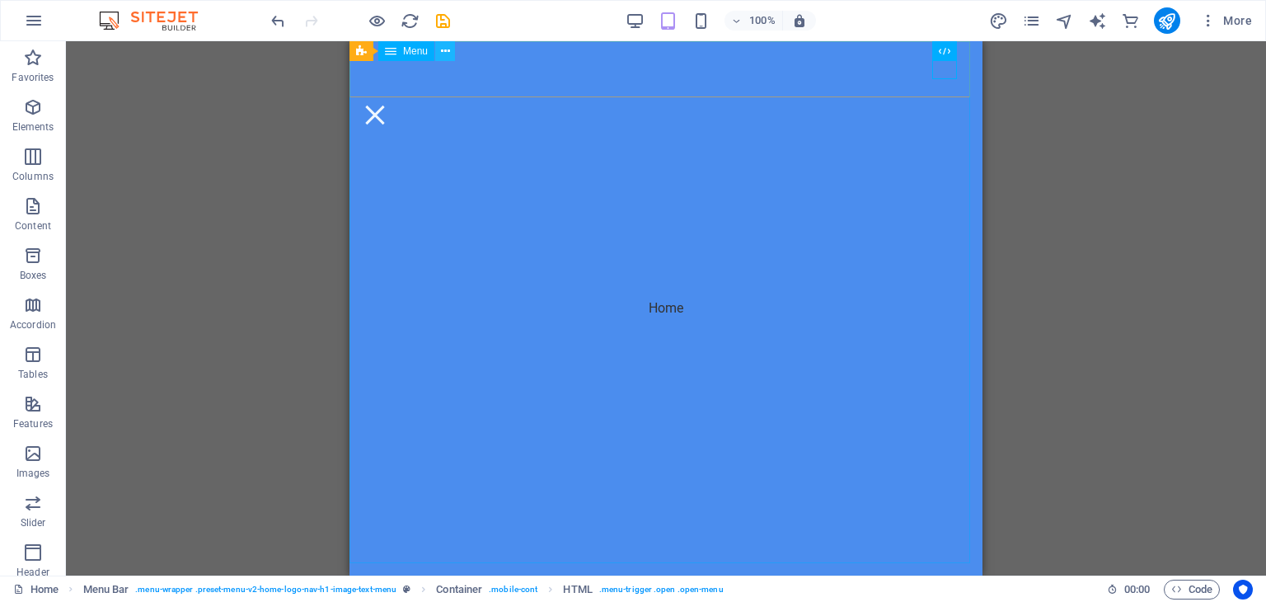
click at [444, 49] on icon at bounding box center [445, 51] width 9 height 17
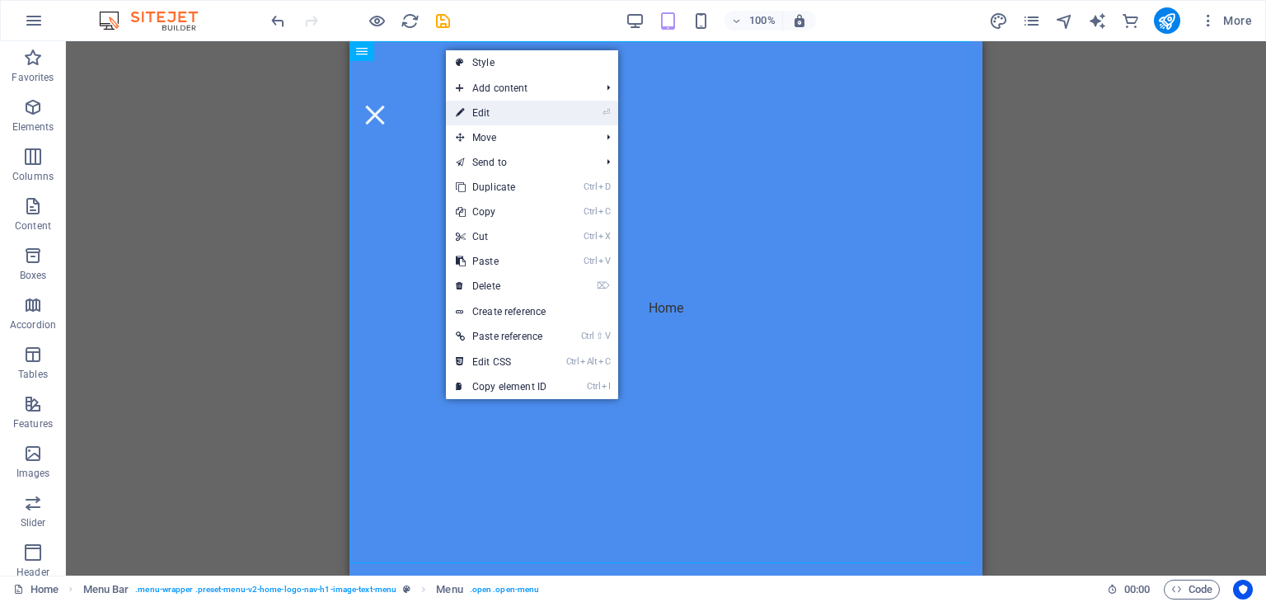
click at [474, 104] on link "⏎ Edit" at bounding box center [501, 113] width 110 height 25
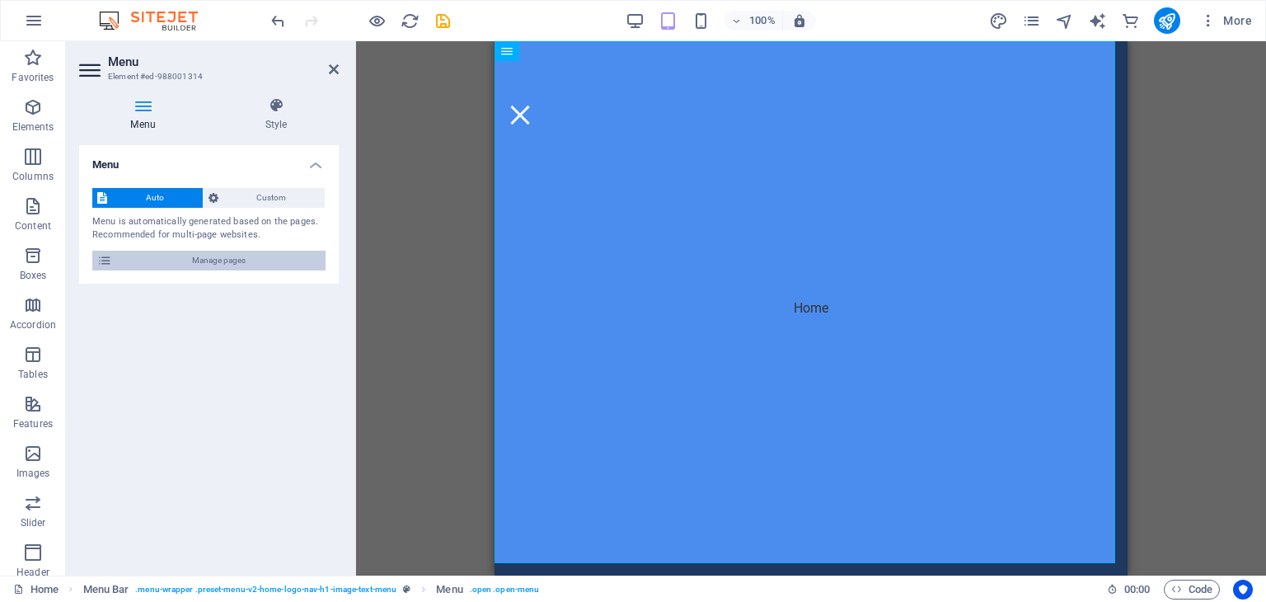
click at [134, 255] on span "Manage pages" at bounding box center [219, 261] width 204 height 20
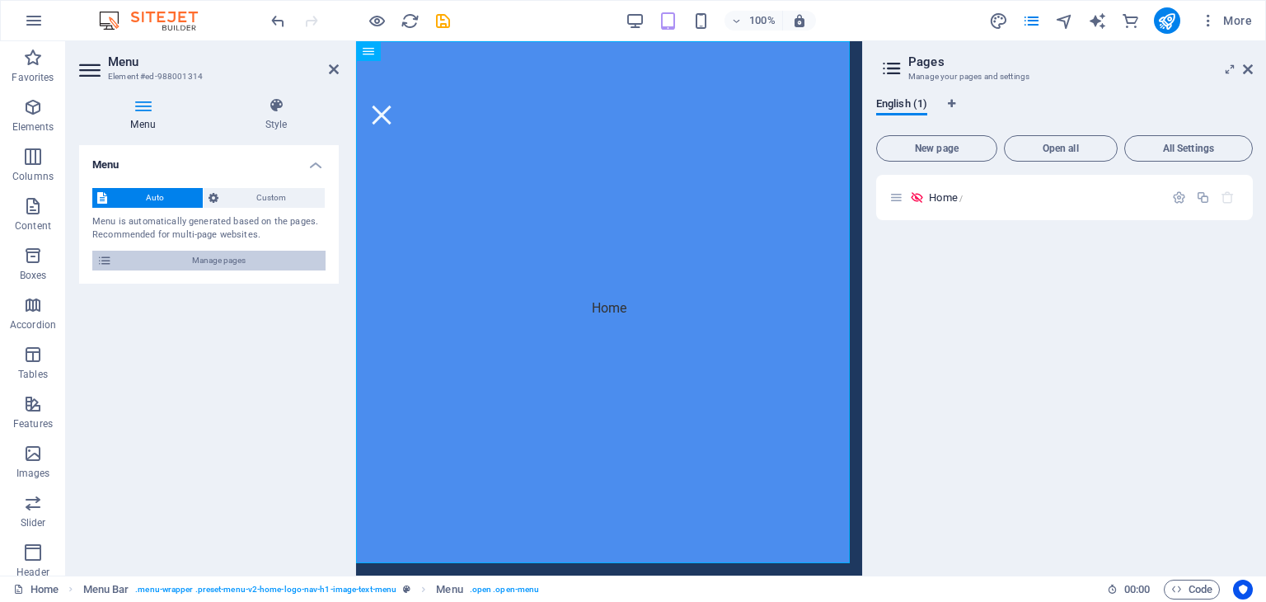
click at [207, 256] on span "Manage pages" at bounding box center [219, 261] width 204 height 20
click at [952, 102] on icon "Language Tabs" at bounding box center [951, 104] width 7 height 10
select select "41"
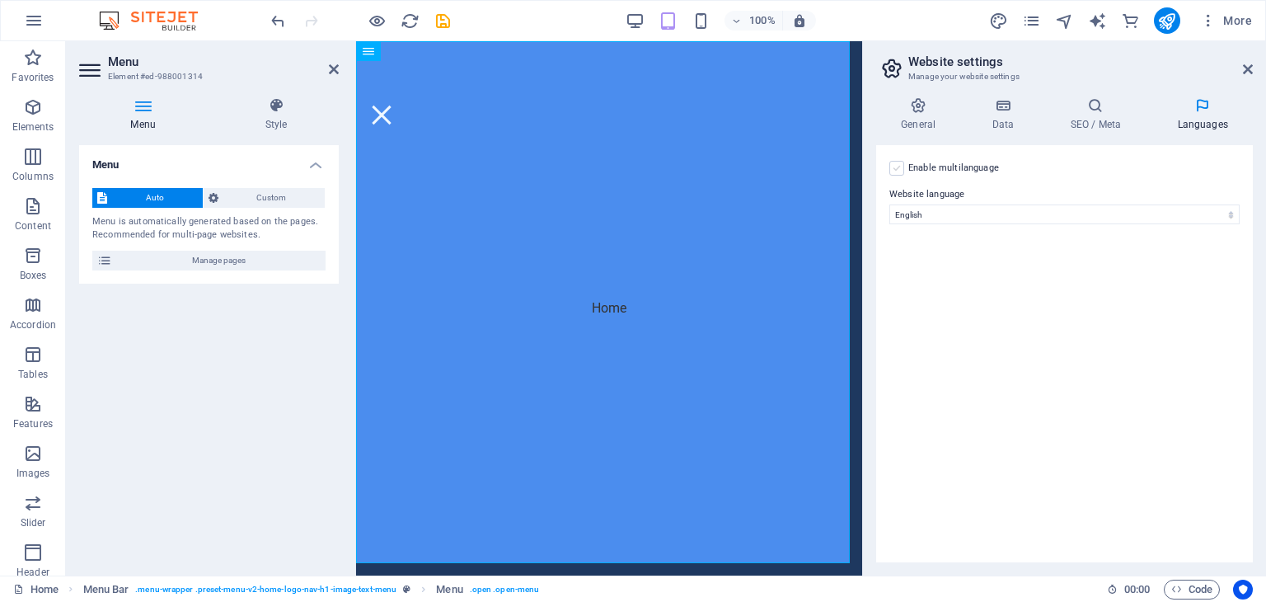
click at [900, 162] on label at bounding box center [896, 168] width 15 height 15
click at [0, 0] on input "Enable multilanguage To disable multilanguage delete all languages until only o…" at bounding box center [0, 0] width 0 height 0
select select
click at [900, 162] on label at bounding box center [896, 168] width 15 height 15
click at [0, 0] on input "Enable multilanguage To disable multilanguage delete all languages until only o…" at bounding box center [0, 0] width 0 height 0
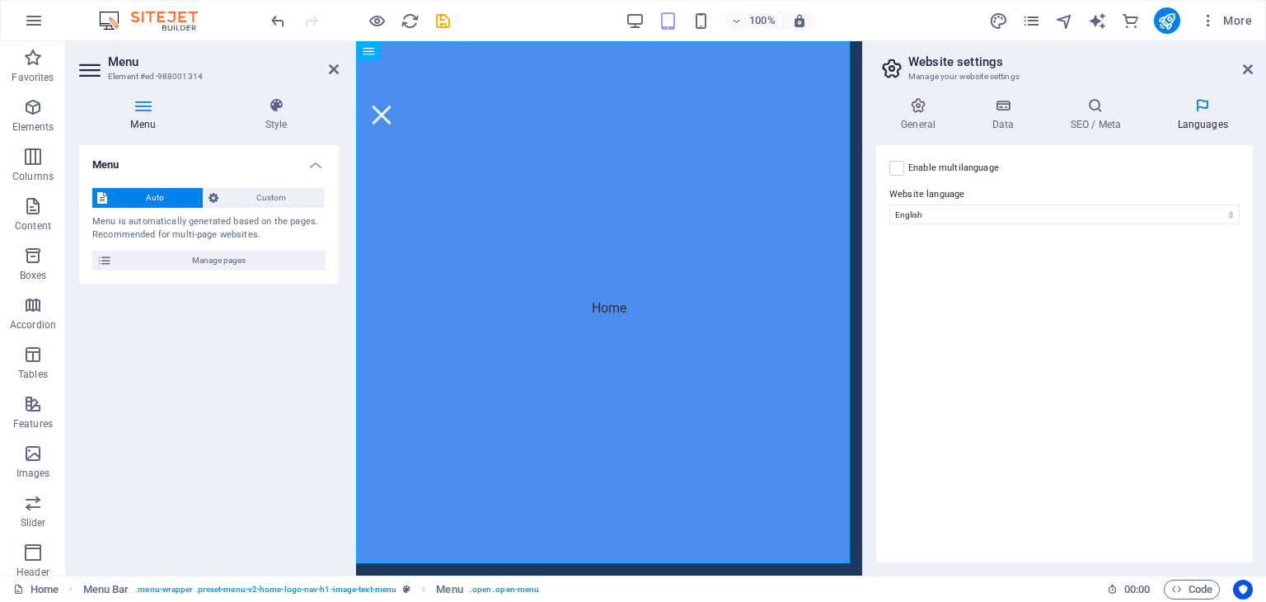
click at [1239, 63] on h2 "Website settings" at bounding box center [1080, 61] width 345 height 15
click at [1248, 64] on icon at bounding box center [1248, 69] width 10 height 13
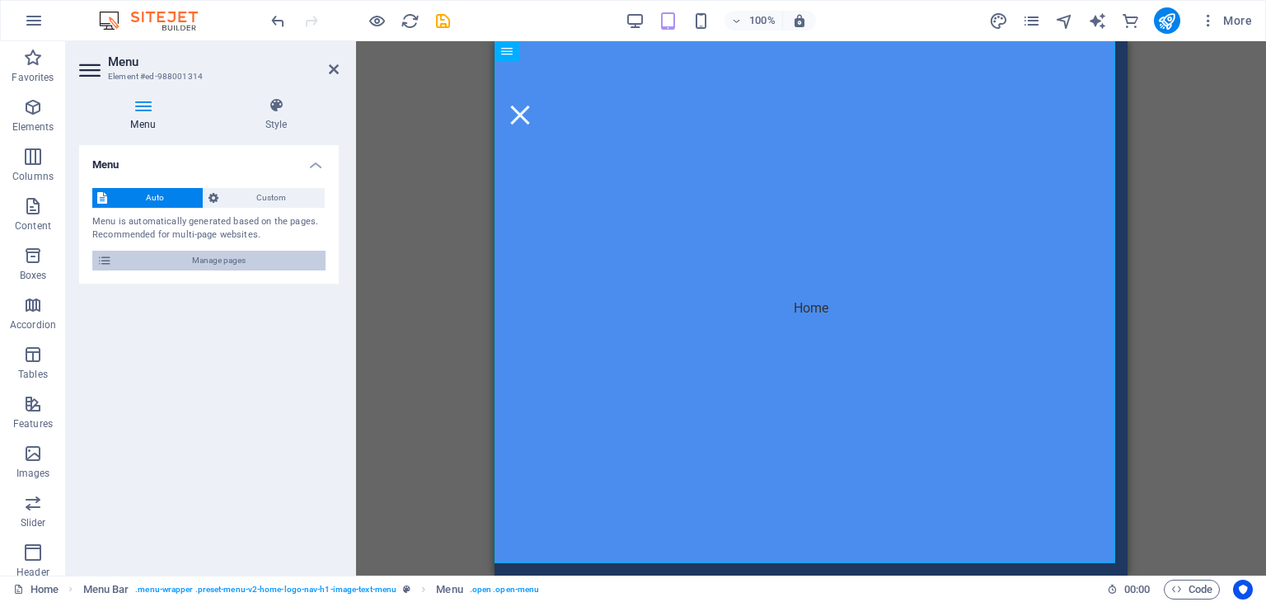
click at [190, 258] on span "Manage pages" at bounding box center [219, 261] width 204 height 20
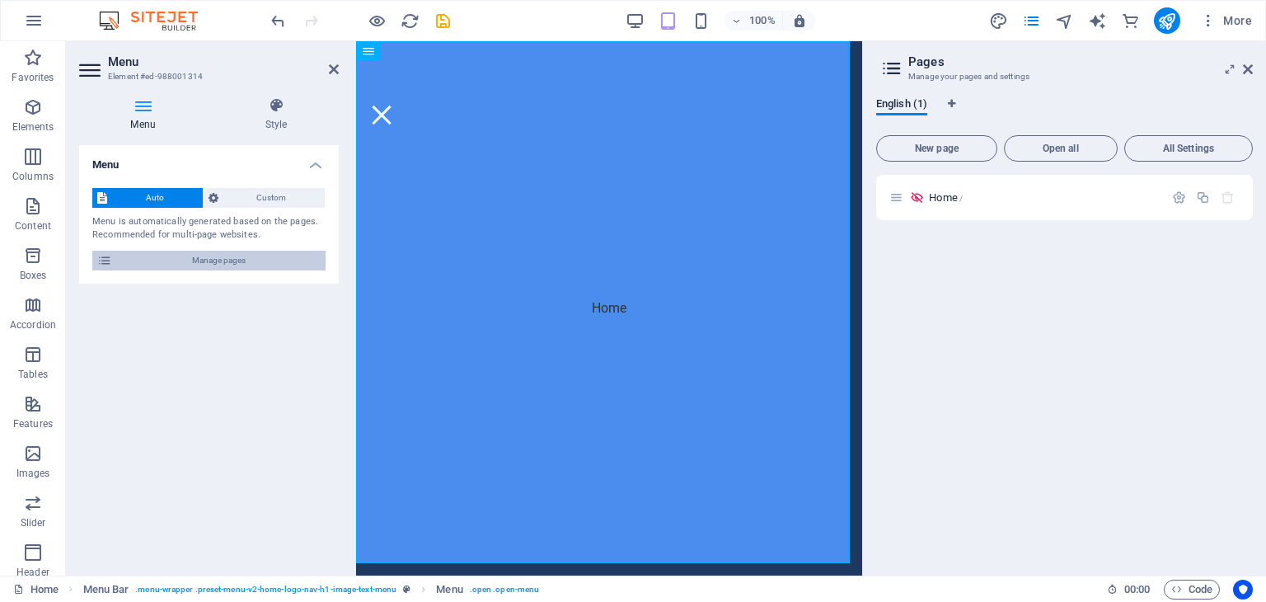
click at [274, 264] on span "Manage pages" at bounding box center [219, 261] width 204 height 20
click at [334, 67] on icon at bounding box center [334, 69] width 10 height 13
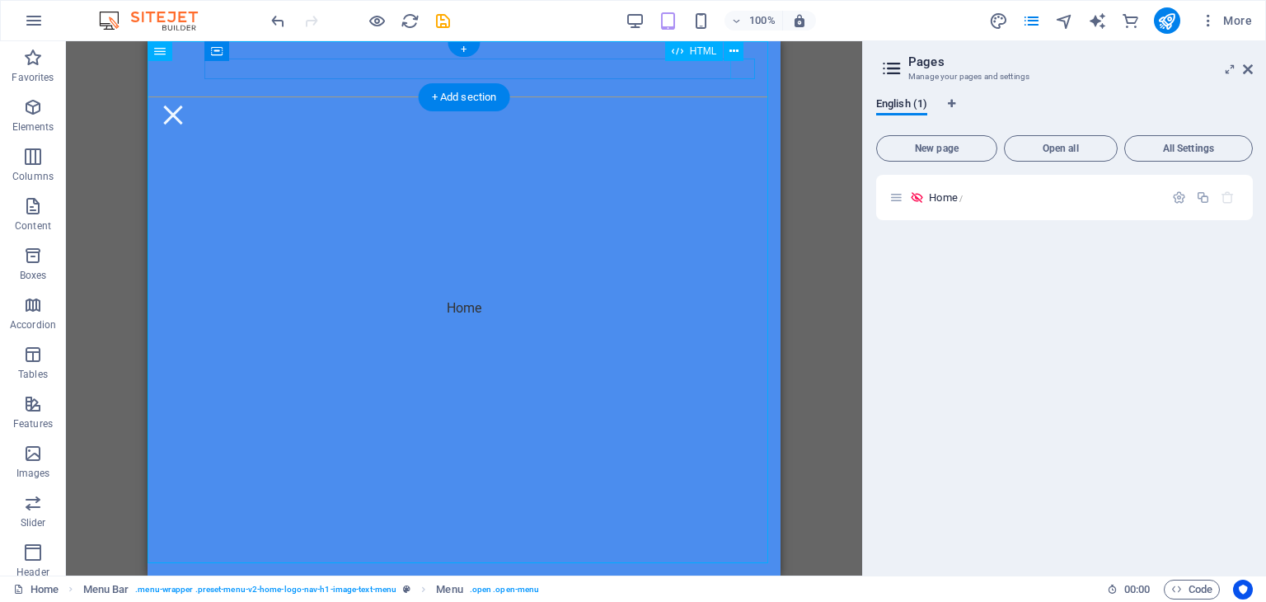
click at [185, 105] on div at bounding box center [173, 115] width 25 height 21
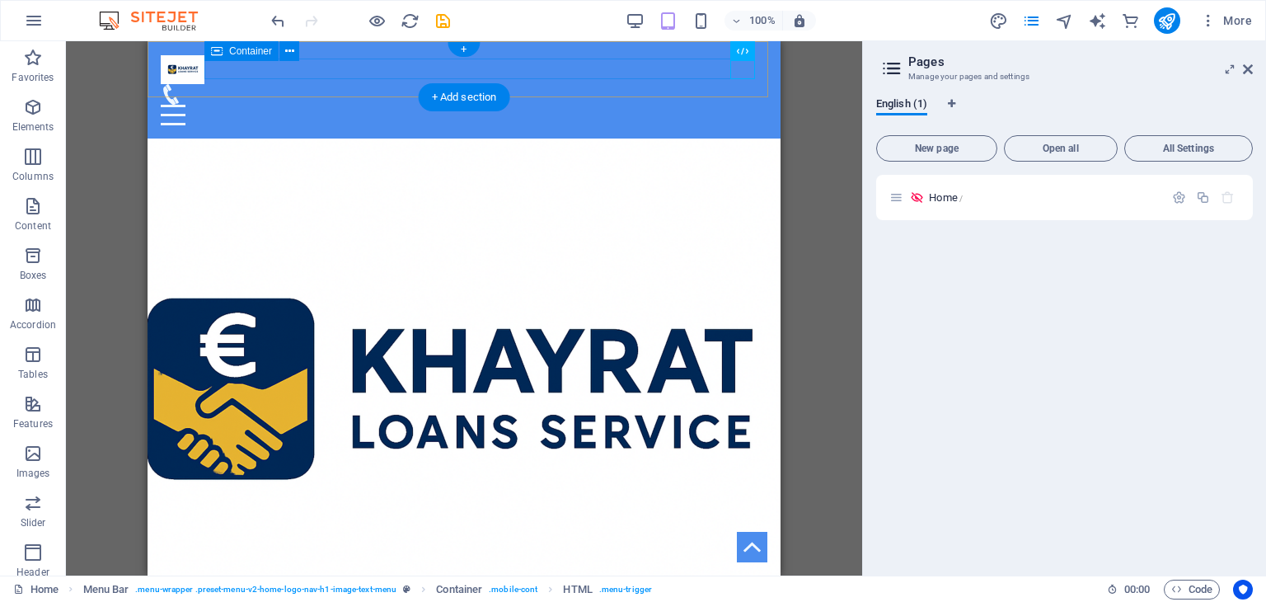
click at [696, 84] on div at bounding box center [464, 104] width 607 height 41
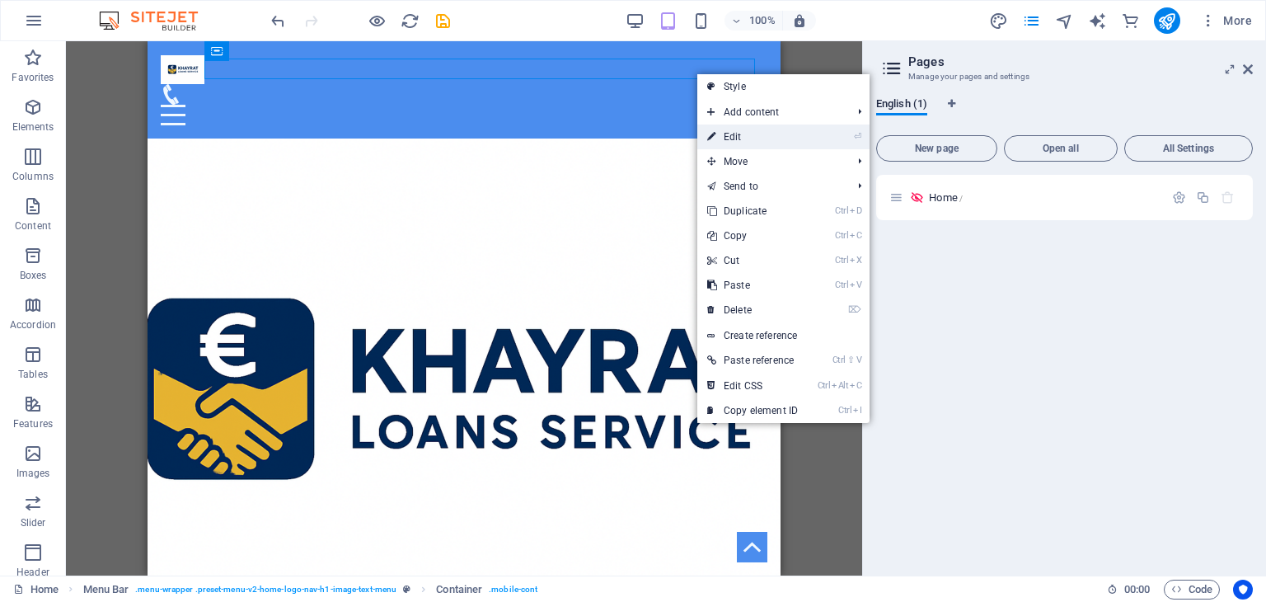
click at [753, 142] on link "⏎ Edit" at bounding box center [752, 136] width 110 height 25
select select "%"
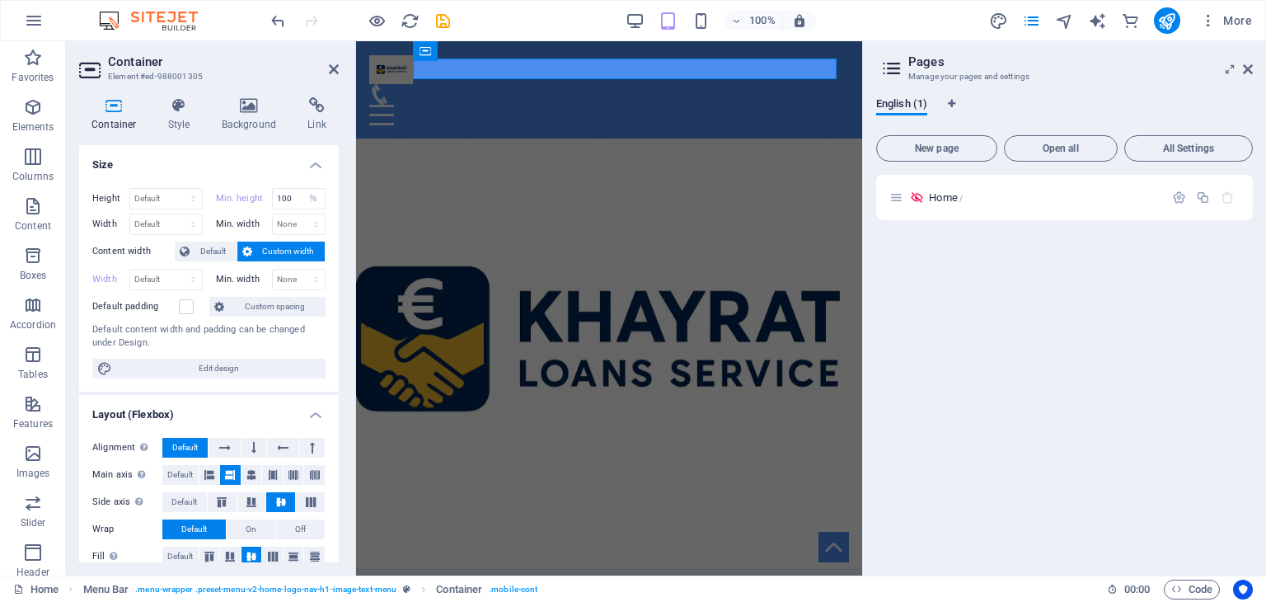
click at [344, 68] on aside "Container Element #ed-988001305 Container Style Background Link Size Height Def…" at bounding box center [211, 308] width 290 height 534
click at [336, 68] on icon at bounding box center [334, 69] width 10 height 13
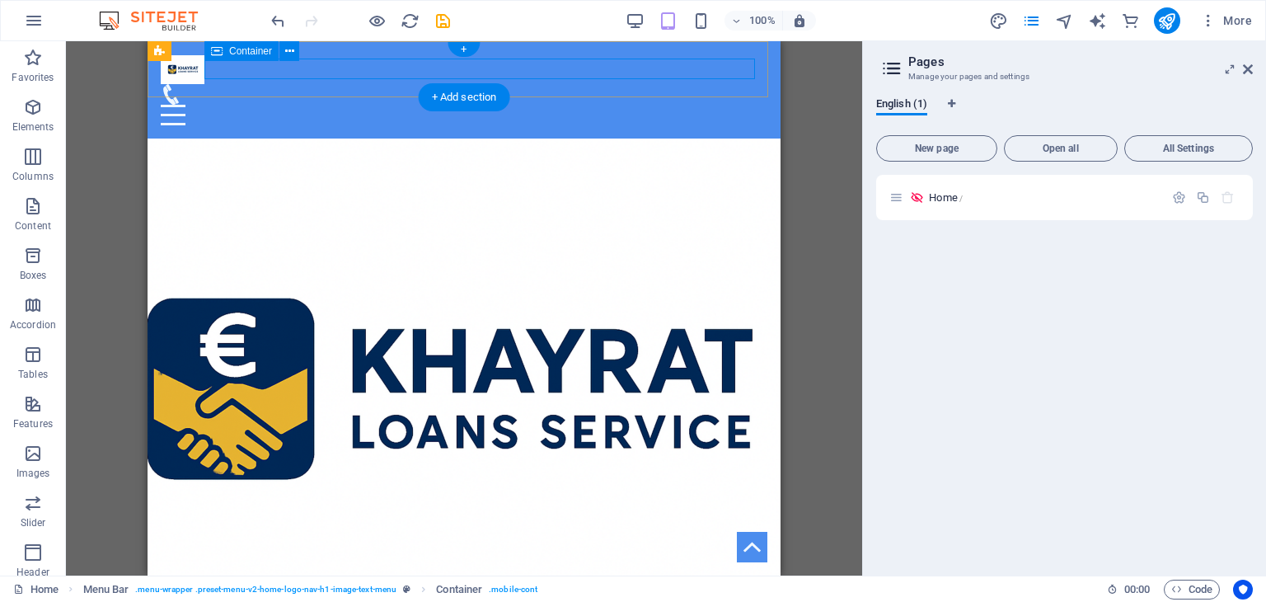
click at [695, 84] on div at bounding box center [464, 104] width 607 height 41
click at [702, 84] on figure at bounding box center [458, 94] width 594 height 21
click at [697, 52] on icon at bounding box center [696, 51] width 9 height 17
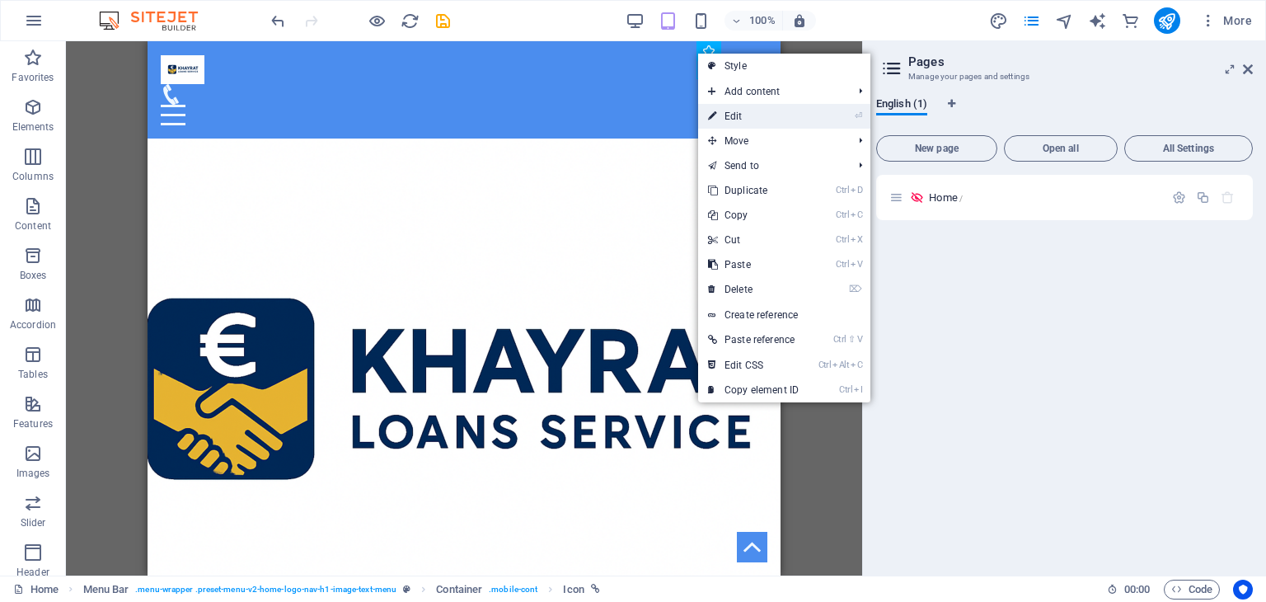
click at [737, 116] on link "⏎ Edit" at bounding box center [753, 116] width 110 height 25
select select "xMidYMid"
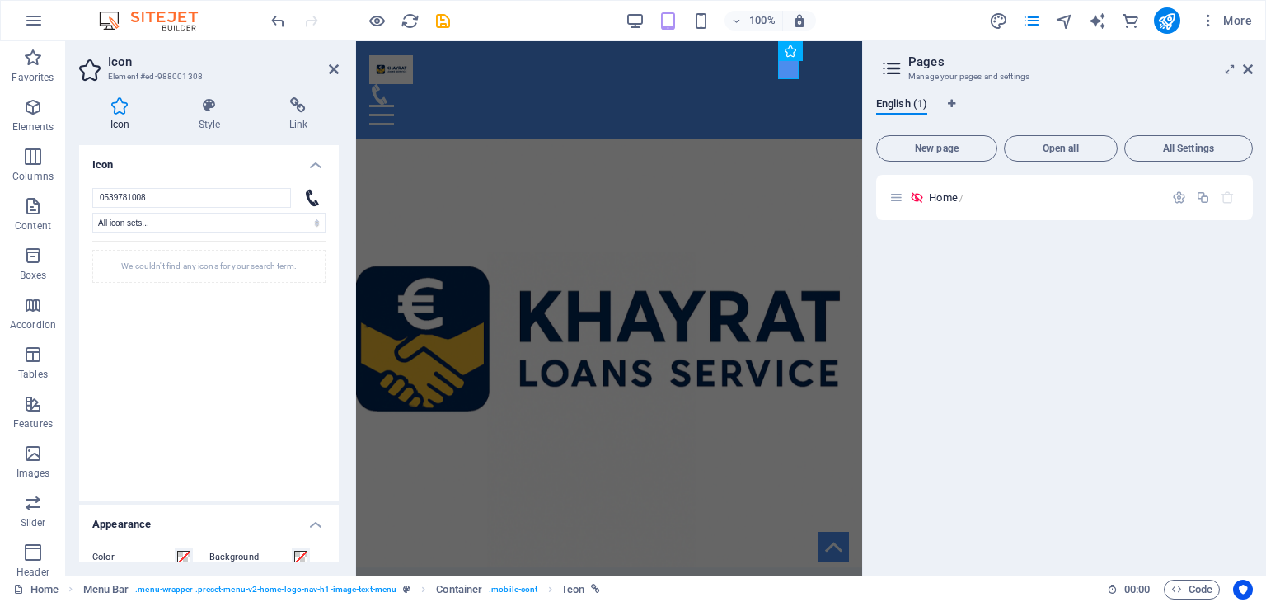
click at [1025, 276] on div "Home /" at bounding box center [1064, 368] width 377 height 387
click at [334, 77] on header "Icon Element #ed-988001308" at bounding box center [209, 62] width 260 height 43
click at [334, 67] on icon at bounding box center [334, 69] width 10 height 13
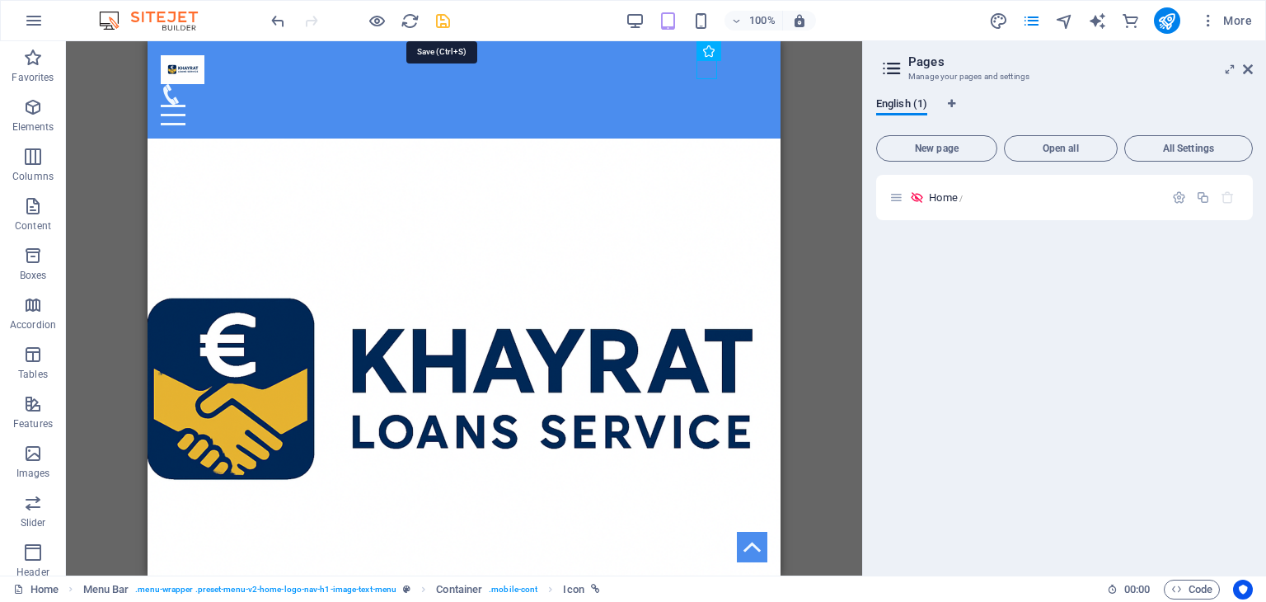
click at [442, 14] on icon "save" at bounding box center [443, 21] width 19 height 19
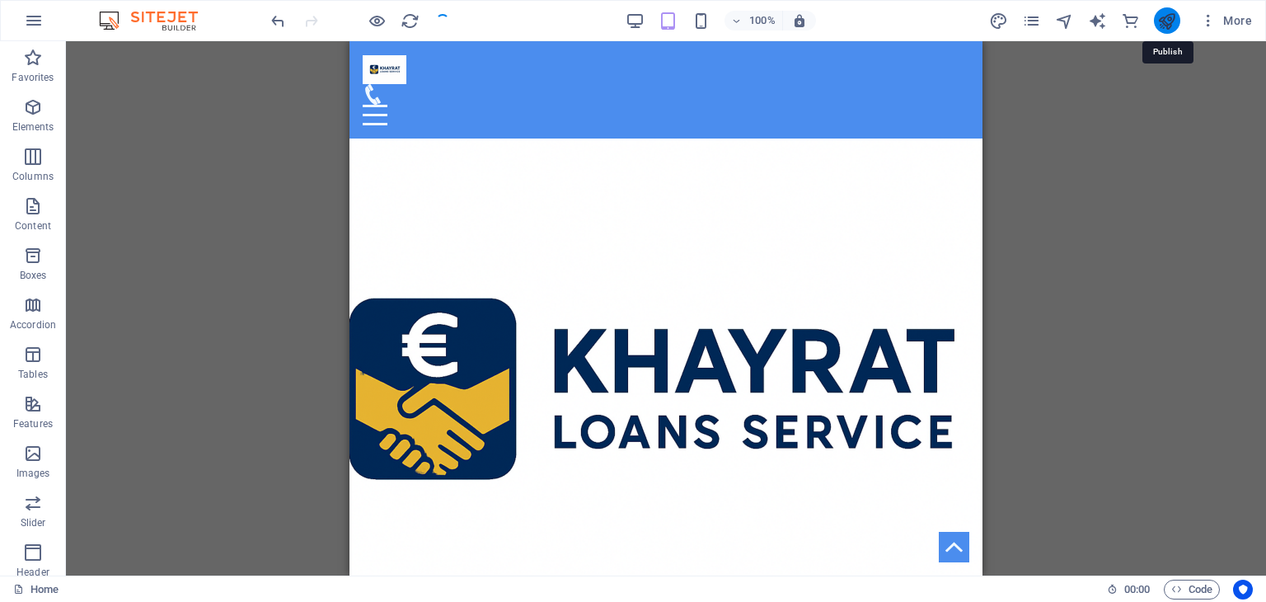
click at [1174, 16] on icon "publish" at bounding box center [1166, 21] width 19 height 19
click at [1157, 22] on button "publish" at bounding box center [1167, 20] width 26 height 26
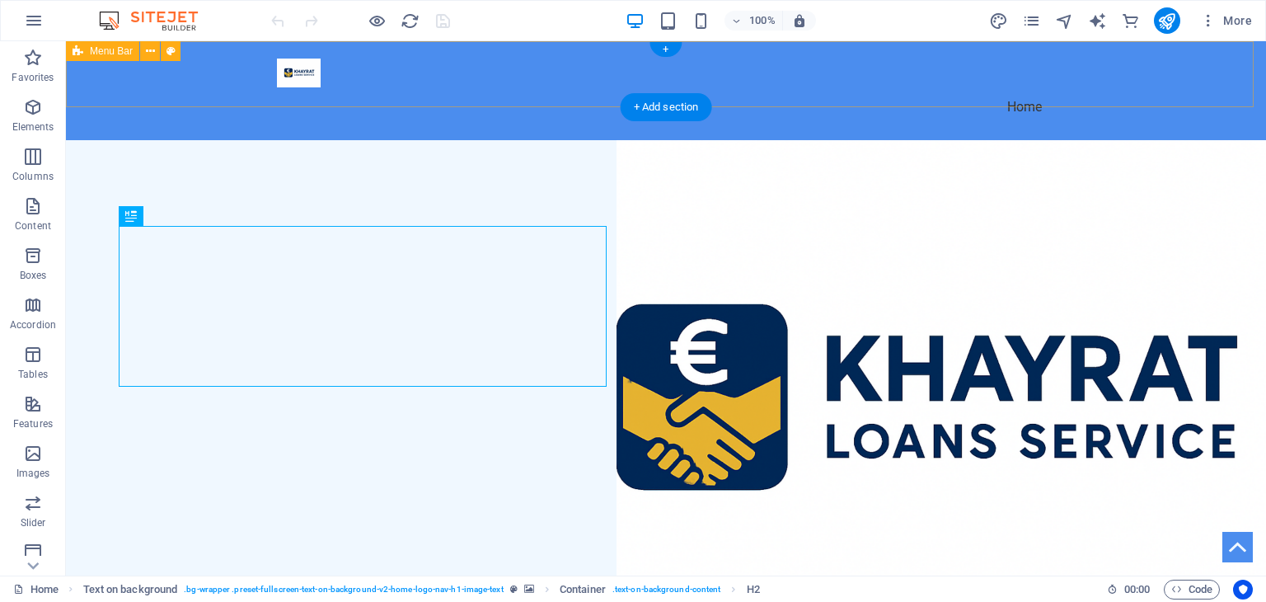
click at [1062, 73] on div "Home" at bounding box center [666, 90] width 1200 height 99
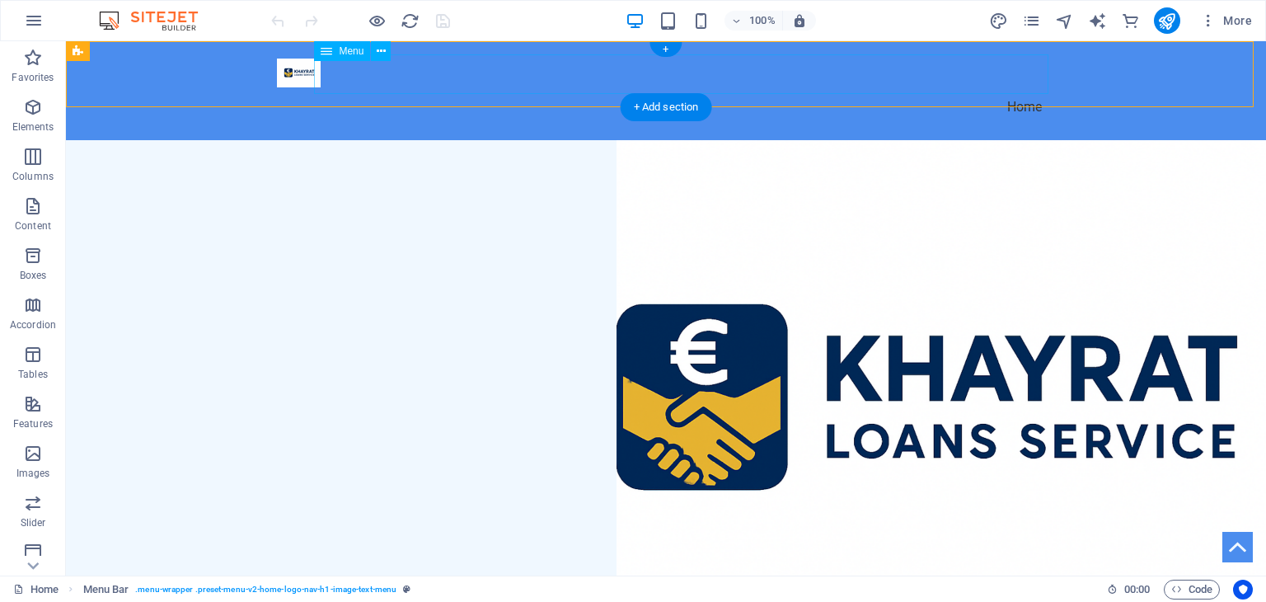
click at [1005, 87] on nav "Home" at bounding box center [666, 107] width 778 height 40
click at [375, 52] on button at bounding box center [381, 51] width 20 height 20
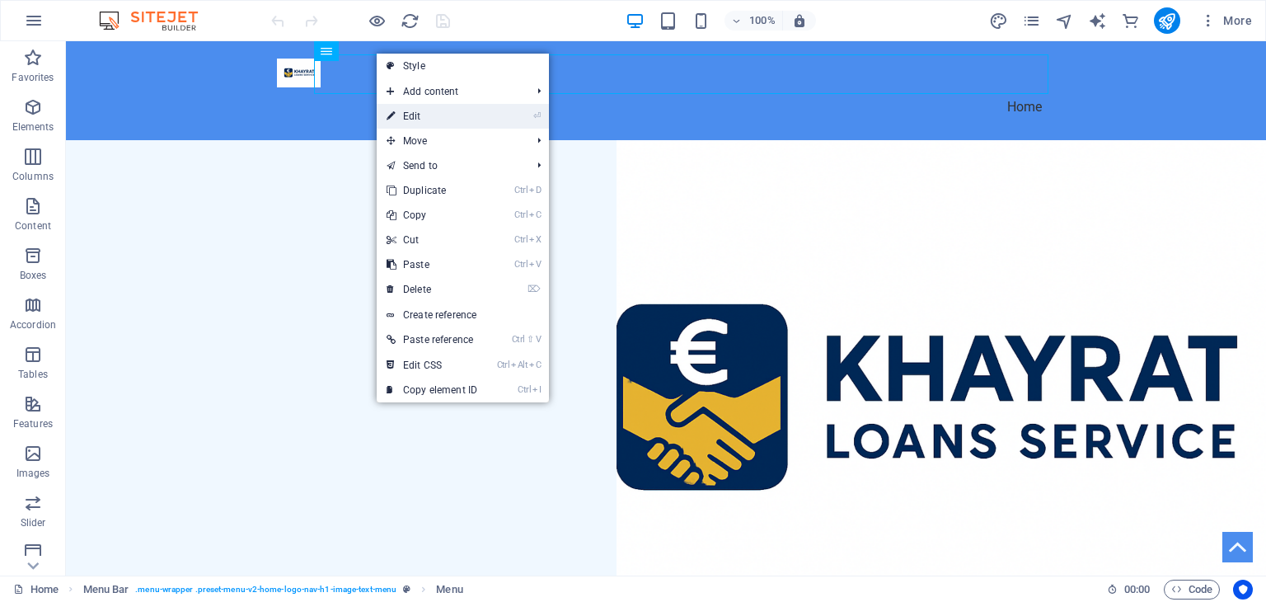
click at [423, 120] on link "⏎ Edit" at bounding box center [432, 116] width 110 height 25
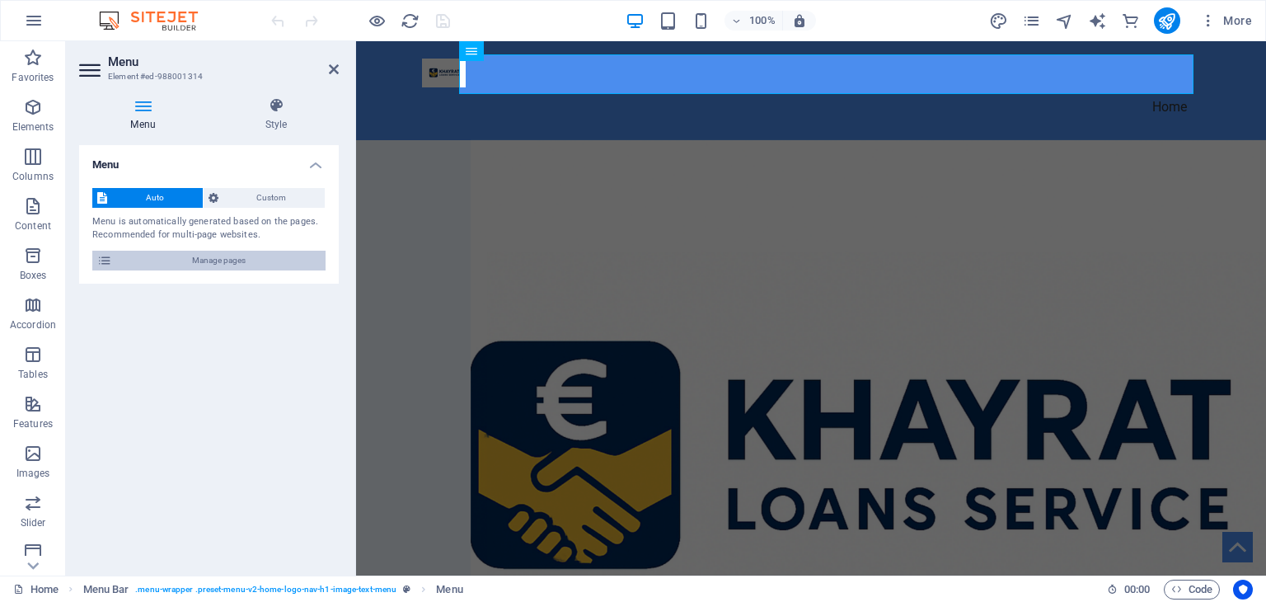
click at [188, 254] on span "Manage pages" at bounding box center [219, 261] width 204 height 20
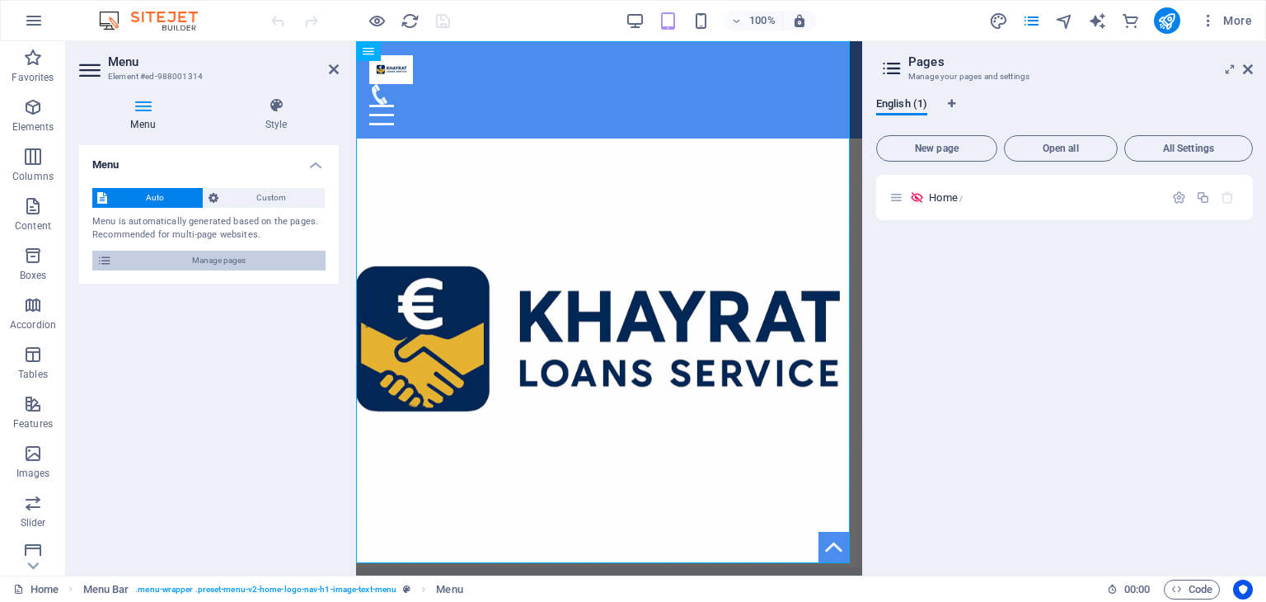
click at [167, 258] on span "Manage pages" at bounding box center [219, 261] width 204 height 20
click at [261, 208] on div "Auto Custom" at bounding box center [208, 198] width 233 height 21
click at [269, 203] on span "Custom" at bounding box center [271, 198] width 97 height 20
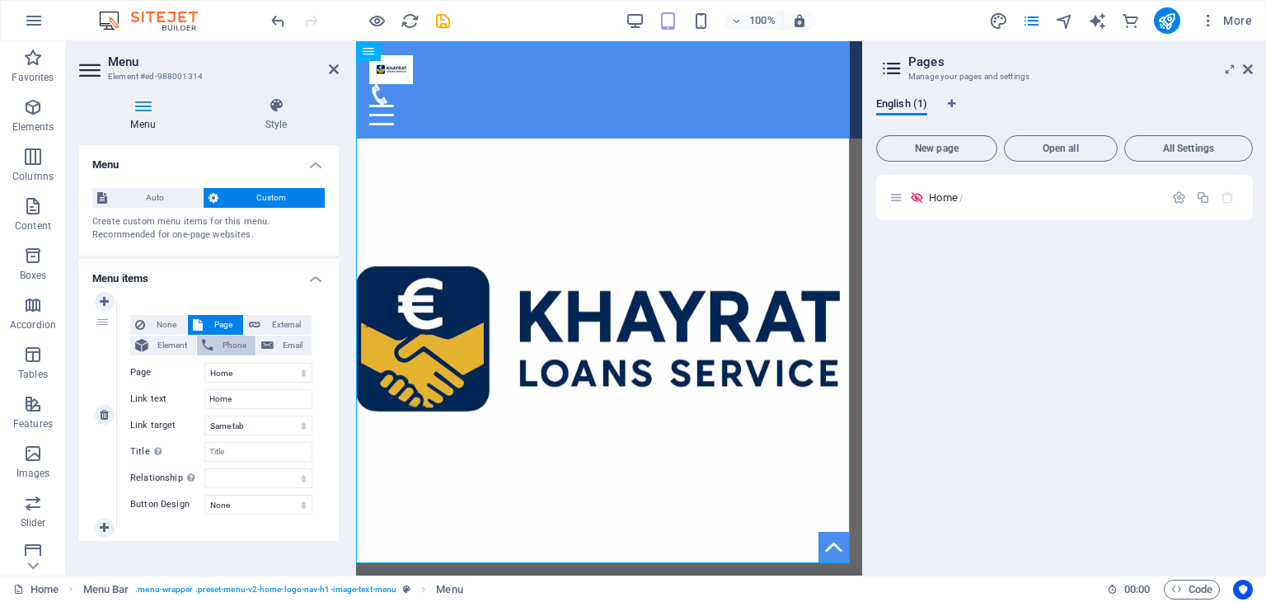
click at [224, 341] on span "Phone" at bounding box center [234, 345] width 32 height 20
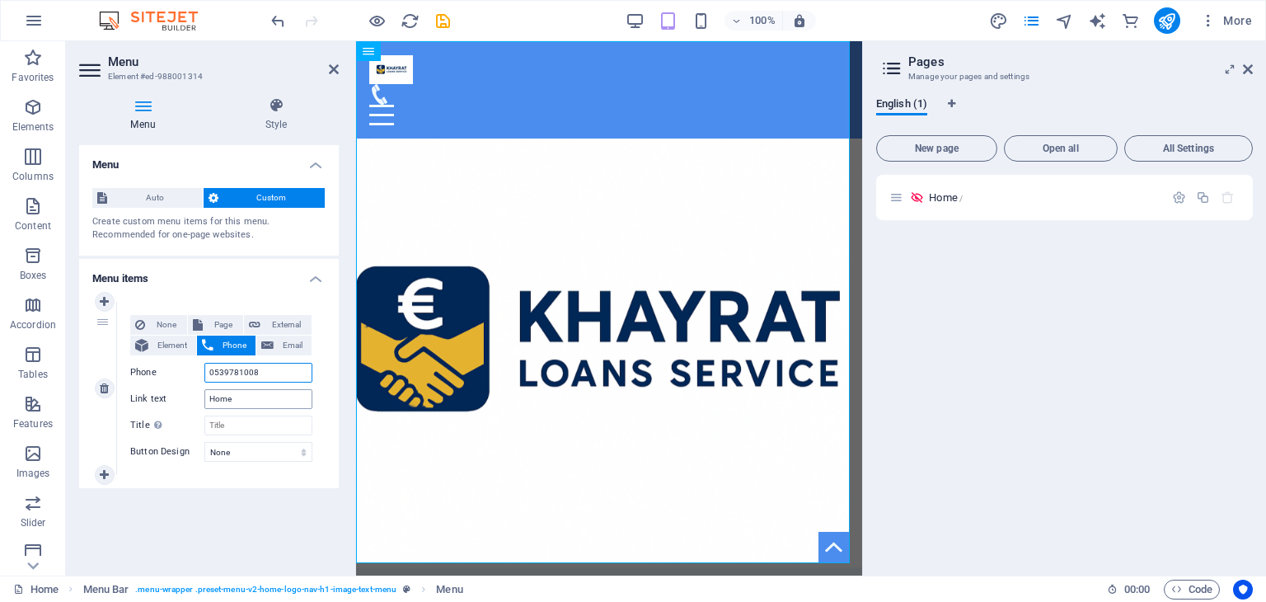
type input "0539781008"
click at [251, 393] on input "Home" at bounding box center [258, 399] width 108 height 20
click at [232, 426] on input "Title Additional link description, should not be the same as the link text. The…" at bounding box center [258, 425] width 108 height 20
type input "CALL"
click at [269, 471] on div "None Page External Element Phone Email Page Home Element URL / Phone 0539781008…" at bounding box center [221, 388] width 209 height 173
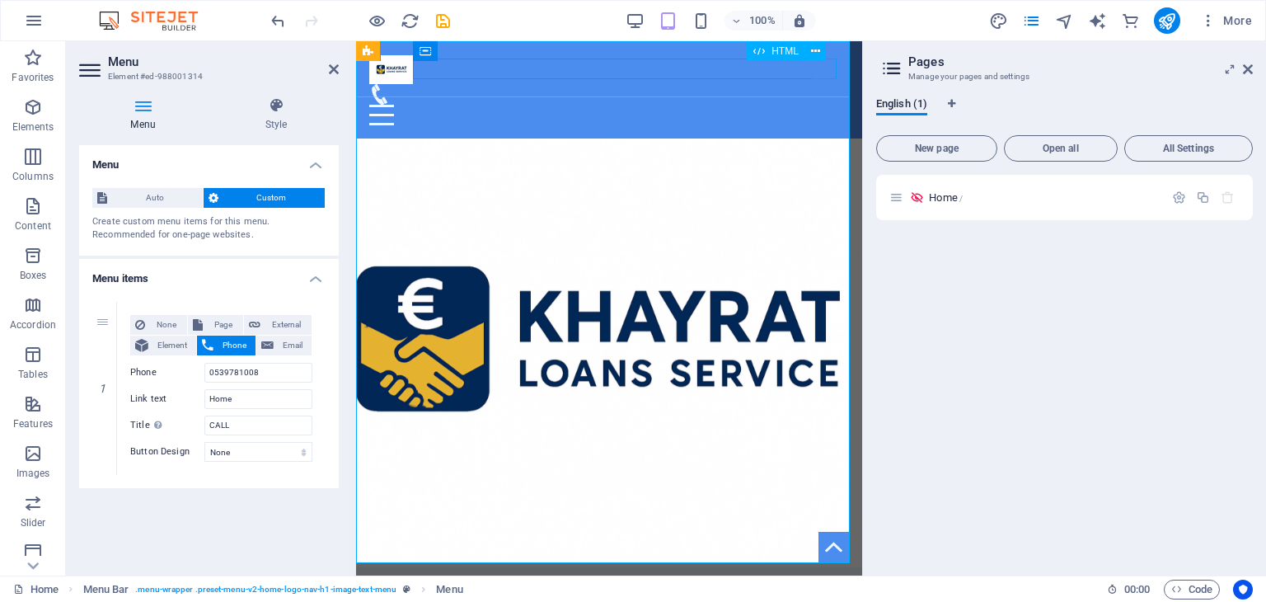
click at [819, 105] on div at bounding box center [609, 115] width 480 height 21
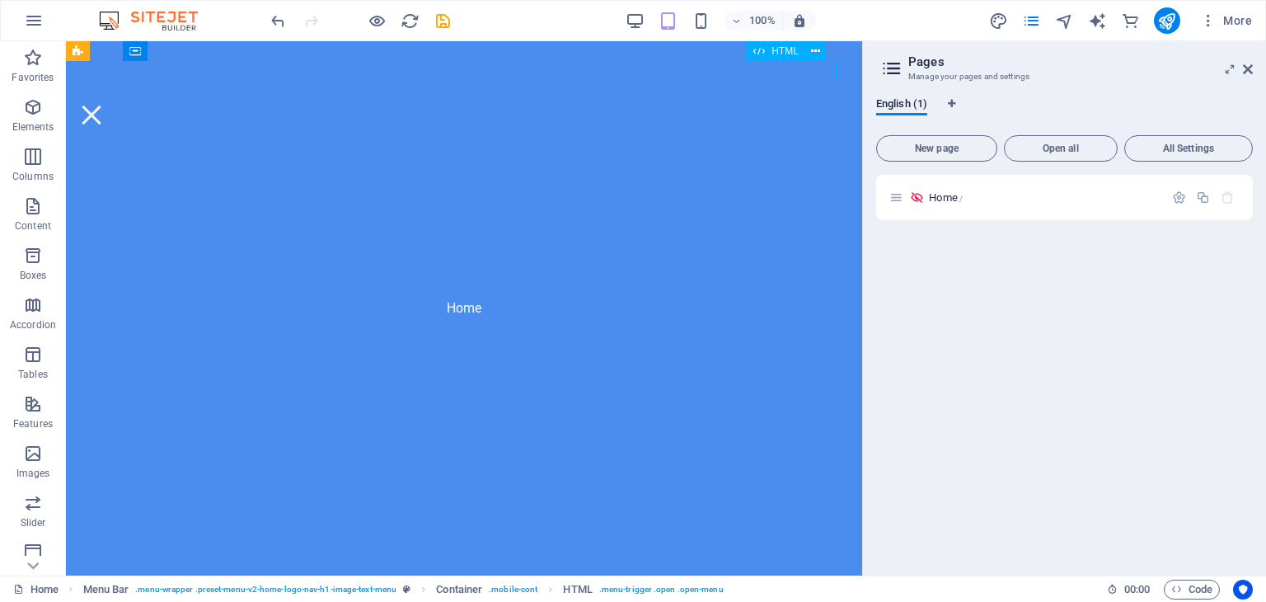
click at [104, 105] on div at bounding box center [91, 115] width 25 height 21
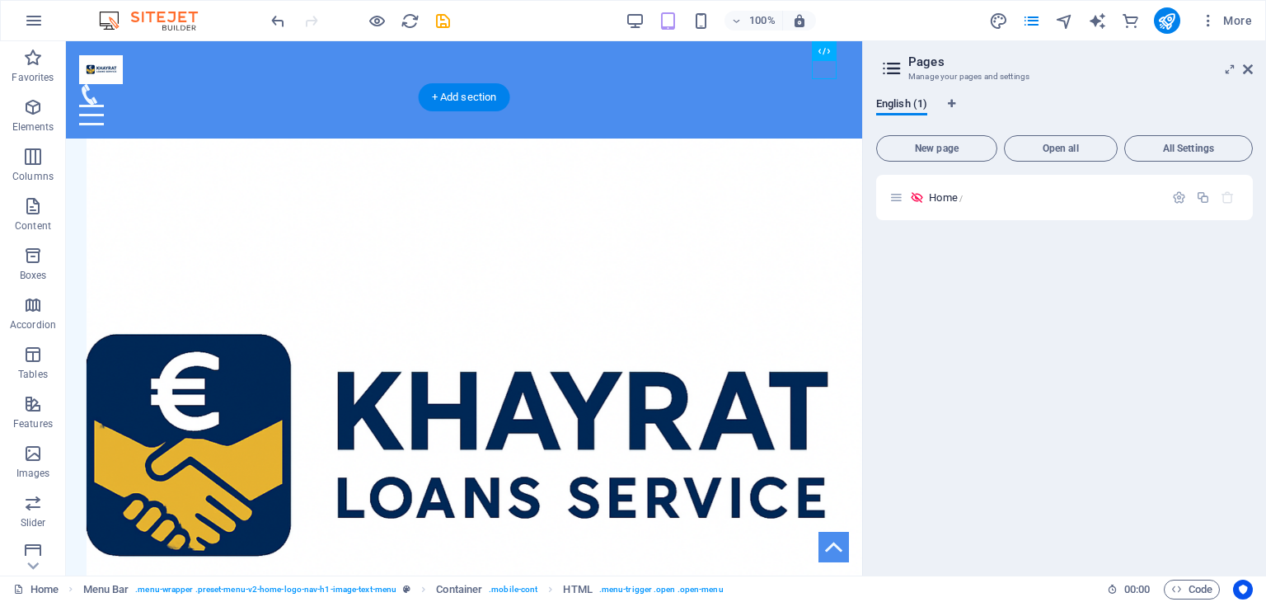
click at [612, 171] on figure at bounding box center [464, 466] width 796 height 656
click at [781, 84] on figure at bounding box center [457, 94] width 757 height 21
click at [792, 84] on figure at bounding box center [457, 94] width 757 height 21
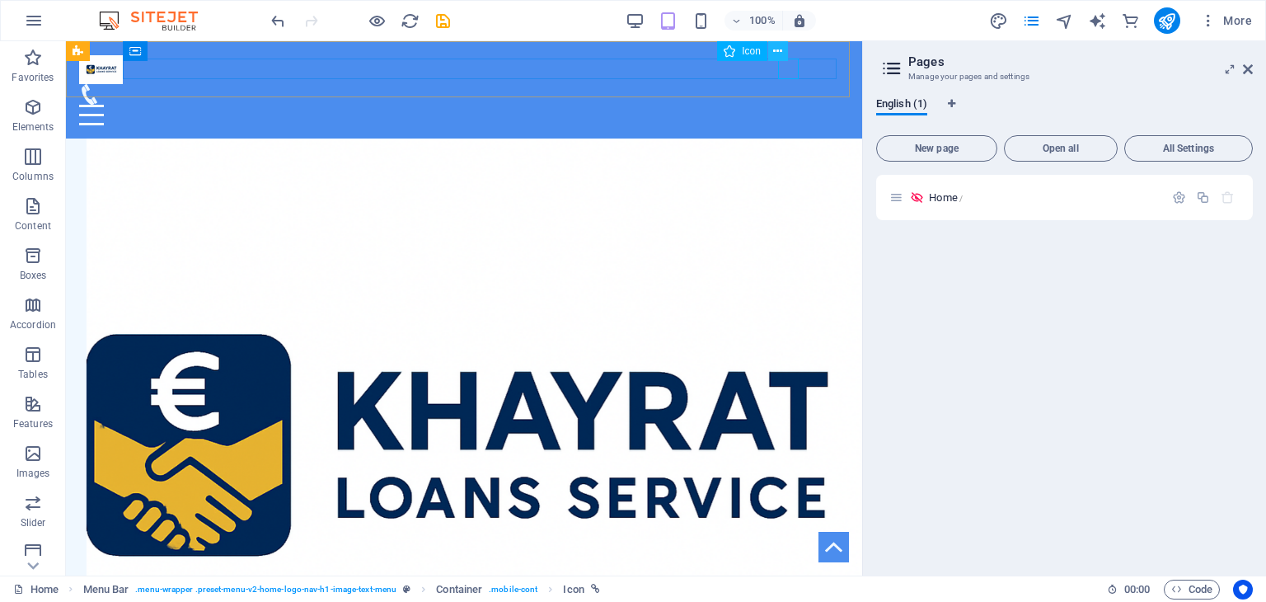
click at [779, 50] on icon at bounding box center [777, 51] width 9 height 17
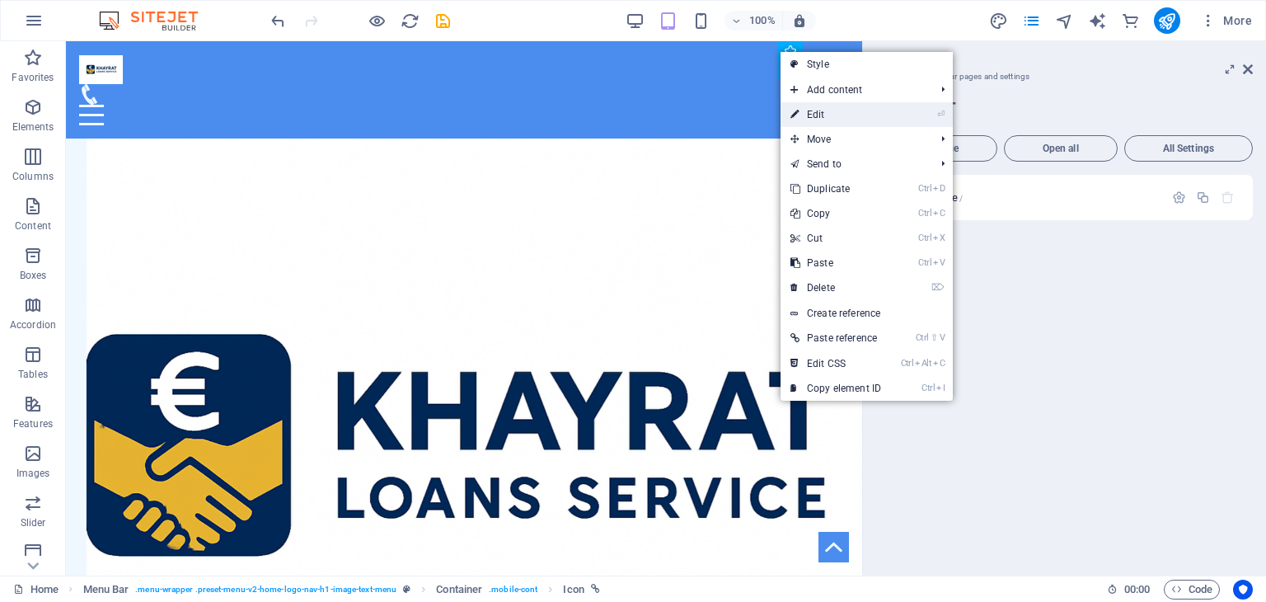
click at [804, 106] on link "⏎ Edit" at bounding box center [836, 114] width 110 height 25
select select "xMidYMid"
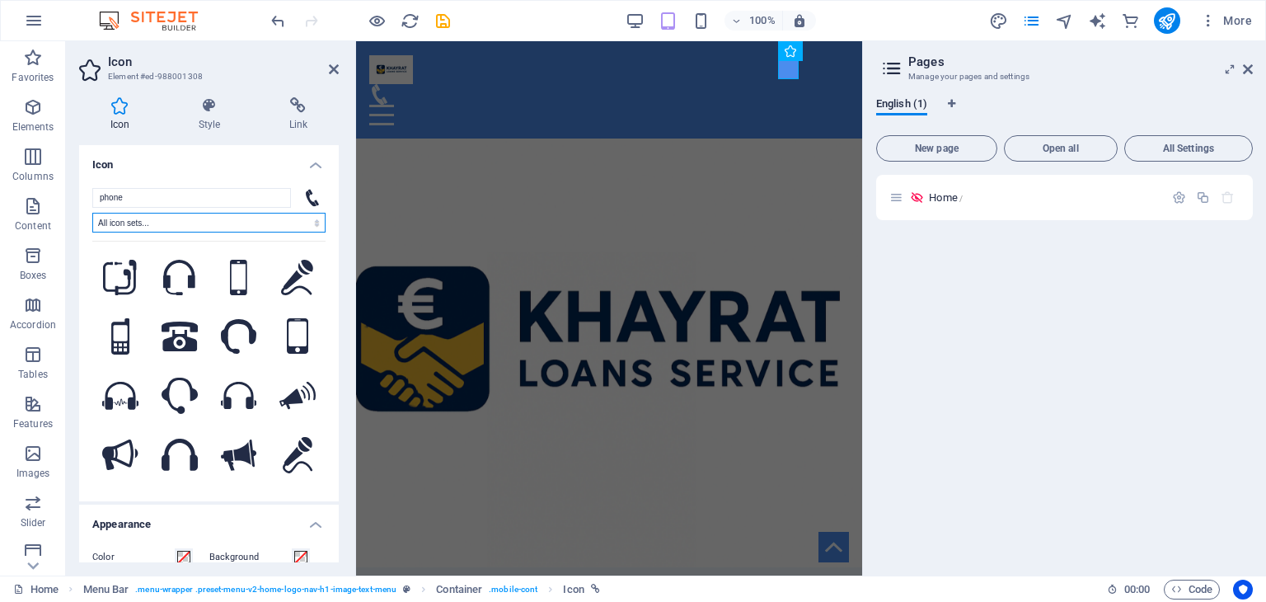
click at [228, 224] on select "All icon sets... IcoFont Ionicons FontAwesome Brands FontAwesome Duotone FontAw…" at bounding box center [208, 223] width 233 height 20
click at [223, 209] on div "phone All icon sets... IcoFont Ionicons FontAwesome Brands FontAwesome Duotone …" at bounding box center [208, 338] width 233 height 300
click at [317, 378] on button at bounding box center [298, 396] width 56 height 56
click at [126, 318] on icon at bounding box center [120, 336] width 18 height 36
click at [188, 323] on icon at bounding box center [180, 336] width 36 height 30
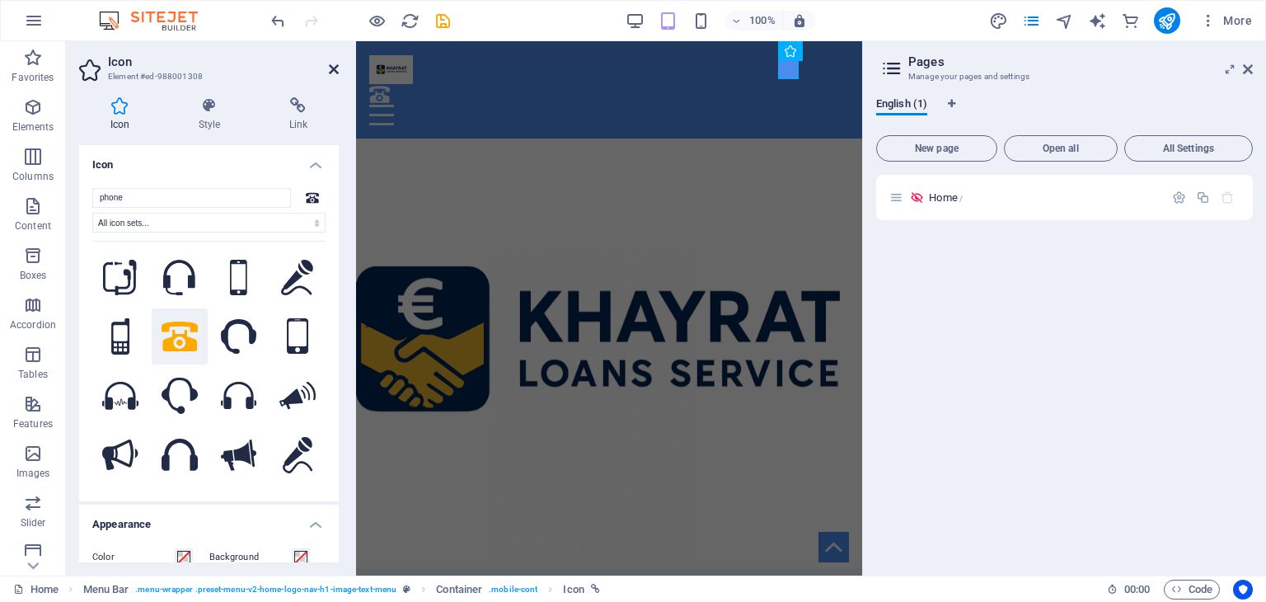
click at [332, 73] on icon at bounding box center [334, 69] width 10 height 13
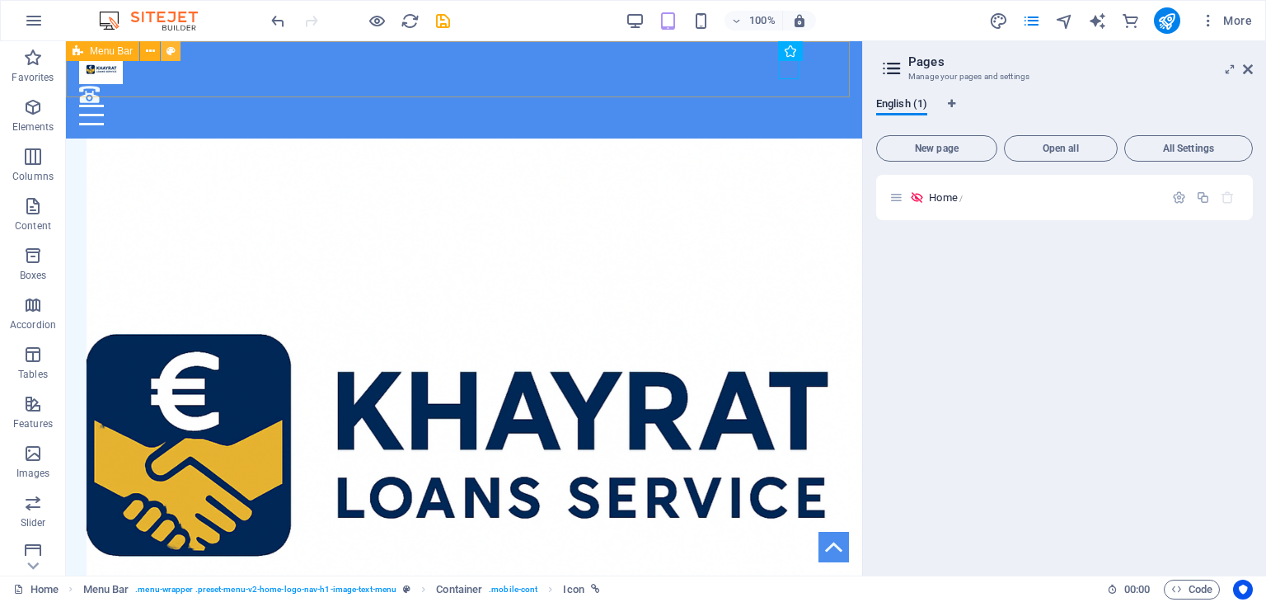
drag, startPoint x: 181, startPoint y: 57, endPoint x: 162, endPoint y: 57, distance: 18.1
click at [162, 57] on div "Menu Bar" at bounding box center [128, 51] width 125 height 21
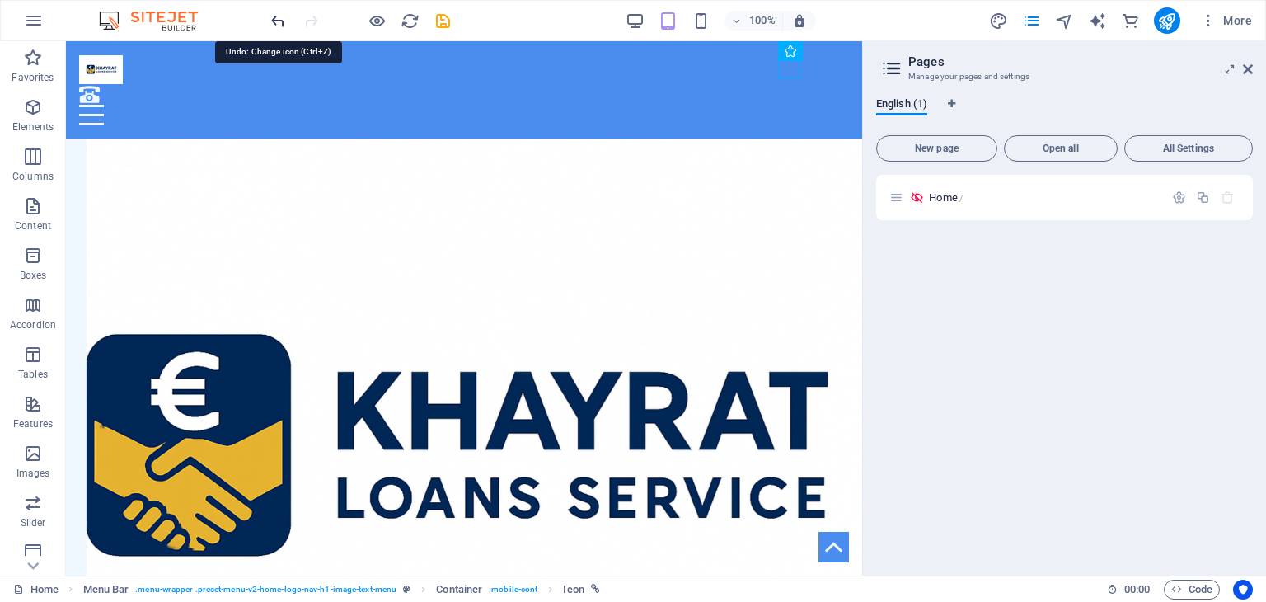
click at [279, 24] on icon "undo" at bounding box center [278, 21] width 19 height 19
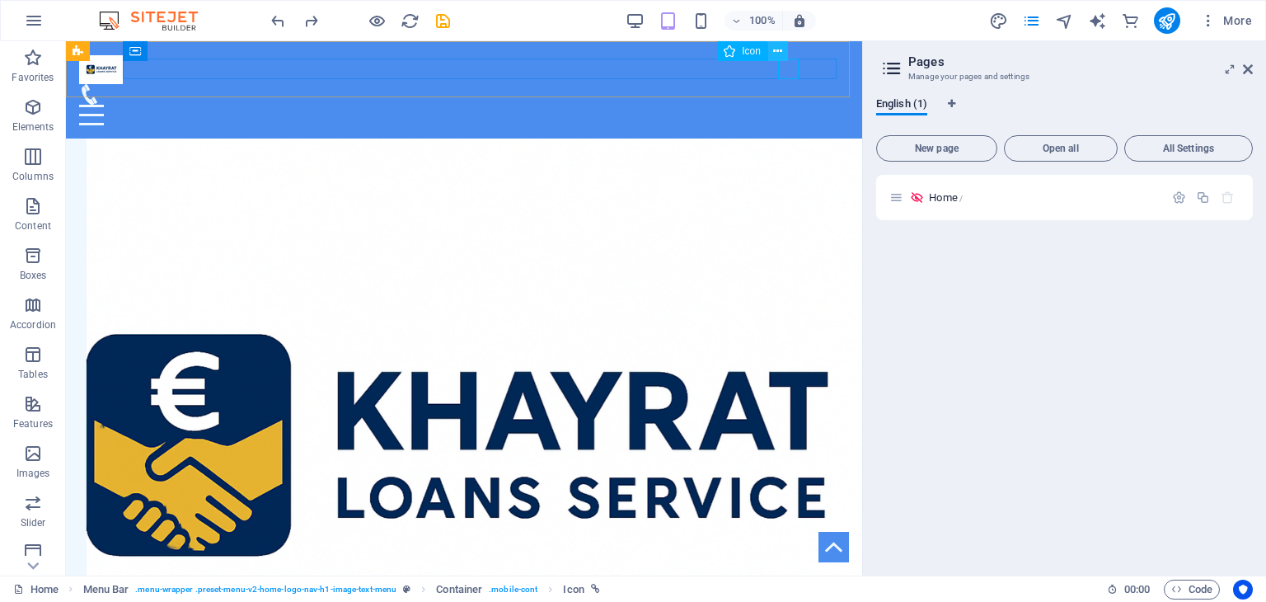
click at [775, 55] on icon at bounding box center [777, 51] width 9 height 17
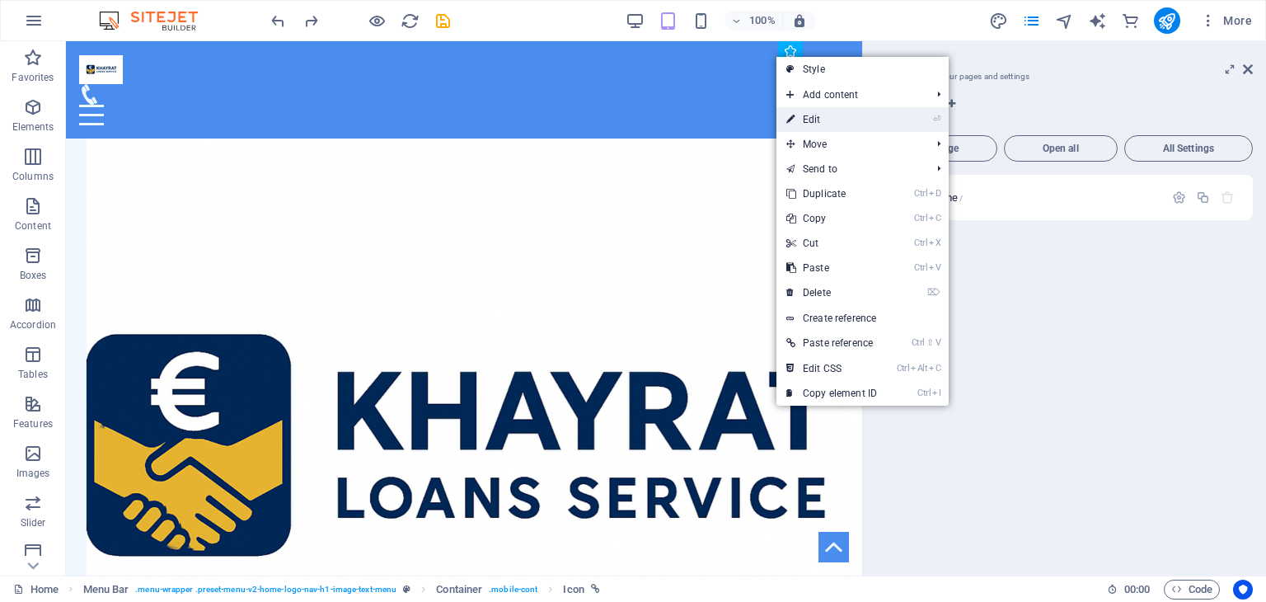
click at [834, 116] on link "⏎ Edit" at bounding box center [832, 119] width 110 height 25
select select "xMidYMid"
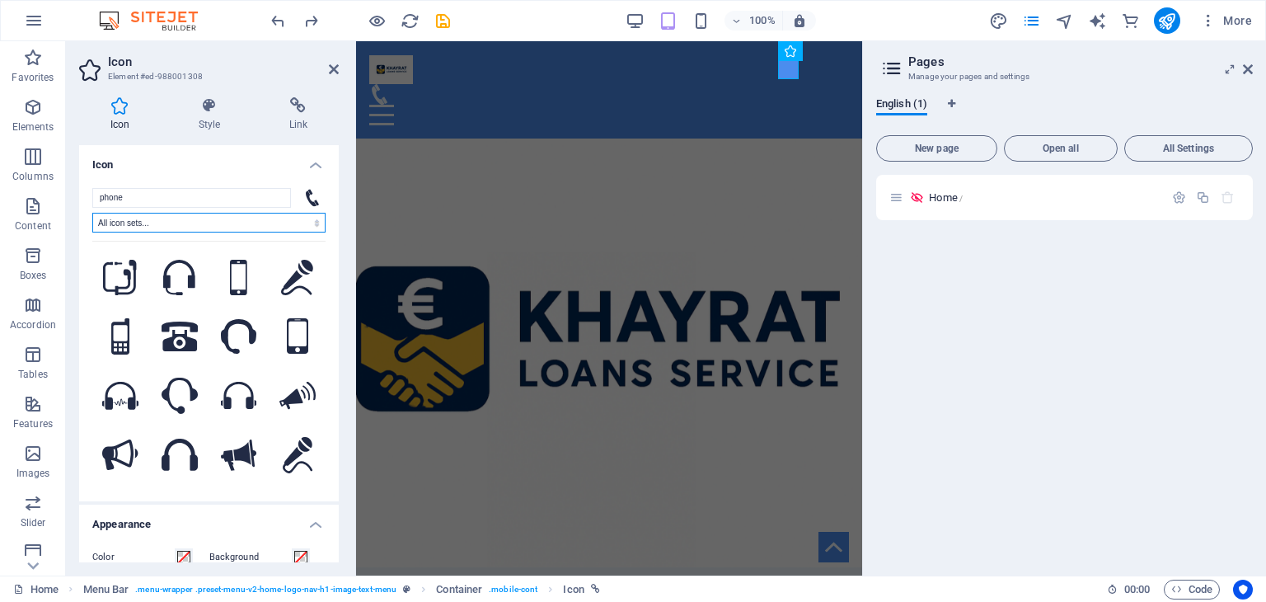
click at [211, 223] on select "All icon sets... IcoFont Ionicons FontAwesome Brands FontAwesome Duotone FontAw…" at bounding box center [208, 223] width 233 height 20
select select "icofont"
click at [92, 213] on select "All icon sets... IcoFont Ionicons FontAwesome Brands FontAwesome Duotone FontAw…" at bounding box center [208, 223] width 233 height 20
click at [277, 210] on div "phone All icon sets... IcoFont Ionicons FontAwesome Brands FontAwesome Duotone …" at bounding box center [208, 338] width 233 height 300
click at [335, 112] on icon at bounding box center [298, 105] width 81 height 16
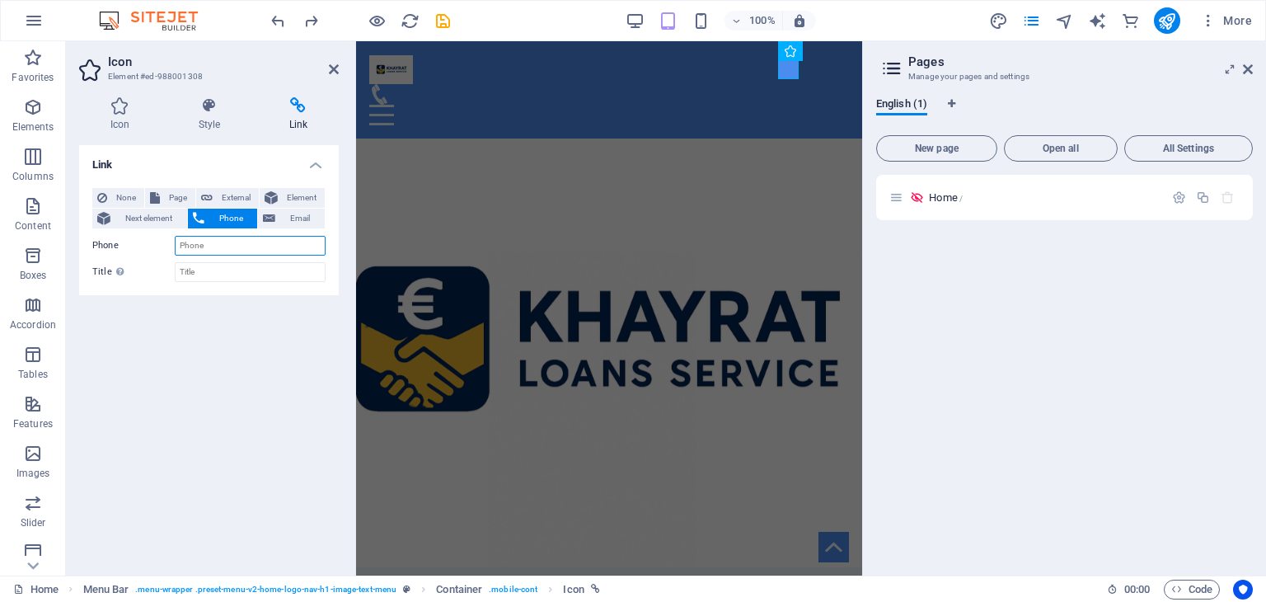
click at [228, 247] on input "Phone" at bounding box center [250, 246] width 151 height 20
type input "0539781008"
click at [212, 268] on input "Title Additional link description, should not be the same as the link text. The…" at bounding box center [250, 272] width 151 height 20
click at [435, 19] on icon "save" at bounding box center [443, 21] width 19 height 19
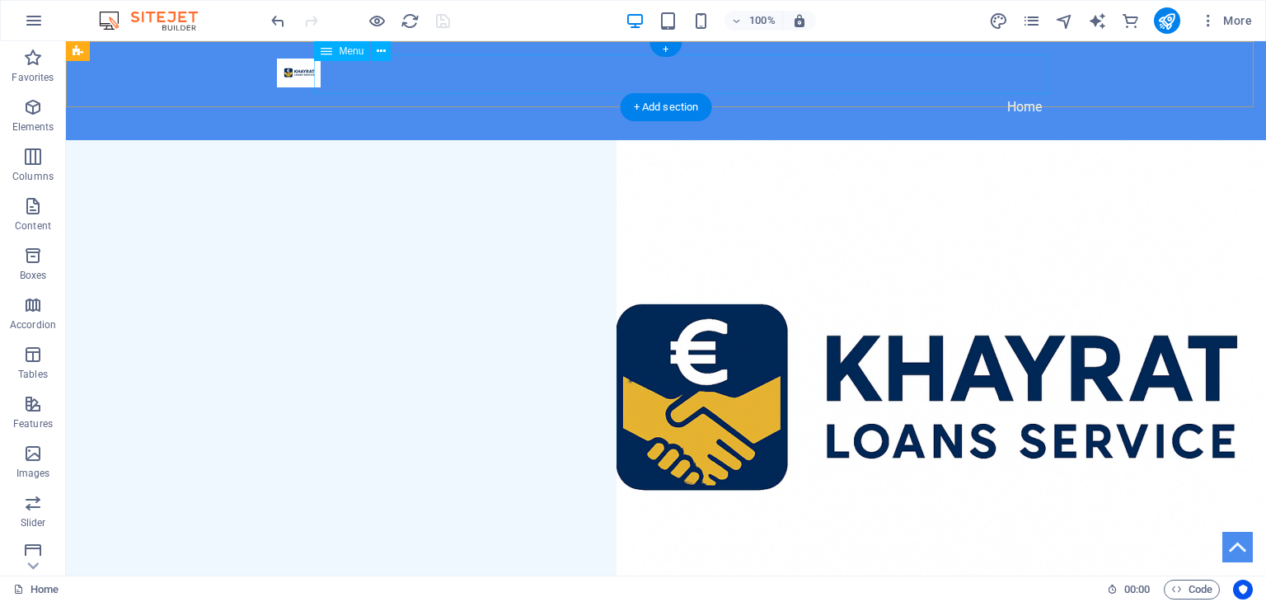
click at [1004, 87] on nav "Home" at bounding box center [666, 107] width 778 height 40
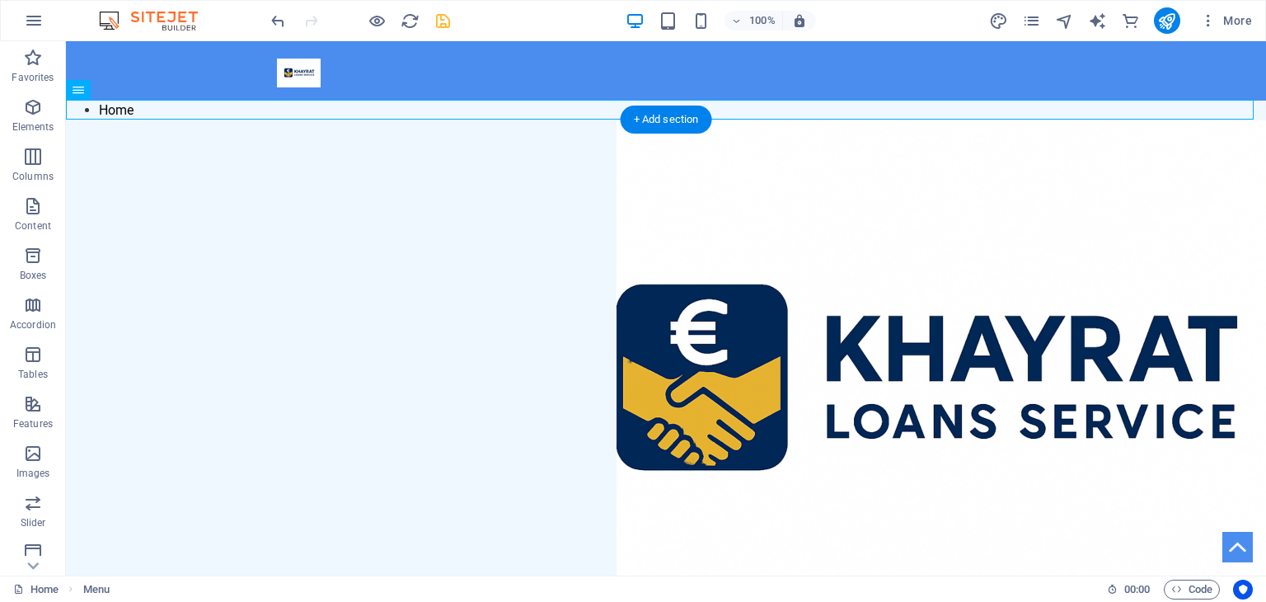
click at [438, 135] on figure at bounding box center [666, 395] width 1200 height 550
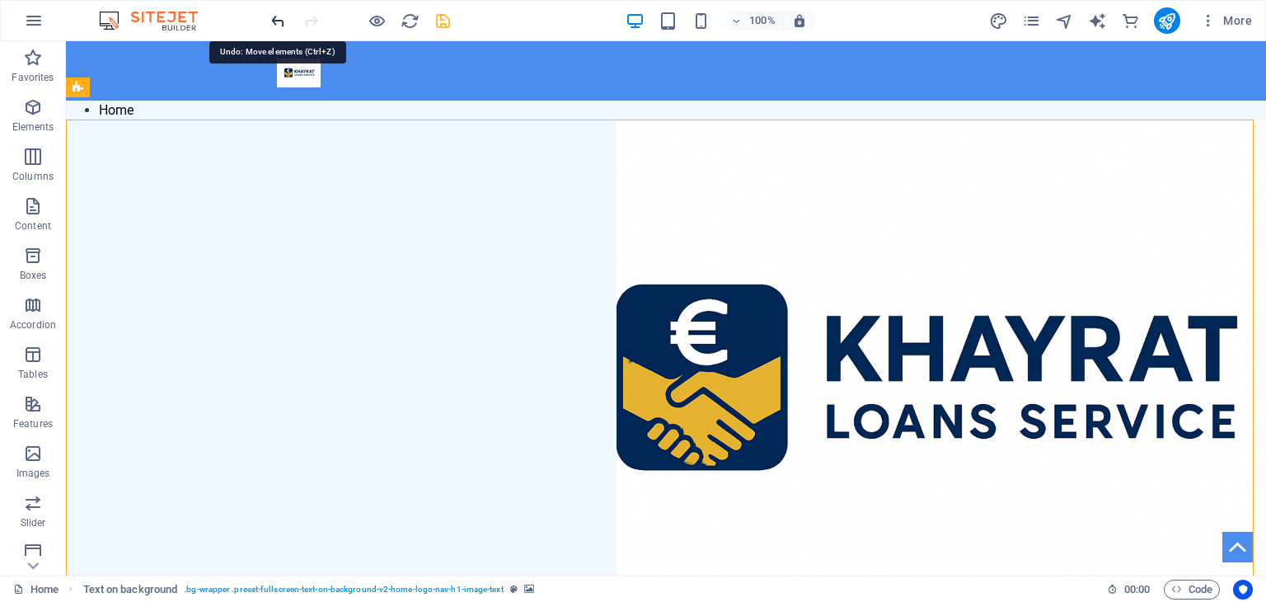
click at [272, 13] on icon "undo" at bounding box center [278, 21] width 19 height 19
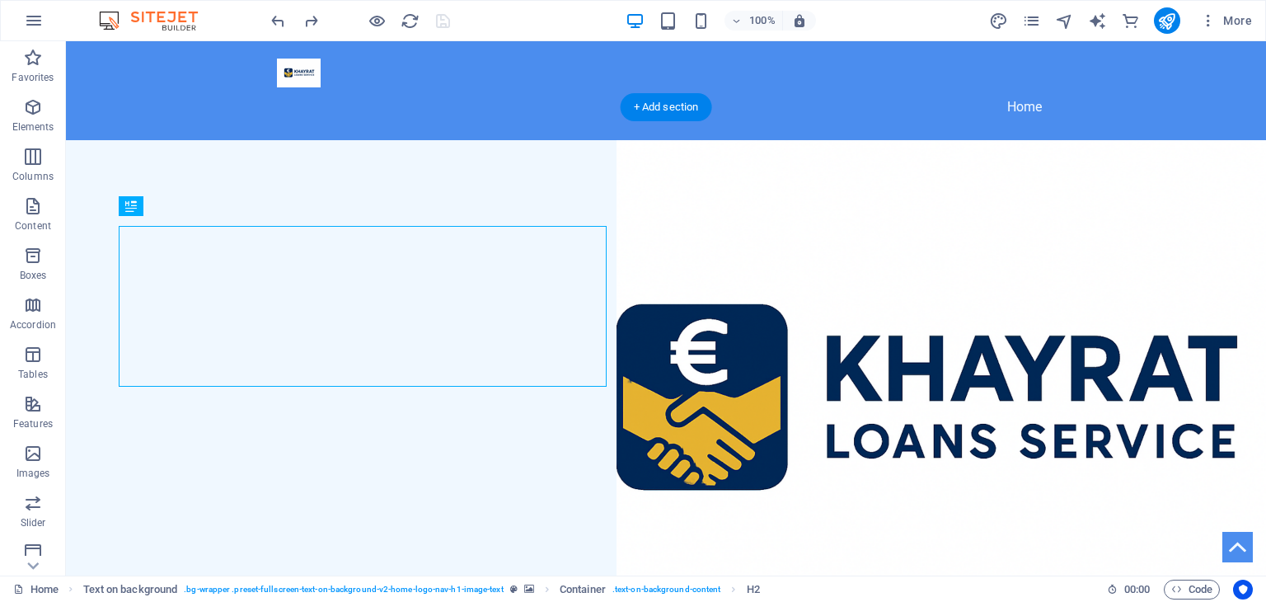
click at [1100, 165] on figure at bounding box center [666, 415] width 1200 height 550
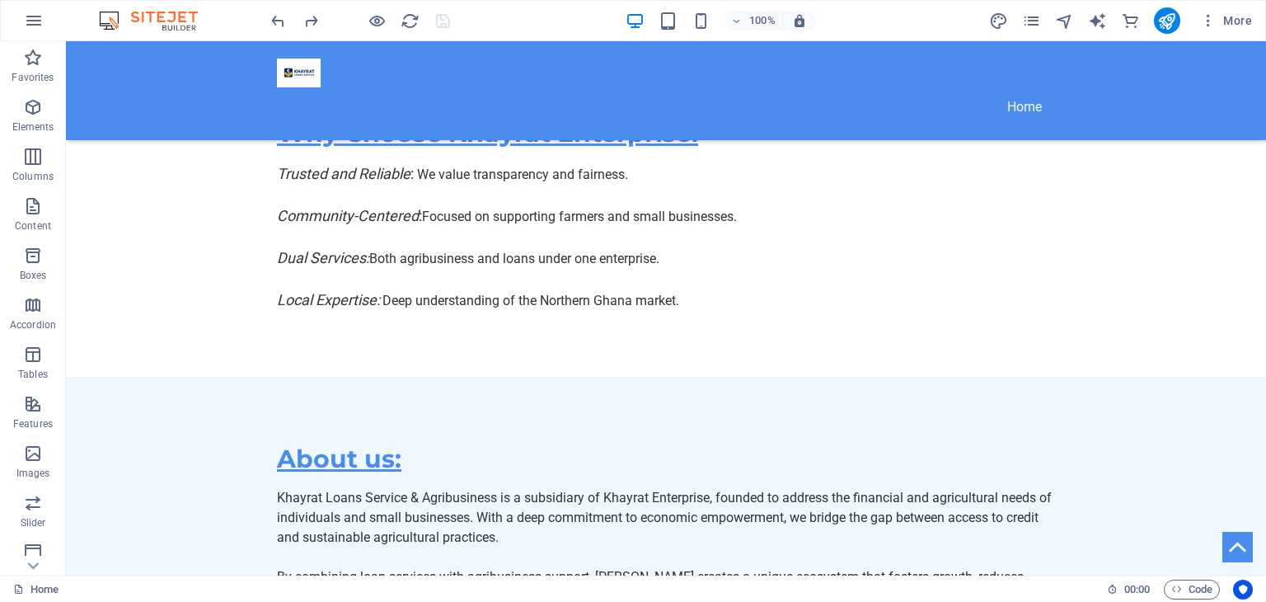
scroll to position [3545, 0]
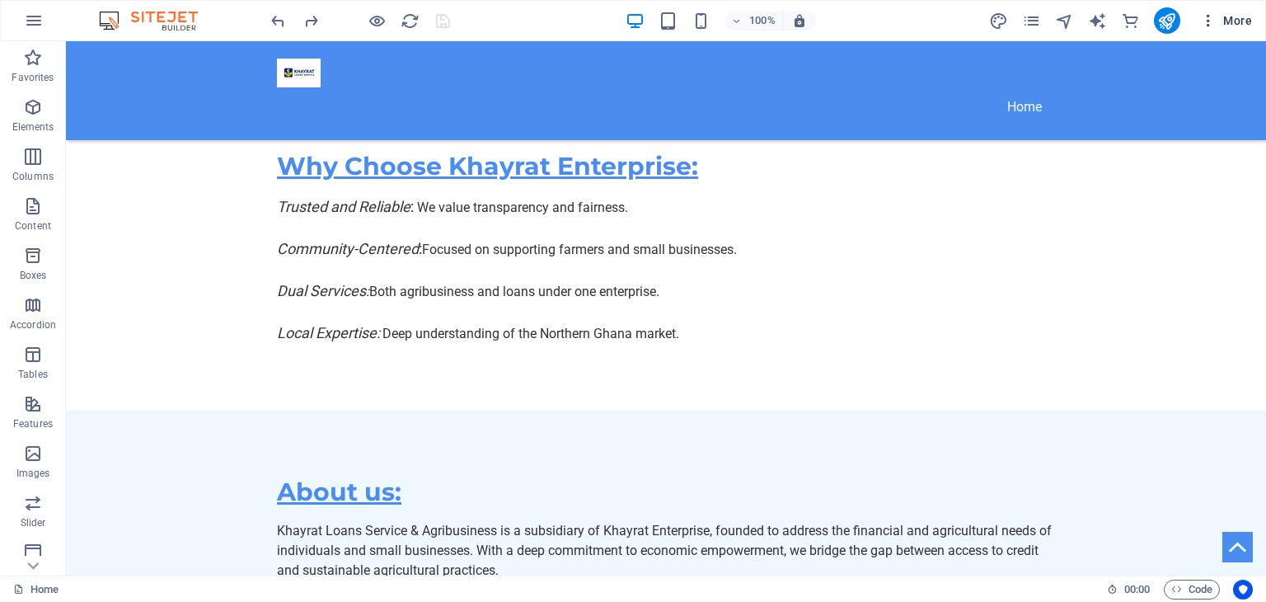
click at [1209, 17] on icon "button" at bounding box center [1208, 20] width 16 height 16
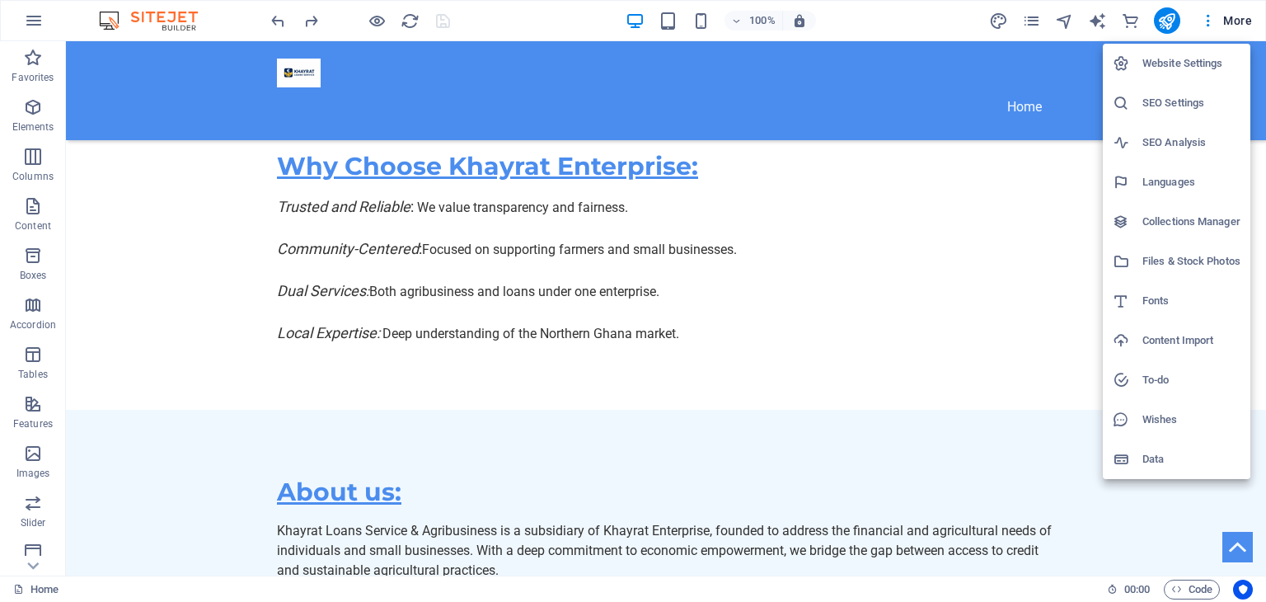
click at [1197, 69] on h6 "Website Settings" at bounding box center [1191, 64] width 98 height 20
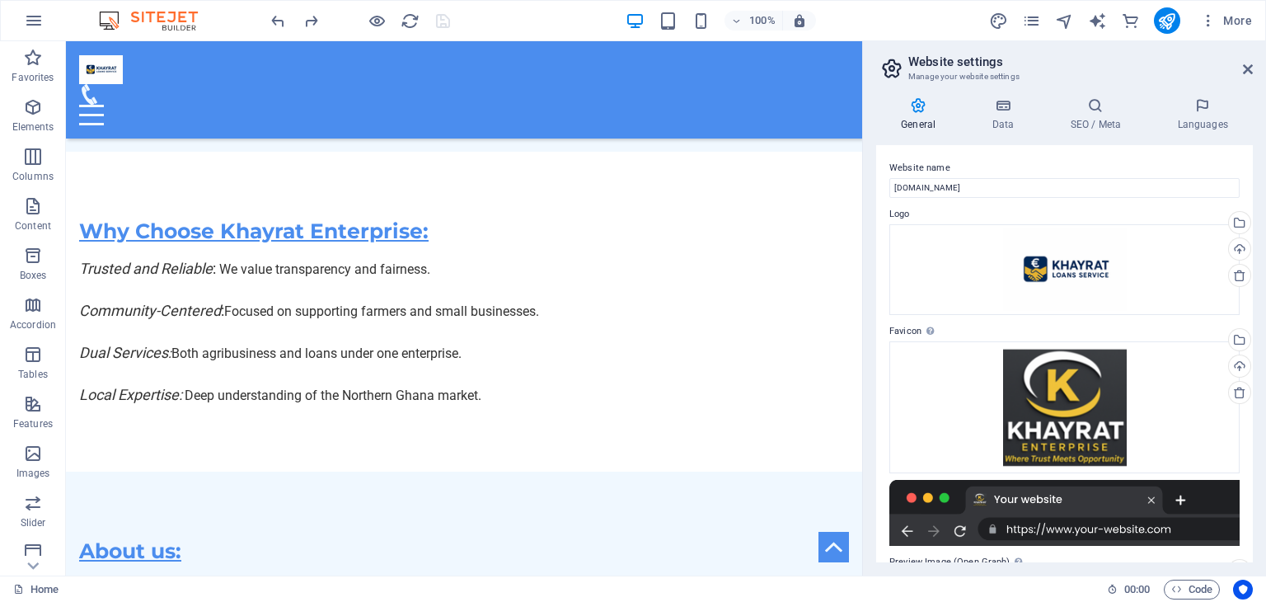
scroll to position [3592, 0]
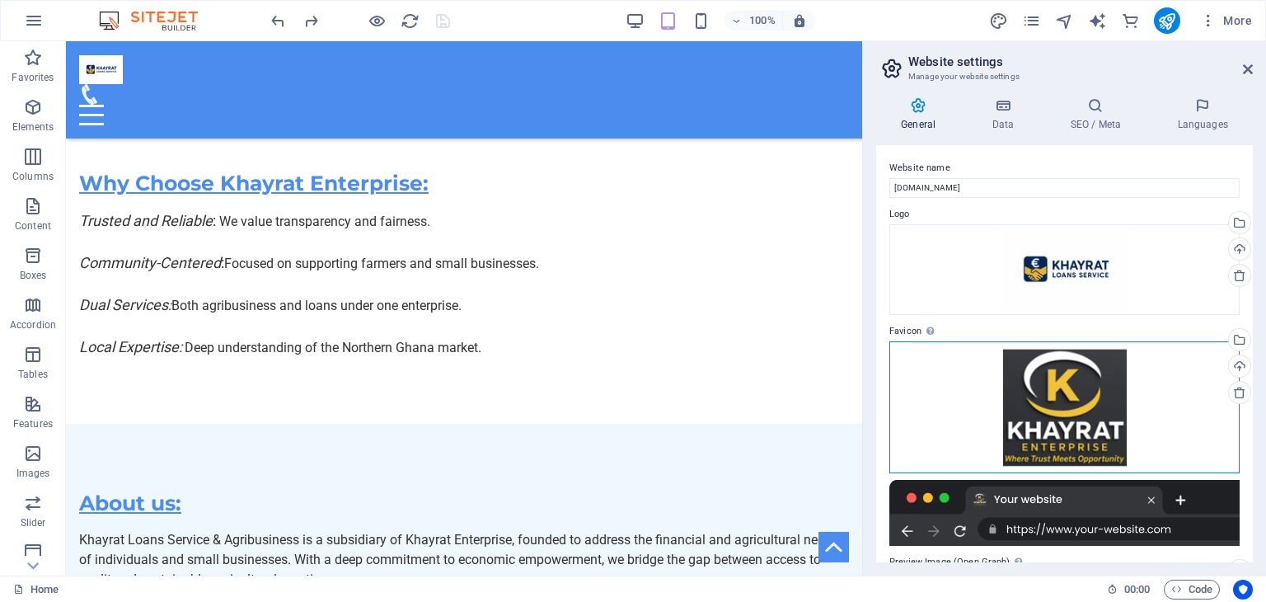
click at [1189, 387] on div "Drag files here, click to choose files or select files from Files or our free s…" at bounding box center [1064, 407] width 350 height 132
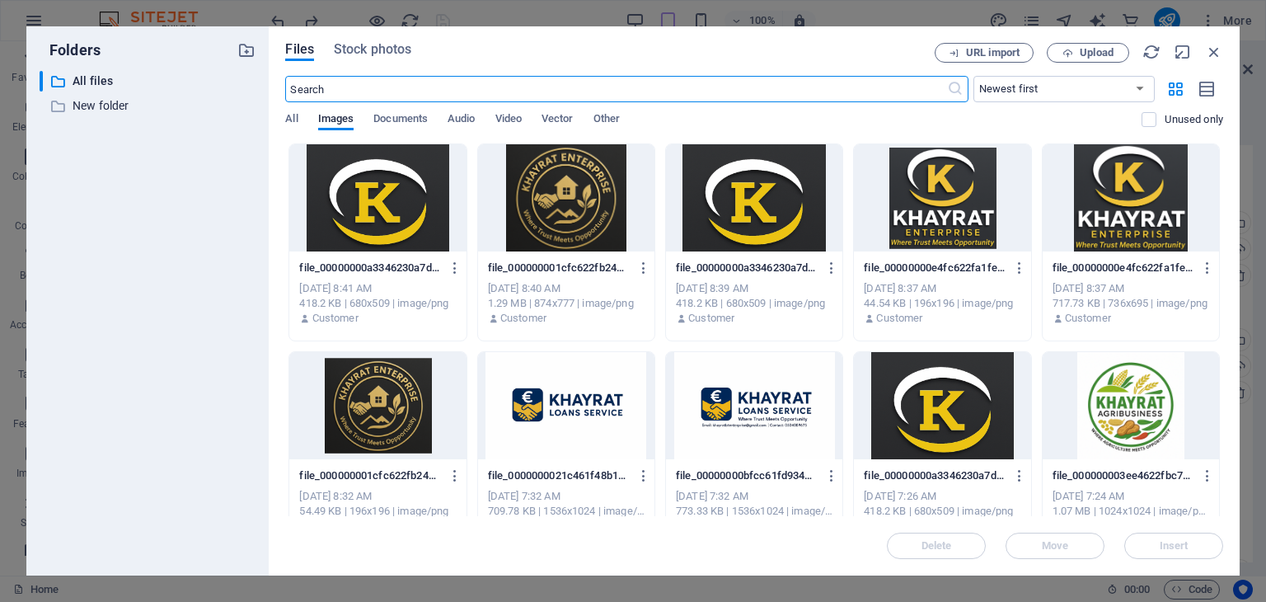
scroll to position [4207, 0]
click at [924, 402] on div at bounding box center [942, 405] width 176 height 107
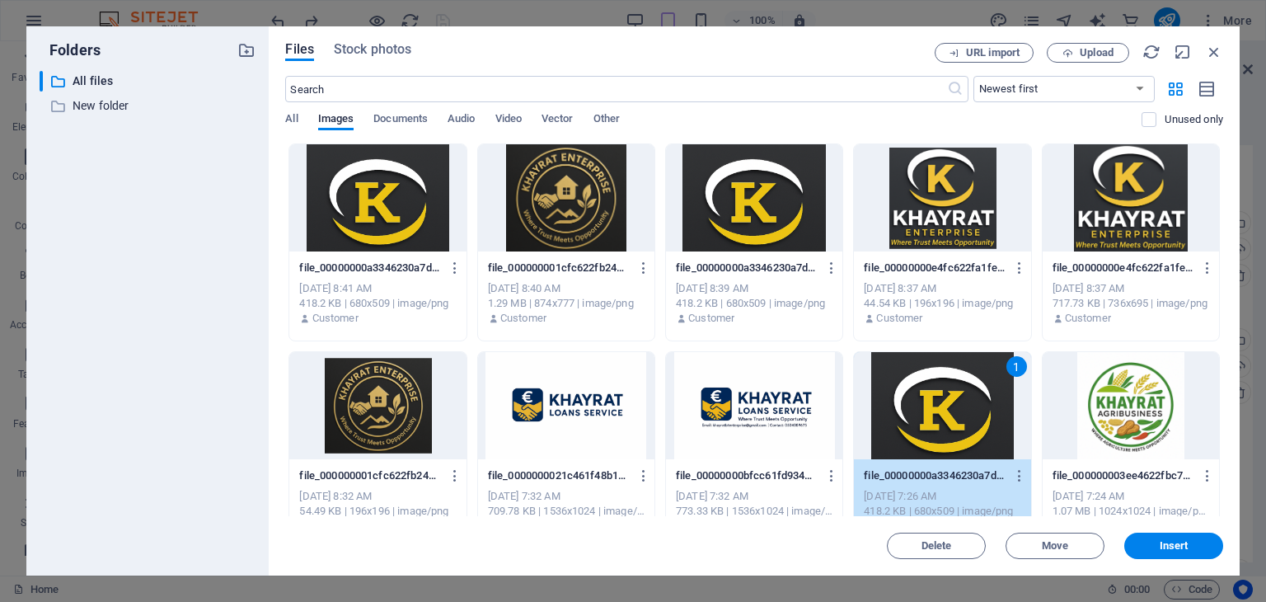
click at [577, 396] on div at bounding box center [566, 405] width 176 height 107
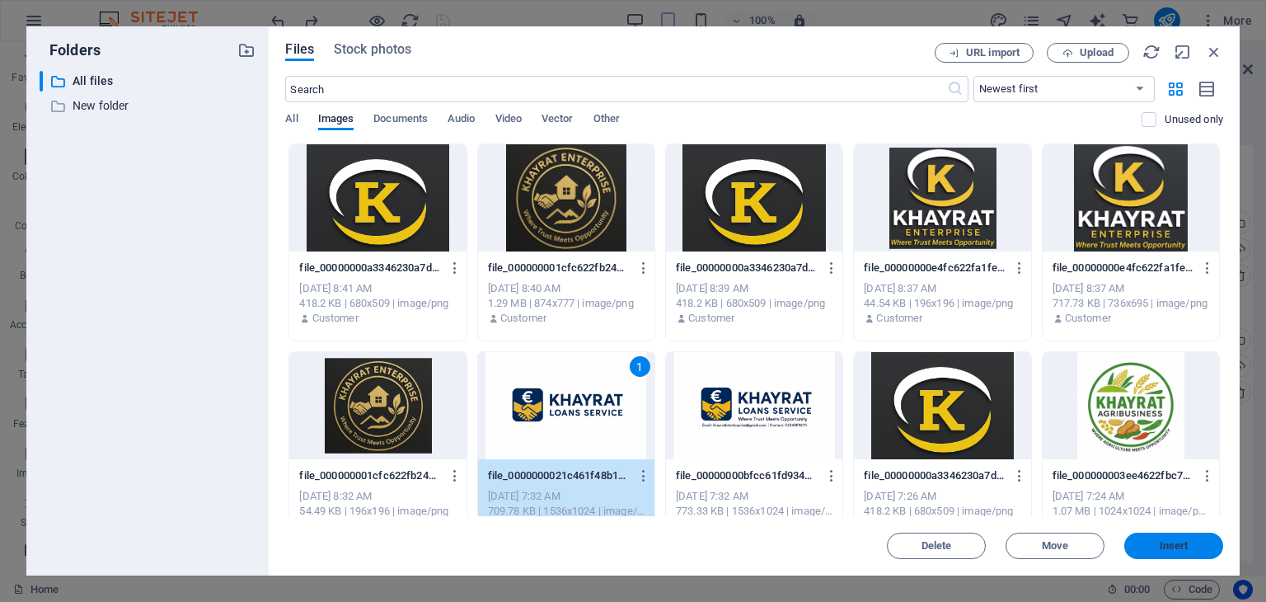
click at [1151, 535] on button "Insert" at bounding box center [1173, 546] width 99 height 26
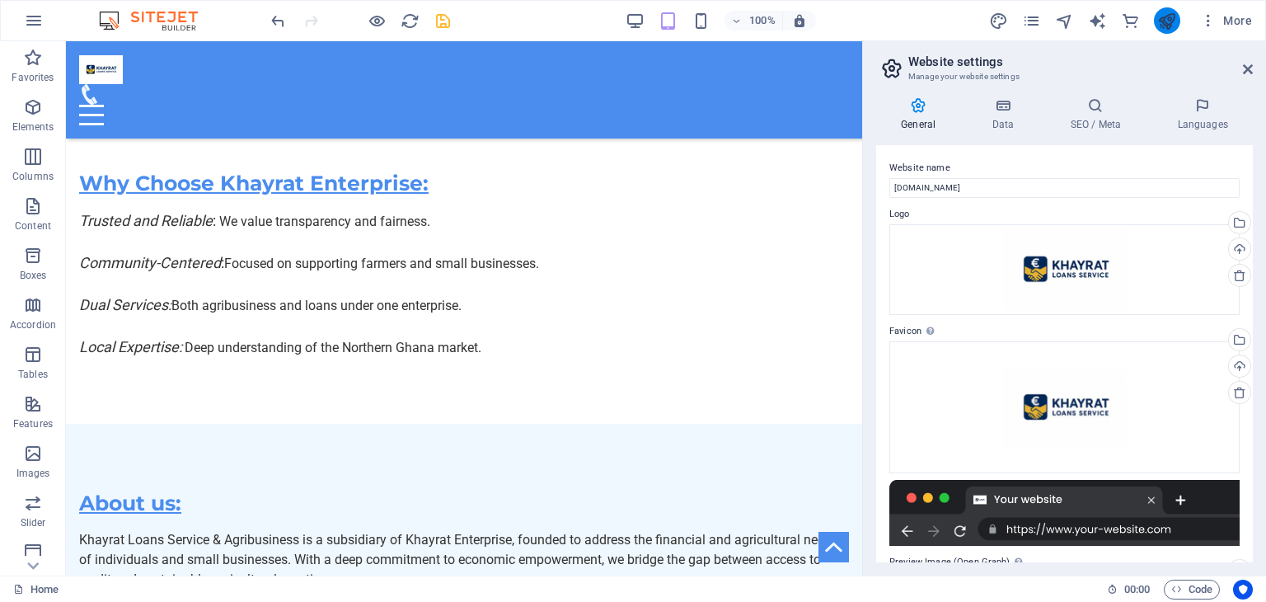
click at [1161, 30] on button "publish" at bounding box center [1167, 20] width 26 height 26
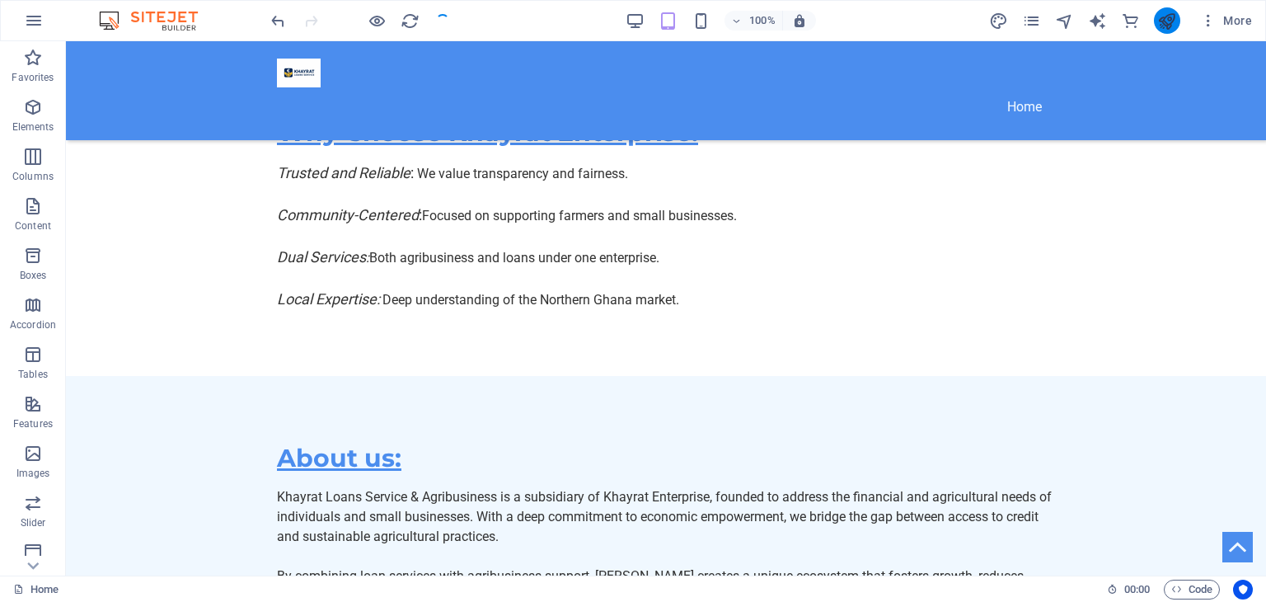
scroll to position [3545, 0]
